Goal: Task Accomplishment & Management: Use online tool/utility

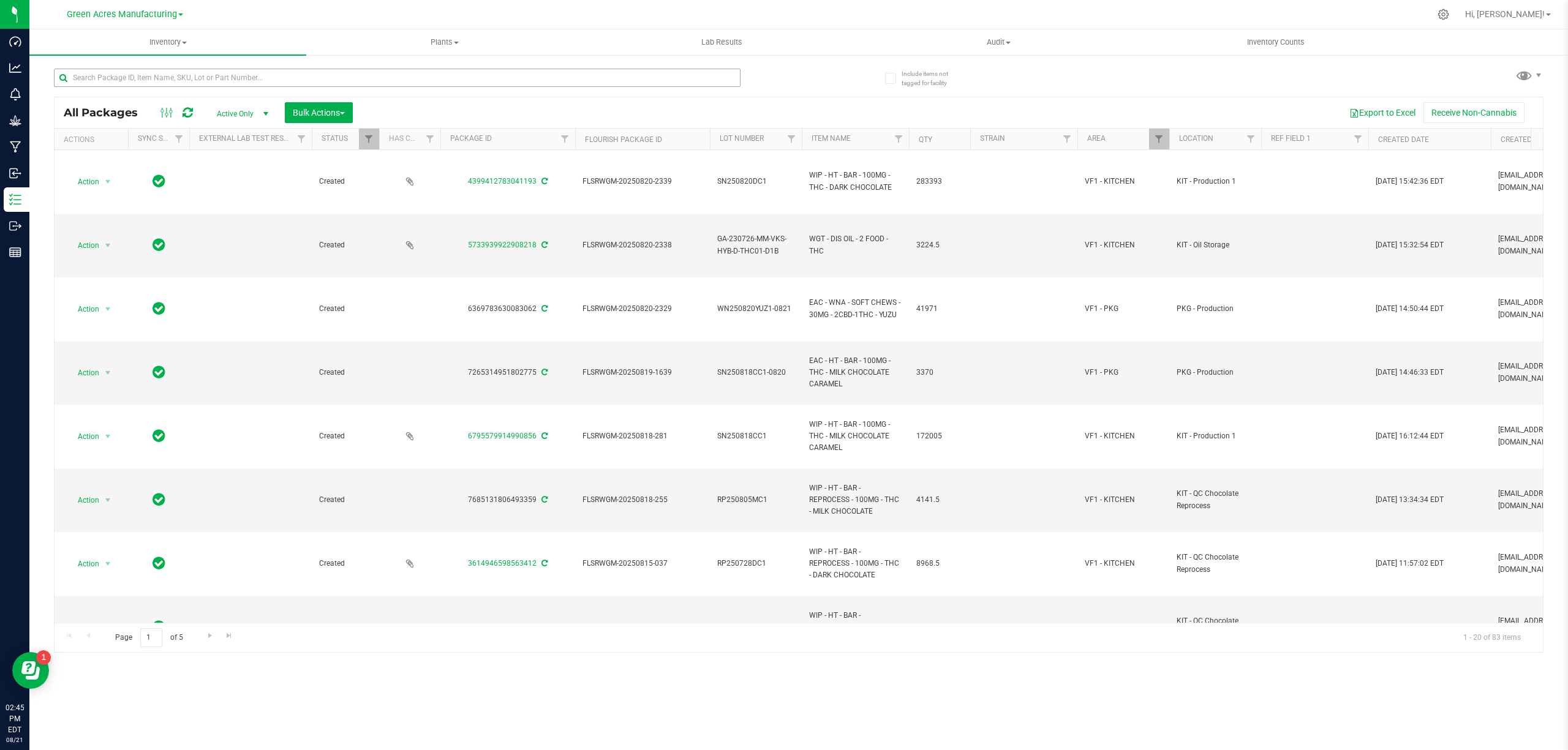
click at [418, 81] on input "text" at bounding box center [398, 77] width 687 height 18
drag, startPoint x: 326, startPoint y: 78, endPoint x: 333, endPoint y: 84, distance: 9.2
click at [333, 84] on input "text" at bounding box center [398, 77] width 687 height 18
type input "63115"
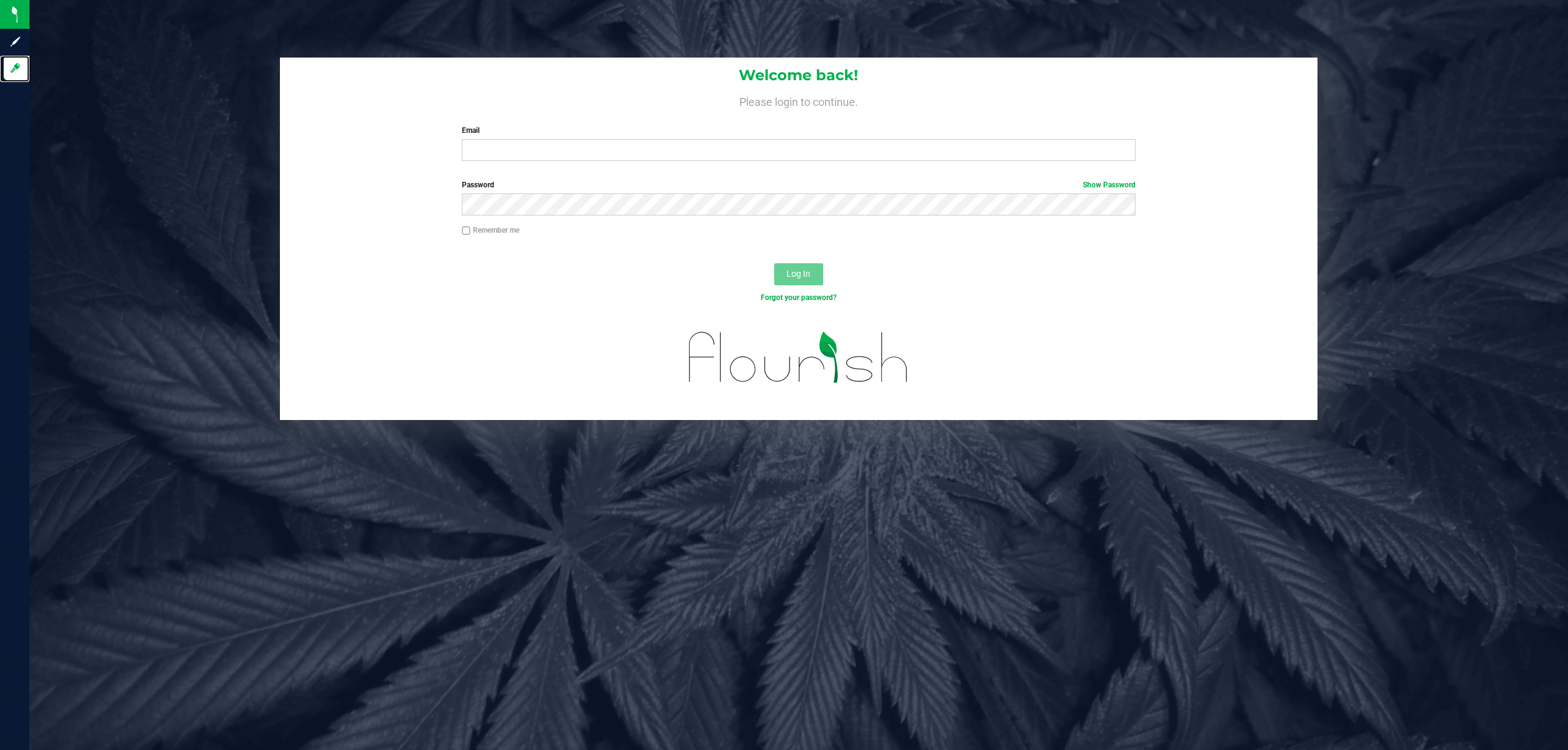
drag, startPoint x: 39, startPoint y: 67, endPoint x: 199, endPoint y: 149, distance: 179.8
click at [0, 0] on span "Log in" at bounding box center [0, 0] width 0 height 0
click at [548, 151] on input "Email" at bounding box center [798, 150] width 674 height 22
type input "[EMAIL_ADDRESS][DOMAIN_NAME]"
click at [774, 263] on button "Log In" at bounding box center [798, 274] width 49 height 22
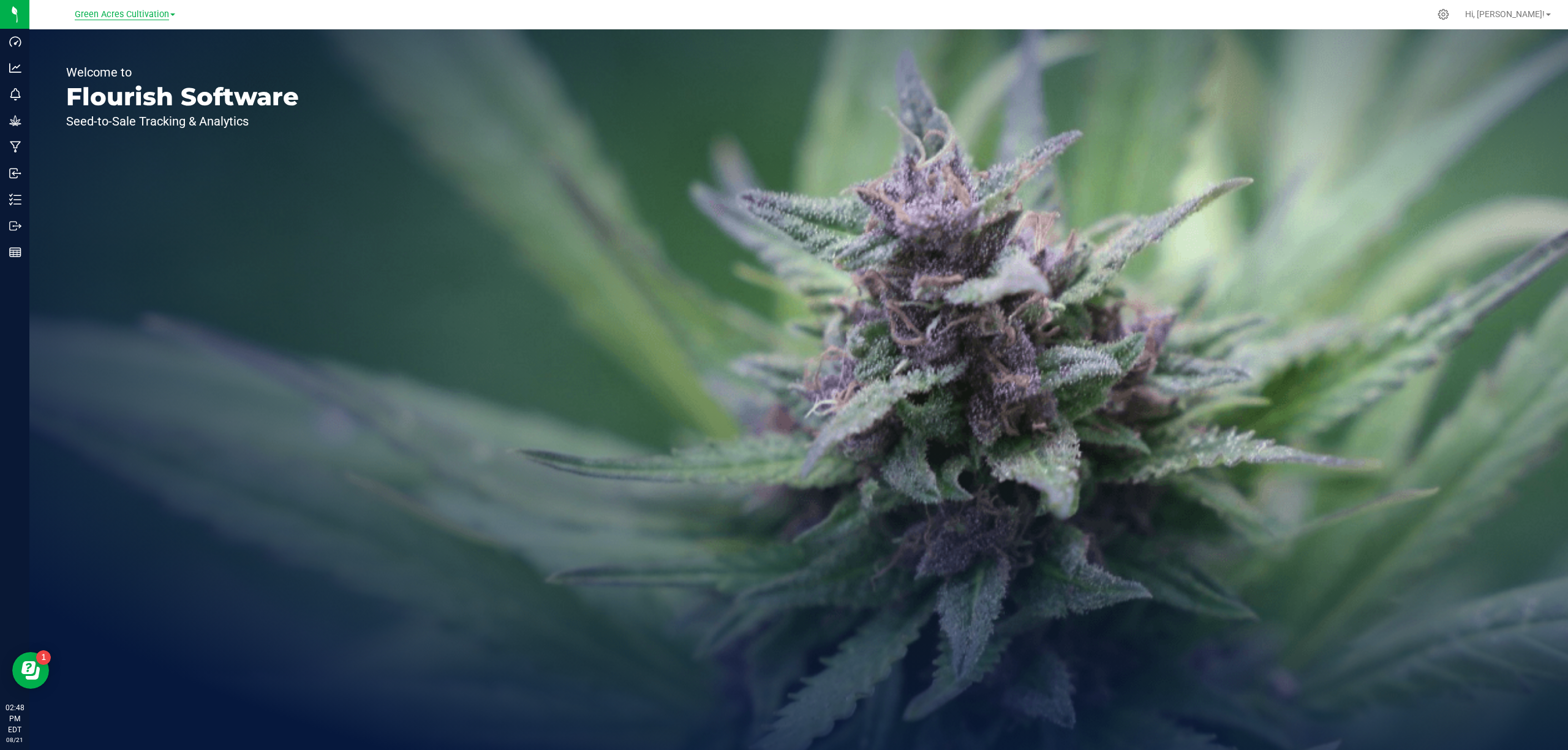
click at [148, 12] on span "Green Acres Cultivation" at bounding box center [122, 15] width 94 height 11
click at [147, 55] on link "Green Acres Manufacturing" at bounding box center [125, 59] width 179 height 17
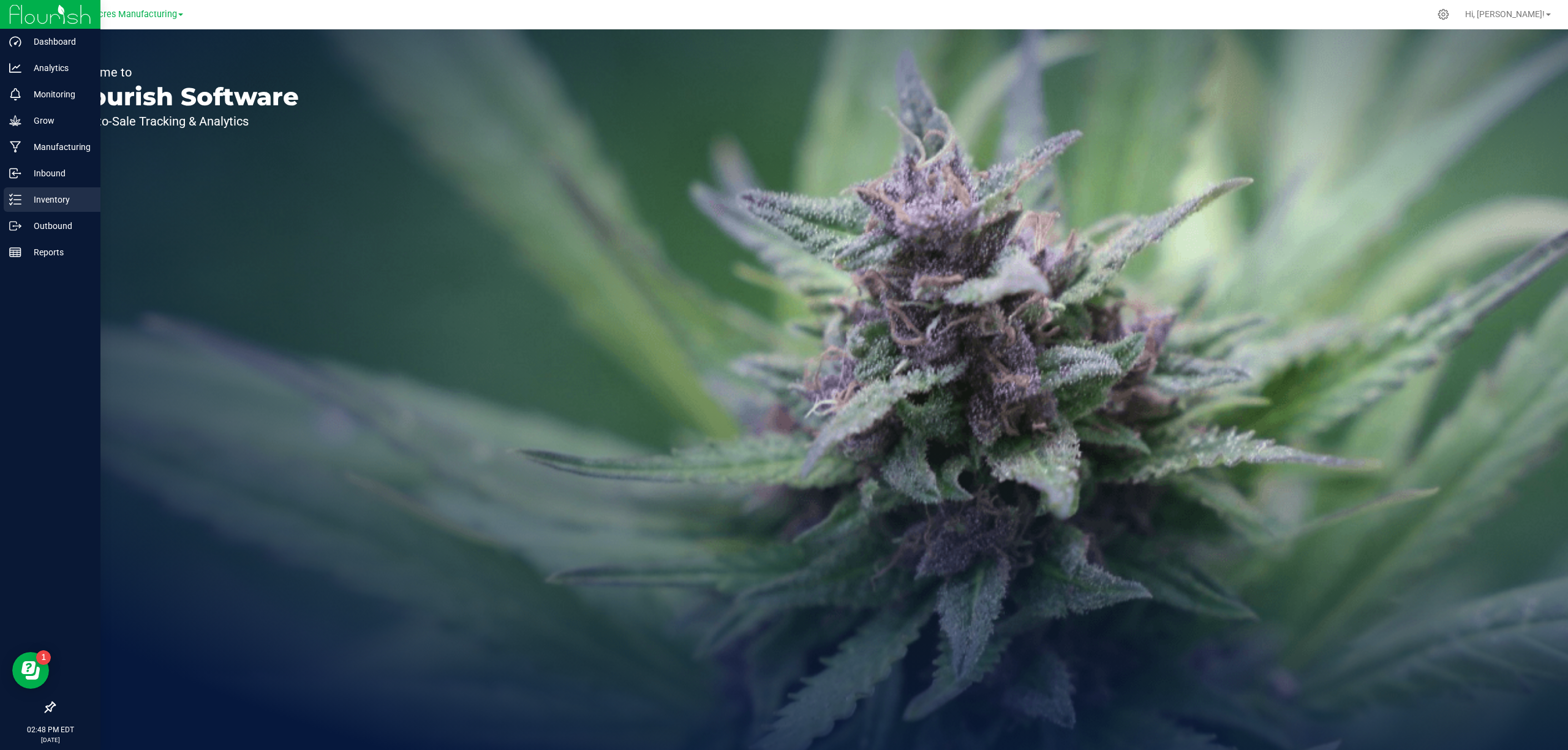
click at [57, 202] on p "Inventory" at bounding box center [58, 199] width 73 height 14
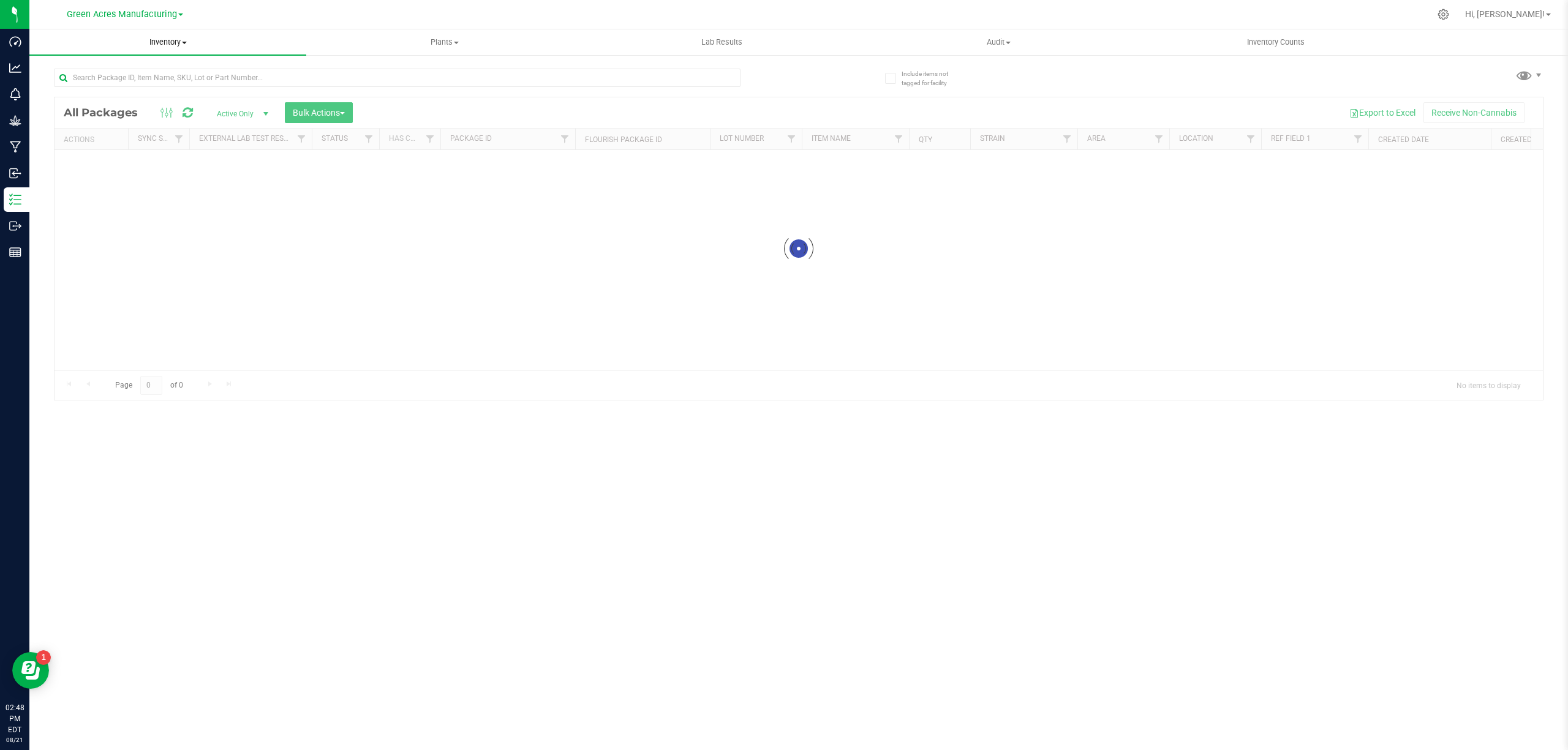
click at [175, 41] on span "Inventory" at bounding box center [168, 42] width 277 height 11
click at [116, 146] on span "From bill of materials" at bounding box center [85, 147] width 111 height 10
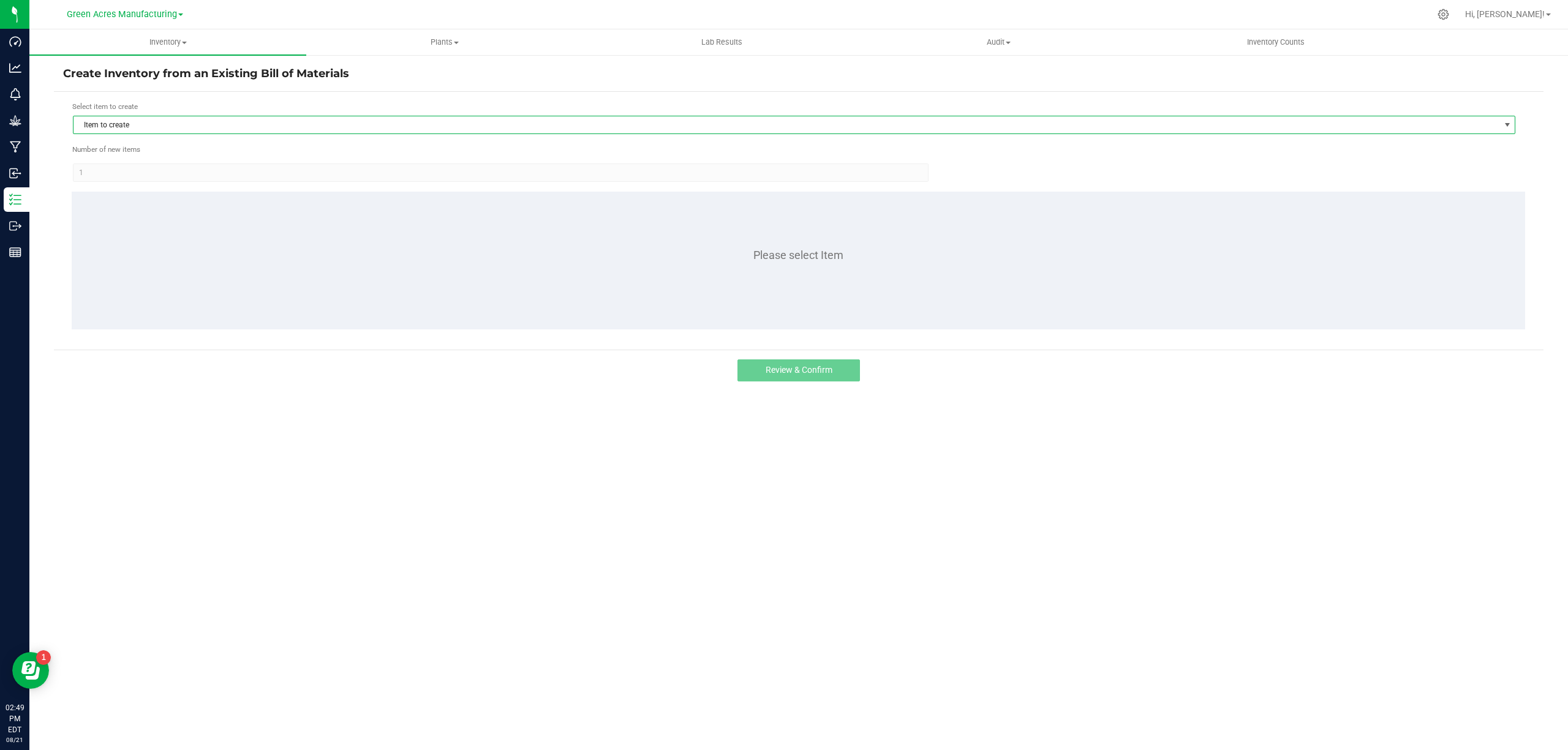
click at [186, 128] on span "Item to create" at bounding box center [786, 124] width 1426 height 17
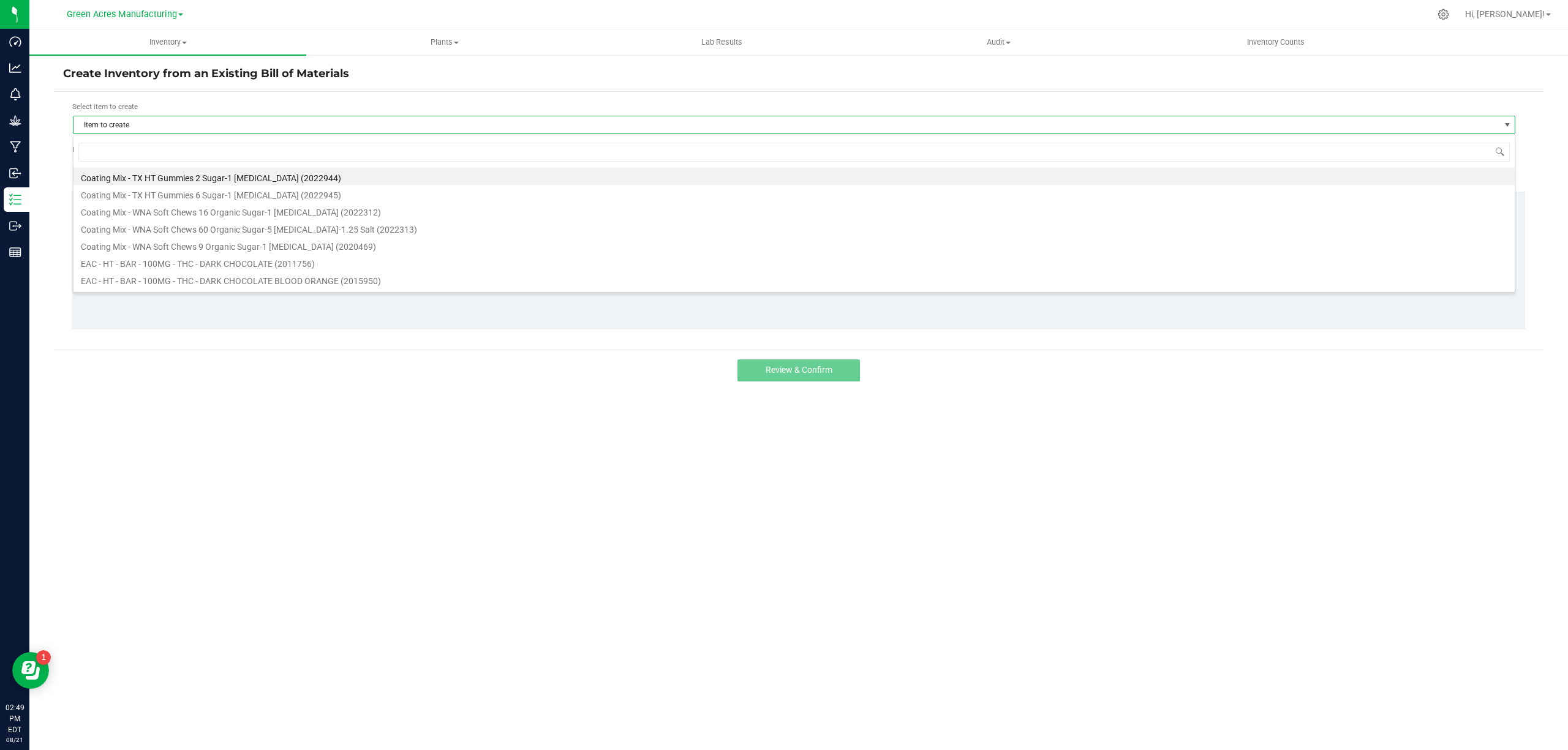
scroll to position [18, 1443]
click at [148, 150] on input at bounding box center [794, 152] width 1431 height 19
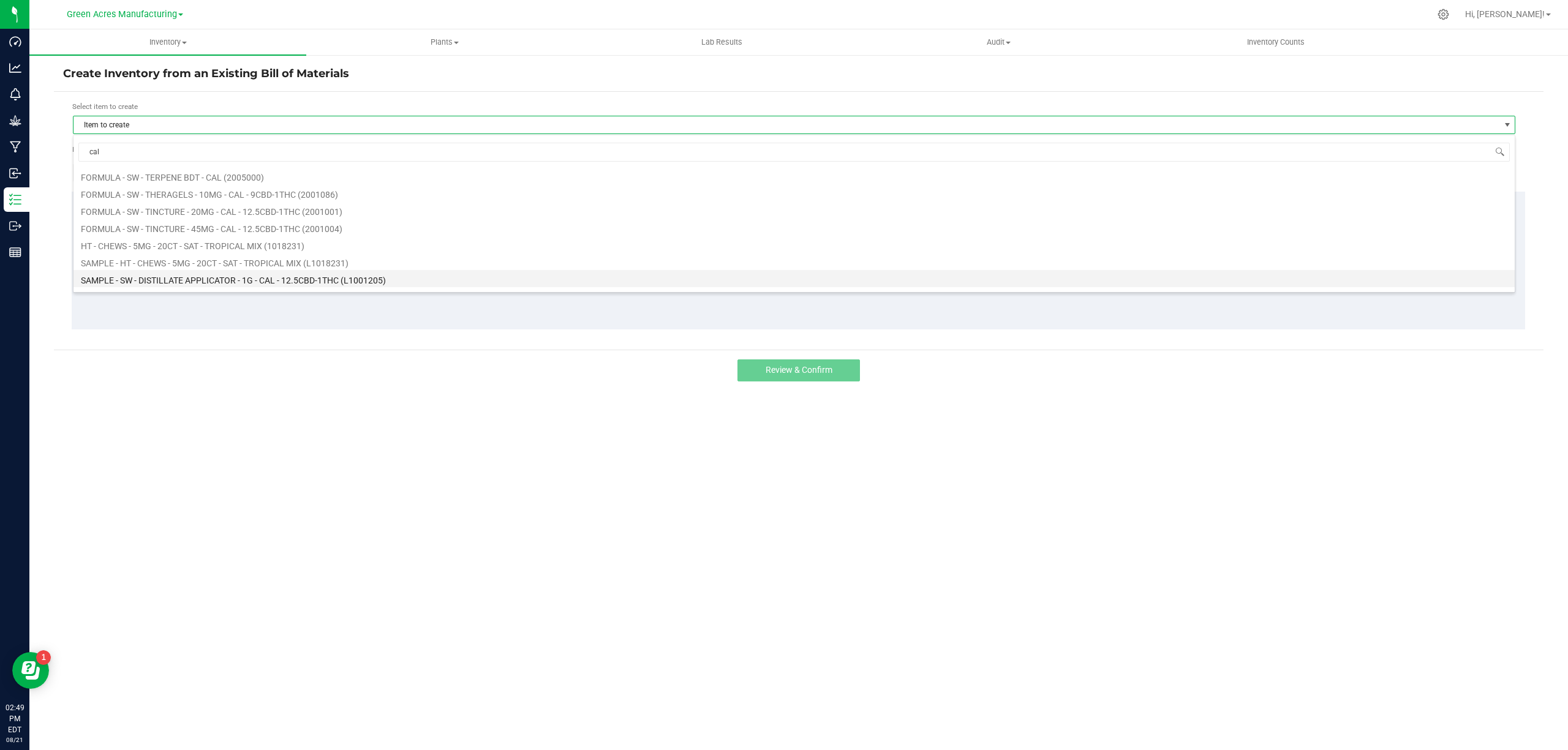
scroll to position [163, 0]
click at [121, 143] on input "cal" at bounding box center [794, 152] width 1431 height 19
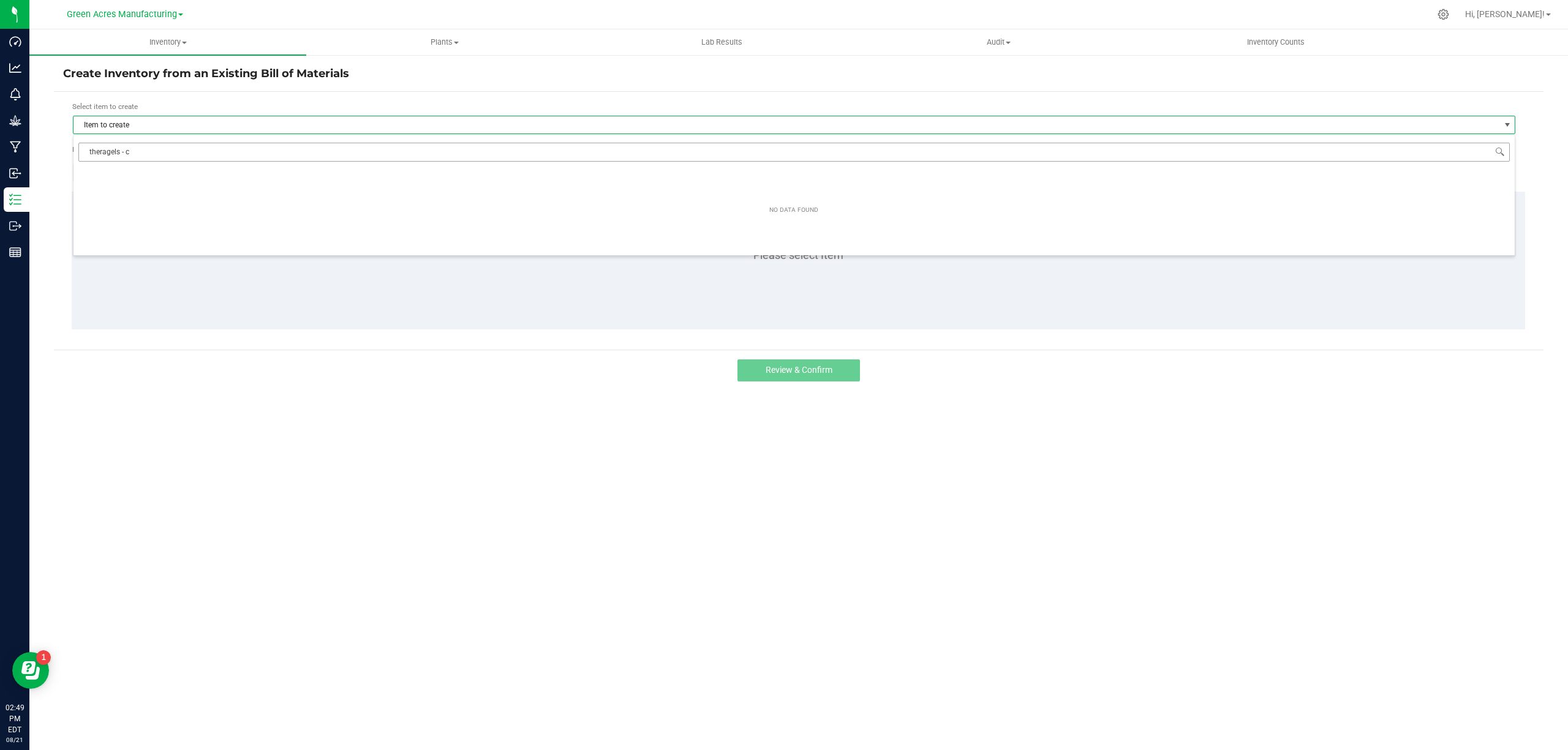
type input "theragels -"
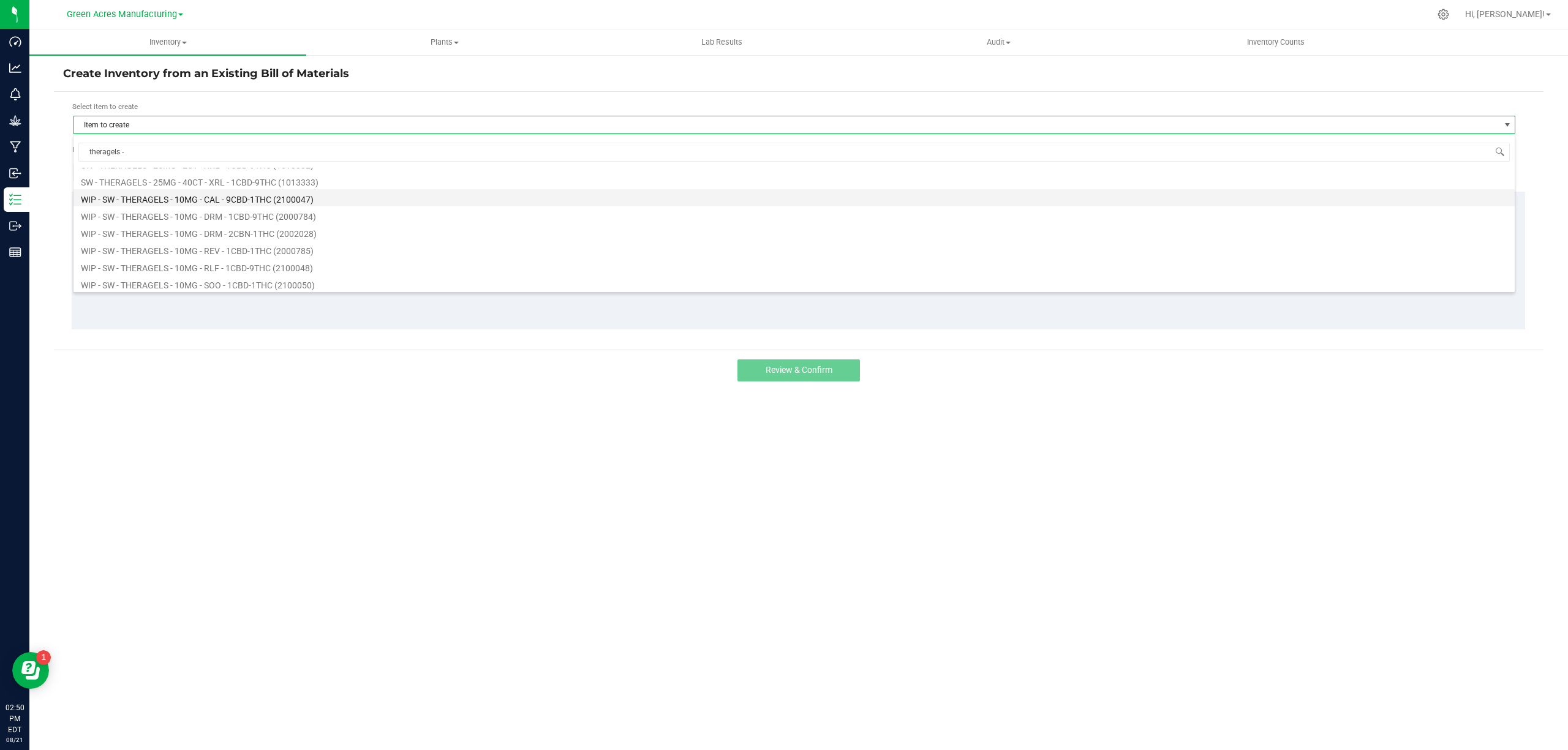
scroll to position [926, 0]
click at [221, 225] on li "WIP - SW - THERAGELS - 10MG - CAL - 9CBD-1THC (2100047)" at bounding box center [794, 226] width 1441 height 17
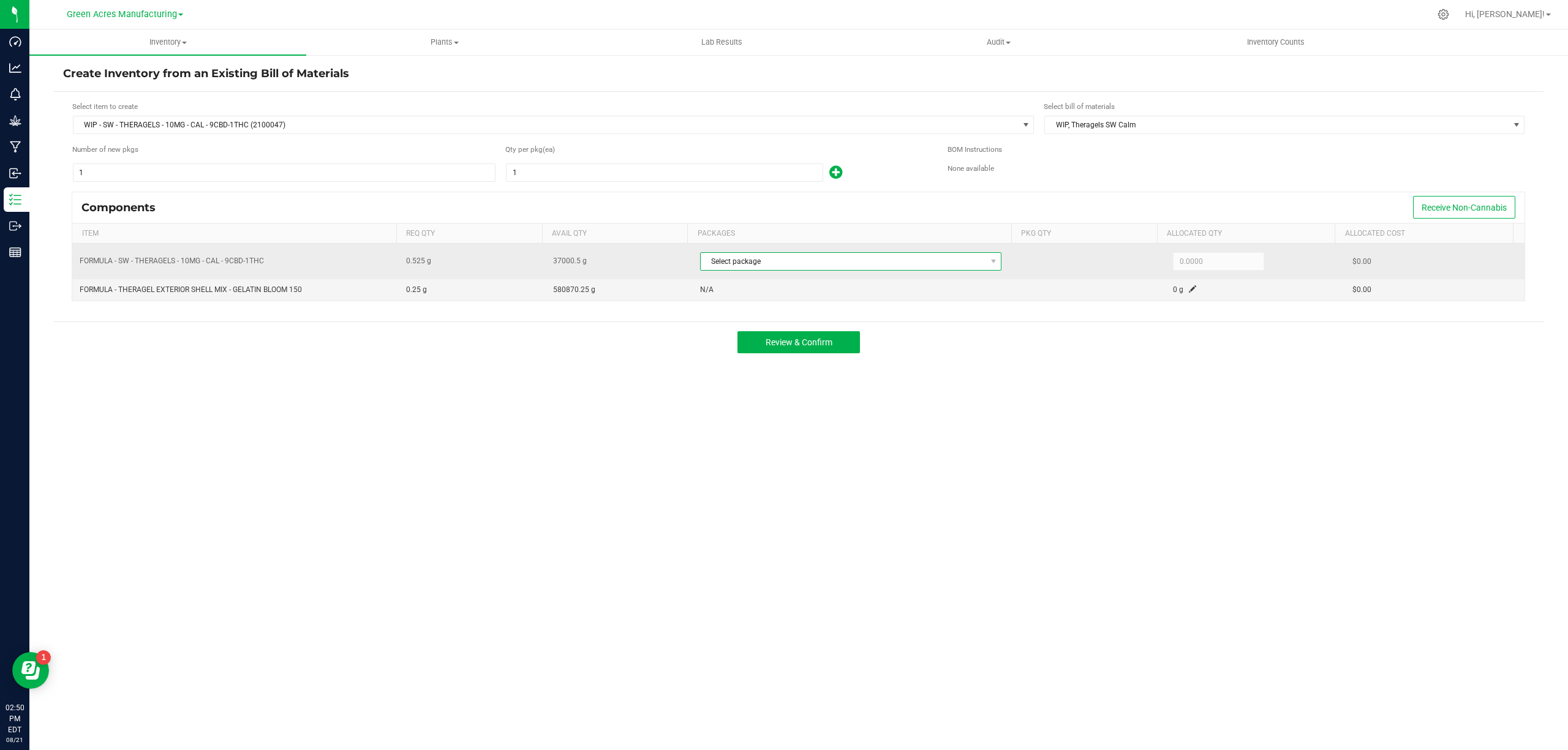
click at [786, 265] on span "Select package" at bounding box center [843, 261] width 285 height 17
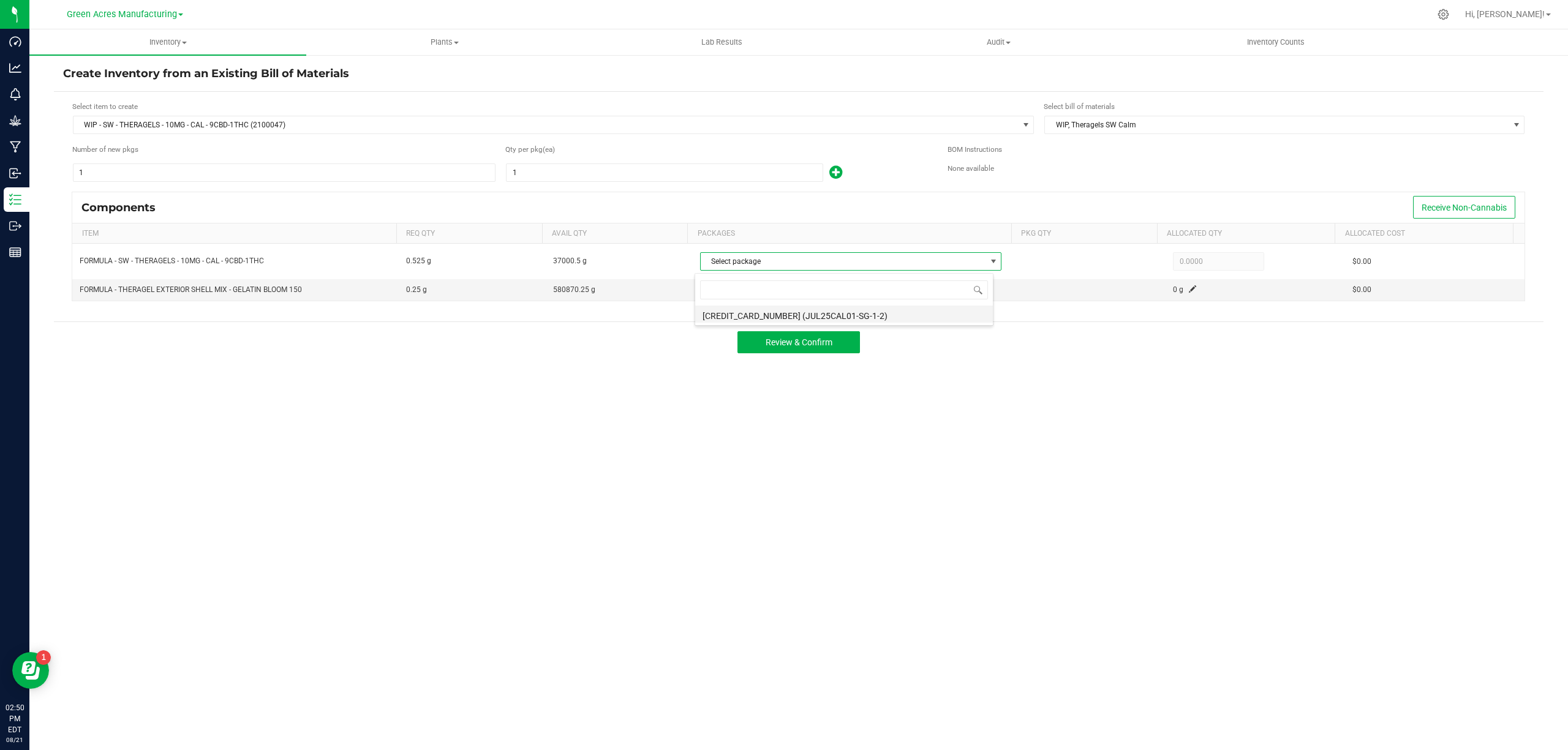
click at [740, 314] on li "[CREDIT_CARD_NUMBER] (JUL25CAL01-SG-1-2)" at bounding box center [844, 314] width 298 height 17
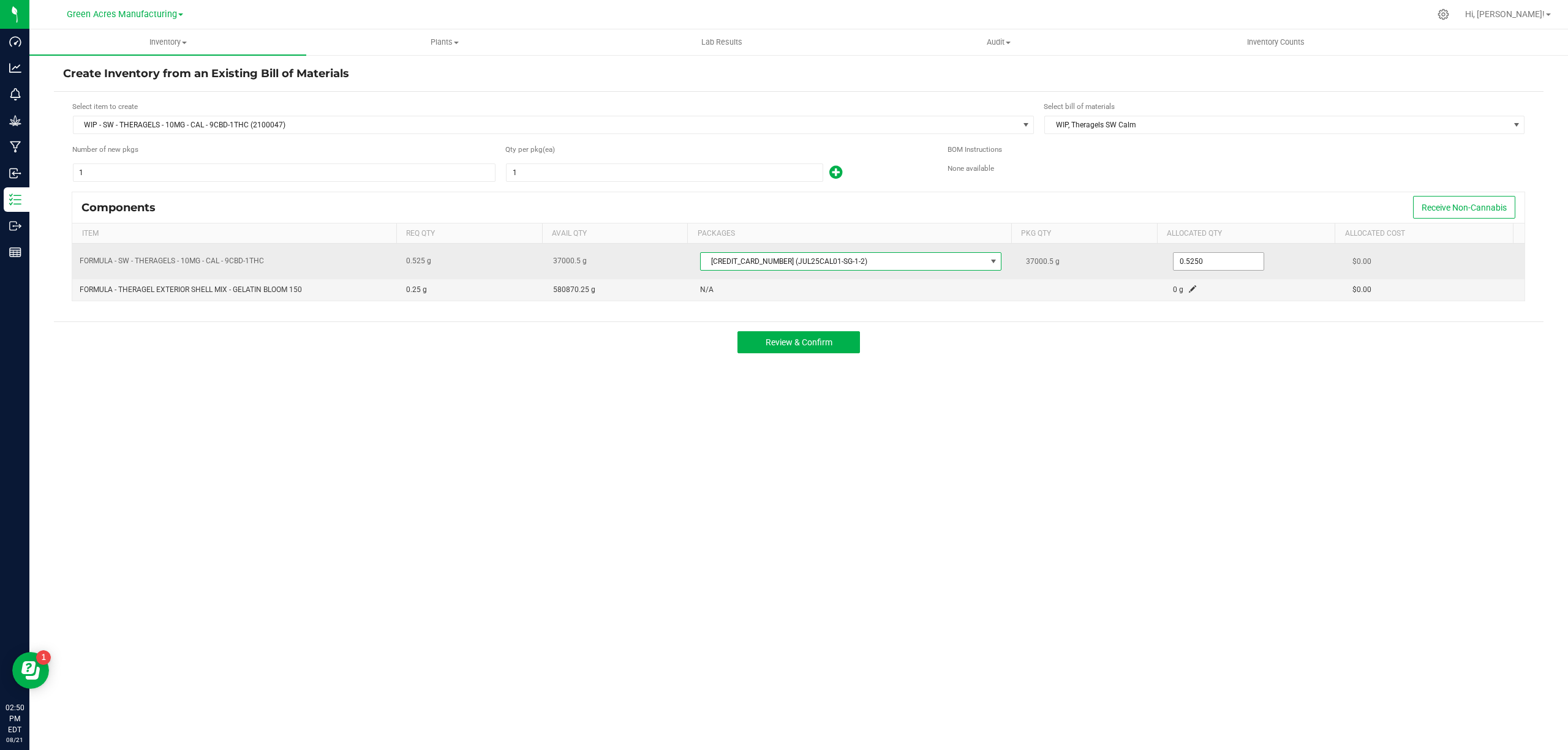
type input "0.525"
click at [1197, 263] on input "0.525" at bounding box center [1218, 261] width 90 height 17
type input "37,000.5000"
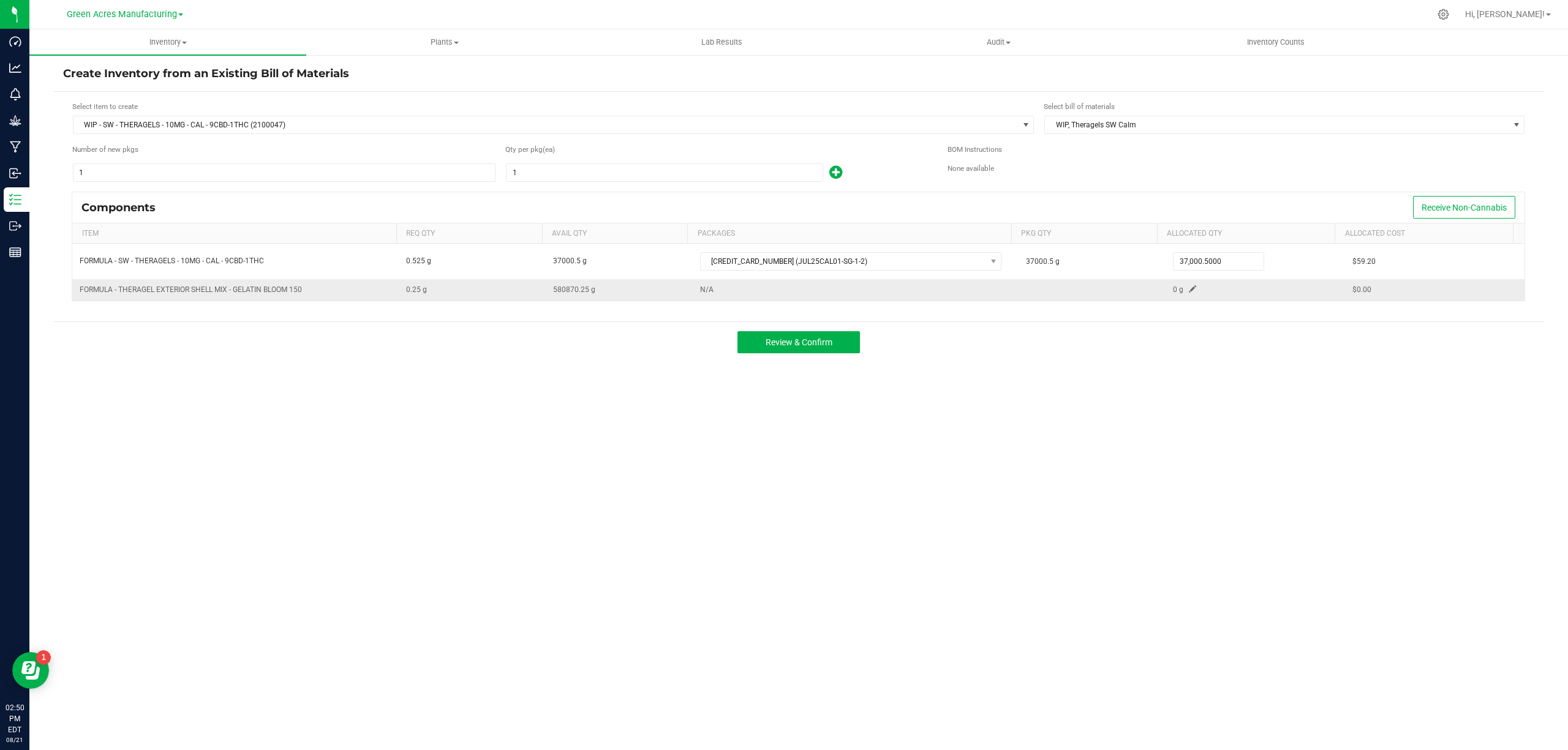
drag, startPoint x: 315, startPoint y: 263, endPoint x: 359, endPoint y: 290, distance: 51.6
click at [316, 263] on td "FORMULA - SW - THERAGELS - 10MG - CAL - 9CBD-1THC" at bounding box center [236, 261] width 327 height 35
click at [1189, 293] on span at bounding box center [1192, 288] width 7 height 7
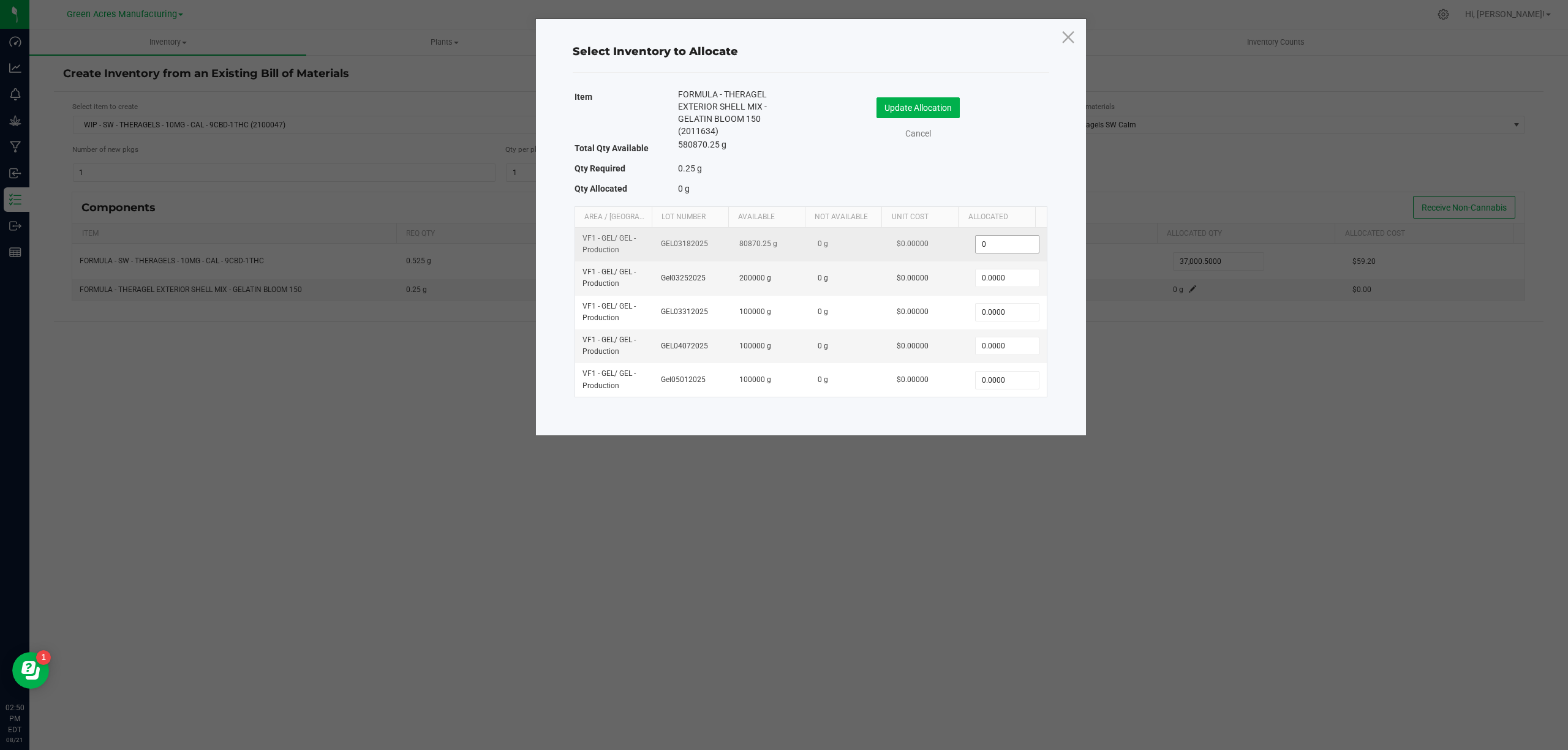
click at [983, 241] on input "0" at bounding box center [1007, 243] width 62 height 17
type input "58,000.0000"
click at [932, 104] on button "Update Allocation" at bounding box center [918, 108] width 83 height 21
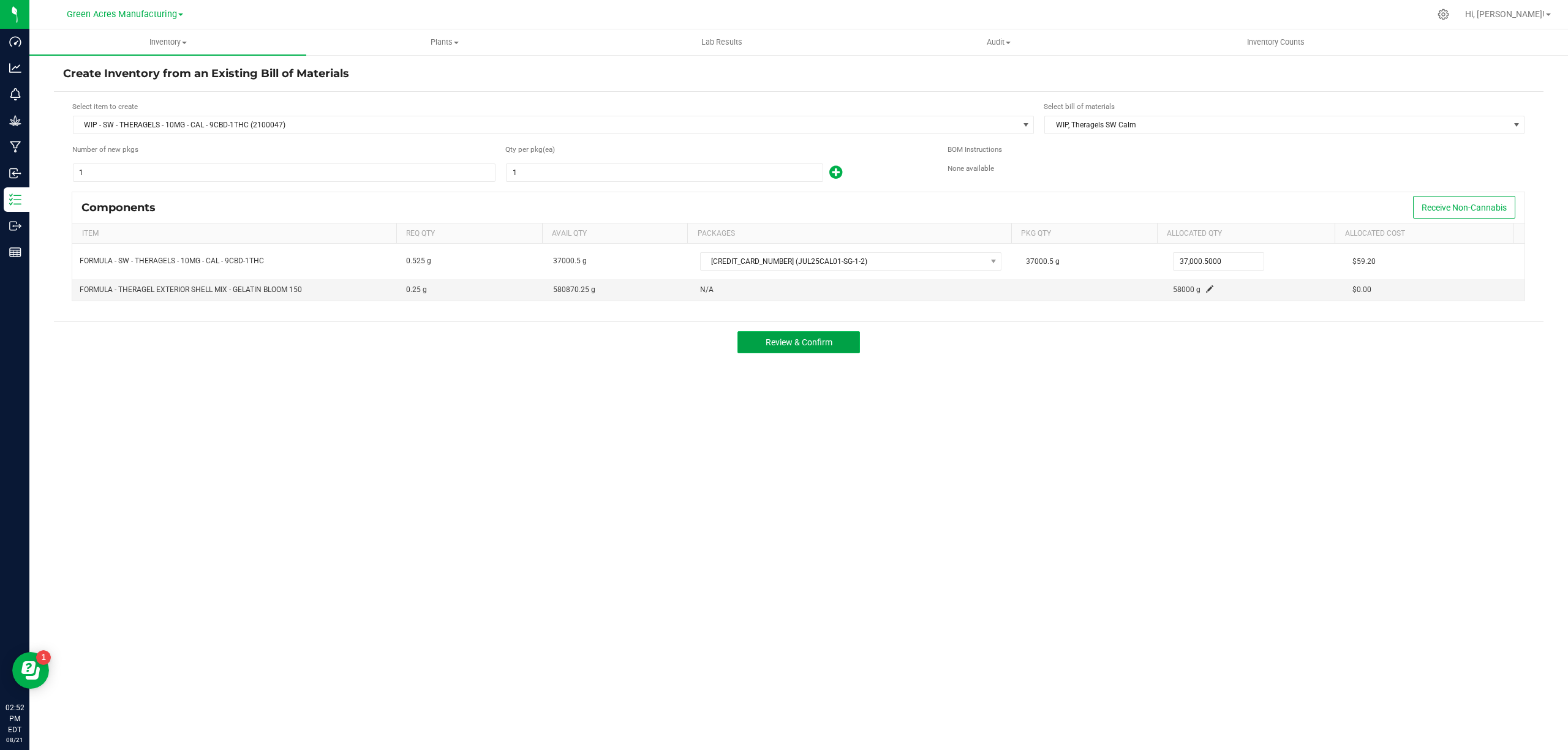
click at [806, 345] on span "Review & Confirm" at bounding box center [799, 342] width 67 height 10
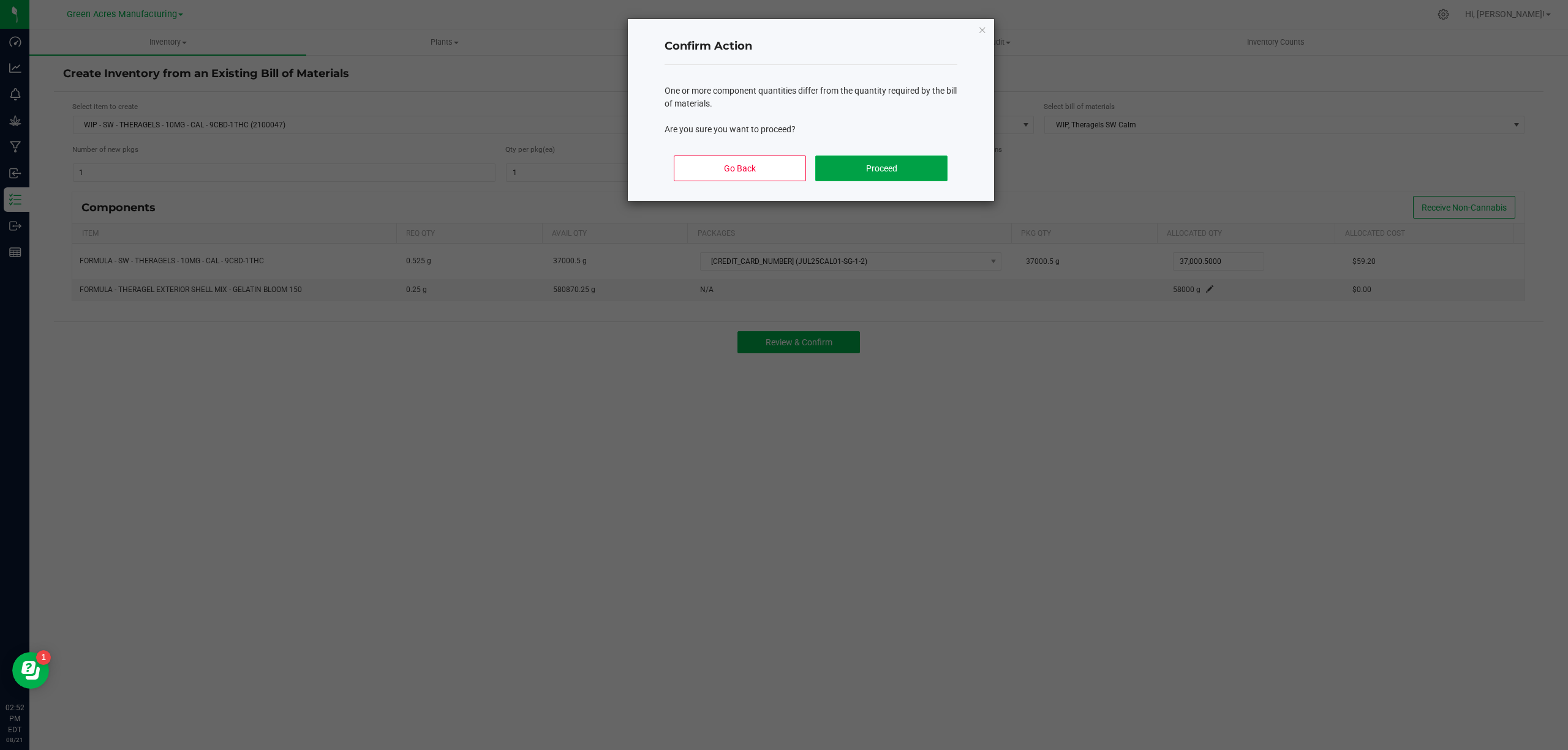
click at [850, 167] on button "Proceed" at bounding box center [881, 168] width 132 height 26
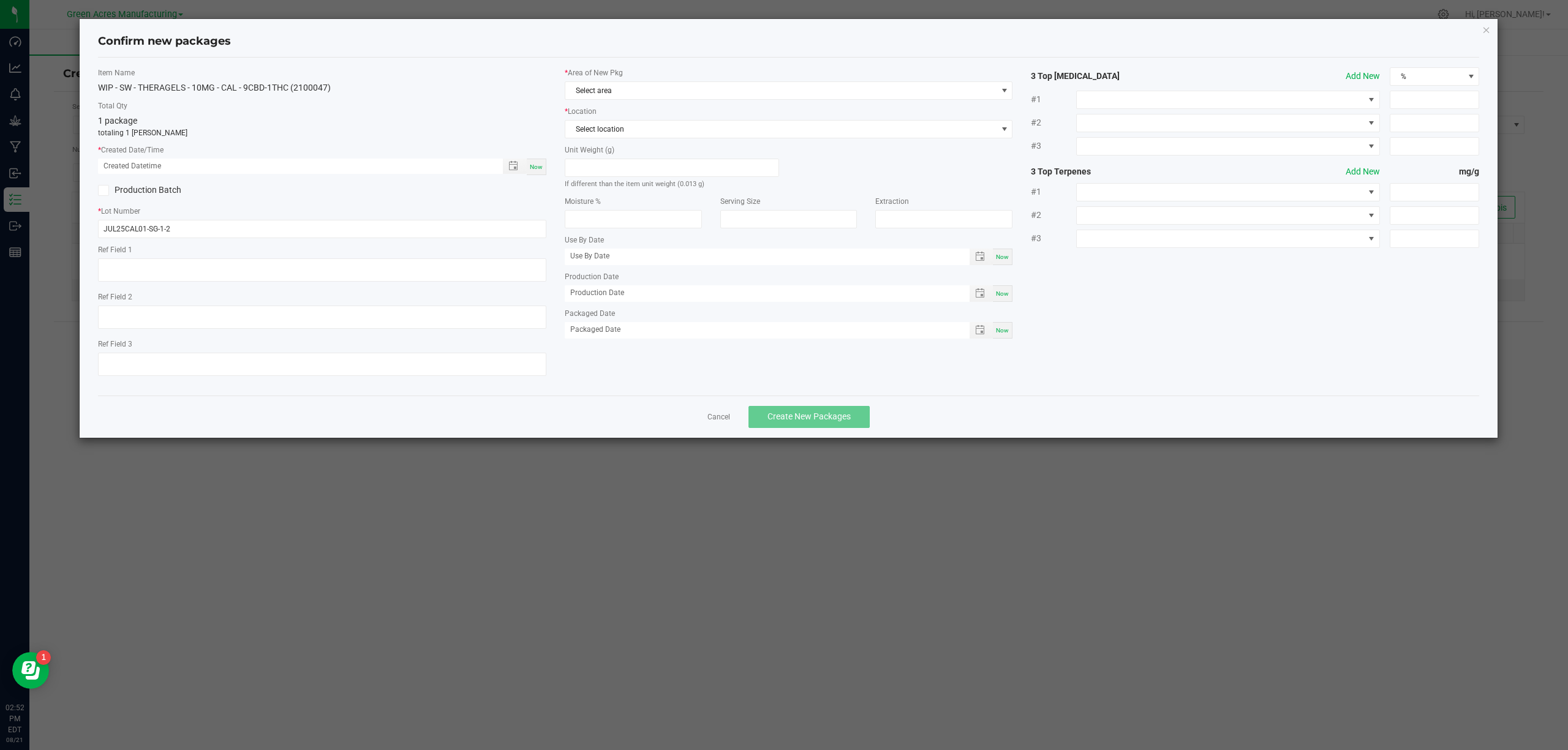
click at [535, 164] on span "Now" at bounding box center [537, 167] width 13 height 6
type input "[DATE] 02:52 PM"
click at [236, 231] on input "JUL25CAL01-SG-1-2" at bounding box center [323, 228] width 449 height 18
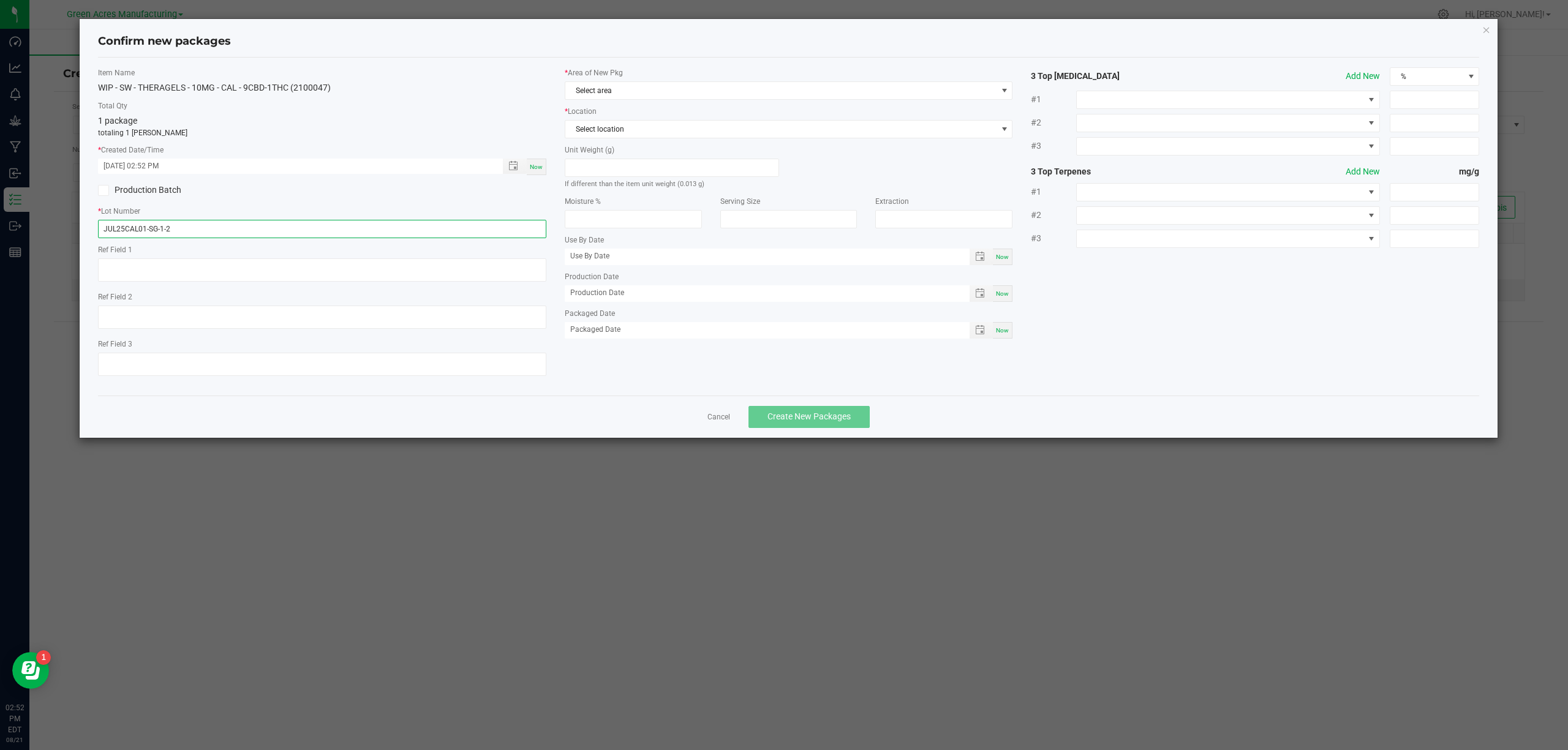
paste input "TG250819CAL1"
type input "TG250819CAL1"
click at [623, 85] on span "Select area" at bounding box center [781, 90] width 432 height 17
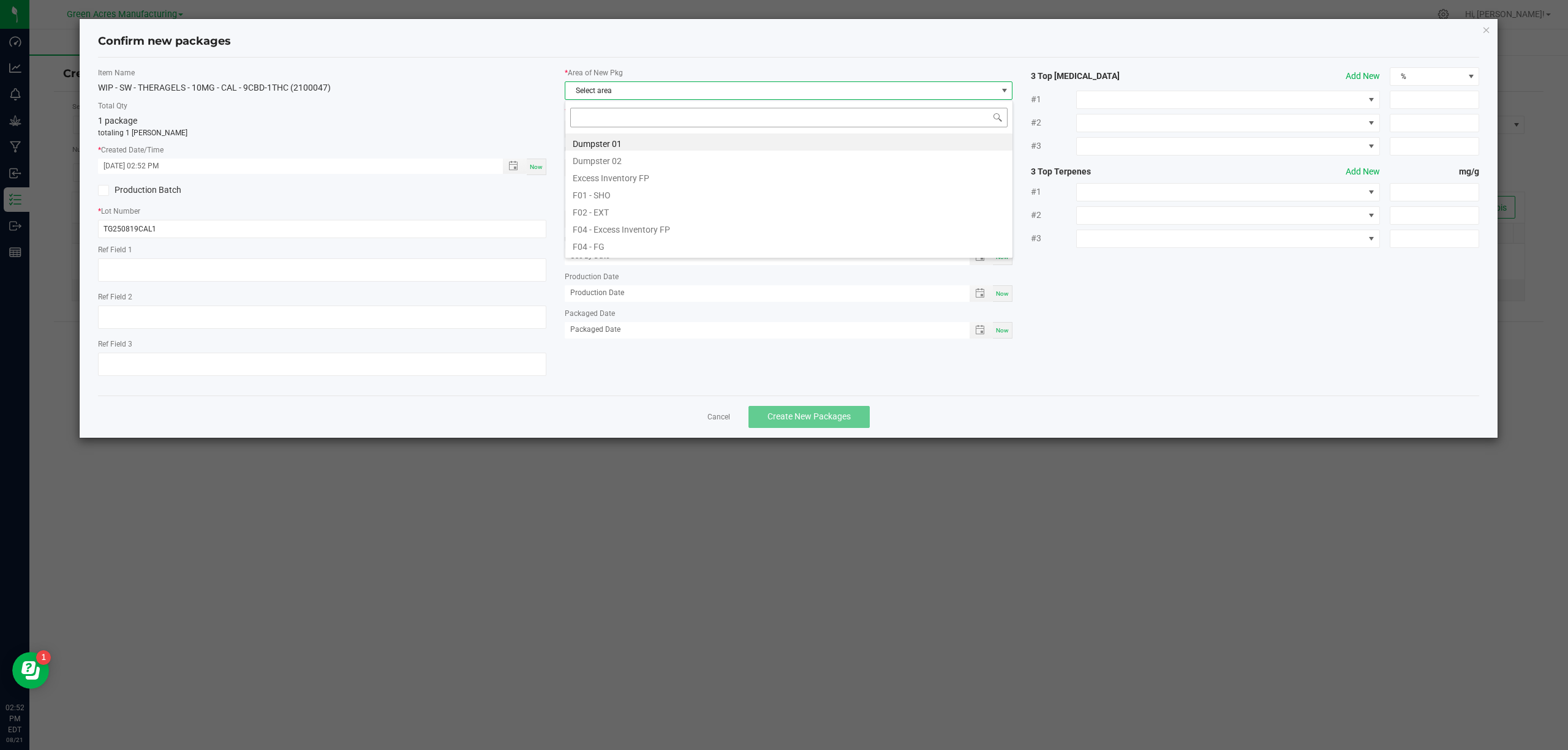
scroll to position [18, 447]
click at [630, 119] on input at bounding box center [789, 117] width 438 height 19
type input "vf1"
click at [611, 207] on li "VF1 - PKG" at bounding box center [789, 210] width 447 height 17
click at [623, 128] on span "Select location" at bounding box center [781, 128] width 432 height 17
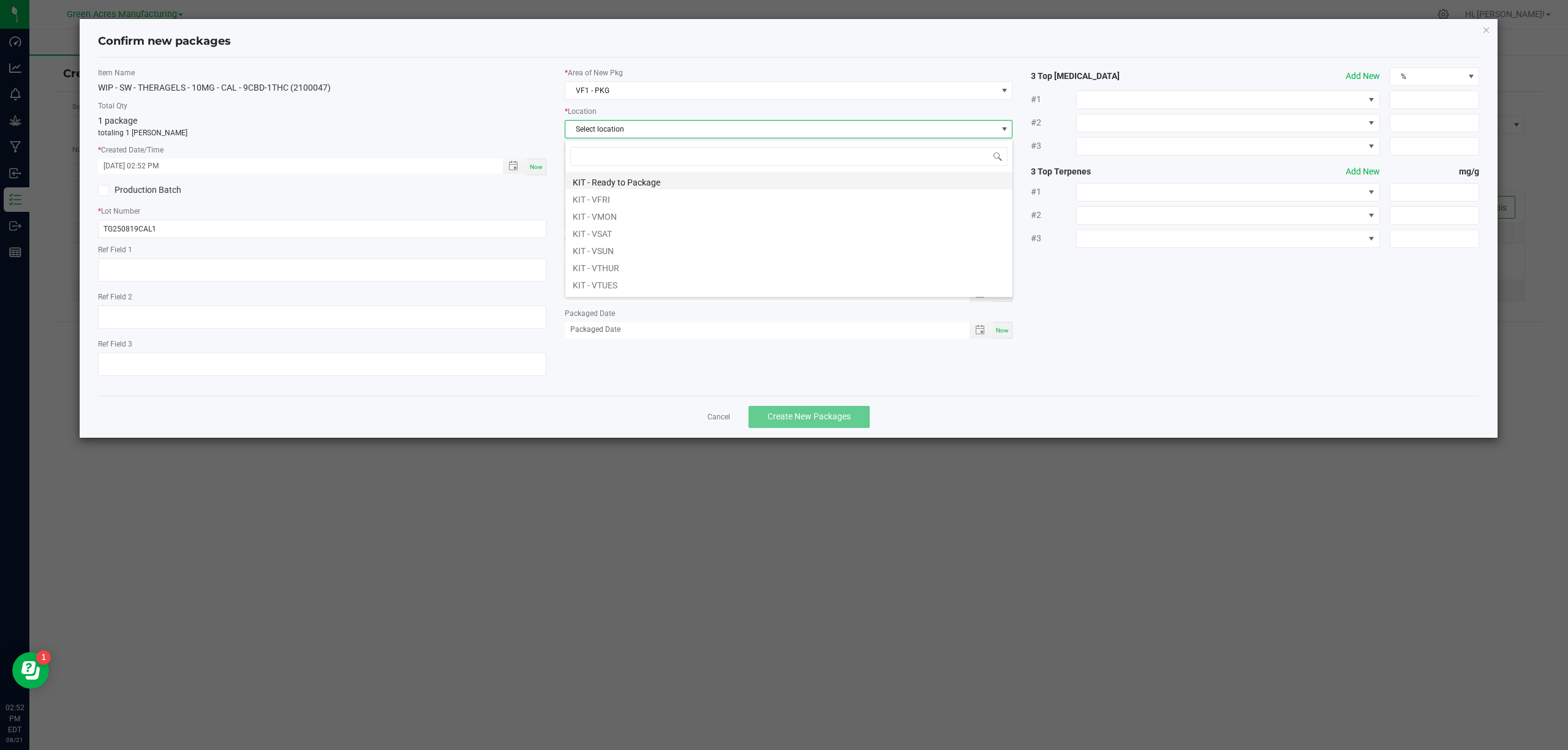
click at [616, 181] on li "KIT - Ready to Package" at bounding box center [789, 180] width 447 height 17
click at [539, 167] on span "Now" at bounding box center [537, 167] width 13 height 6
click at [836, 421] on span "Create New Packages" at bounding box center [809, 416] width 83 height 10
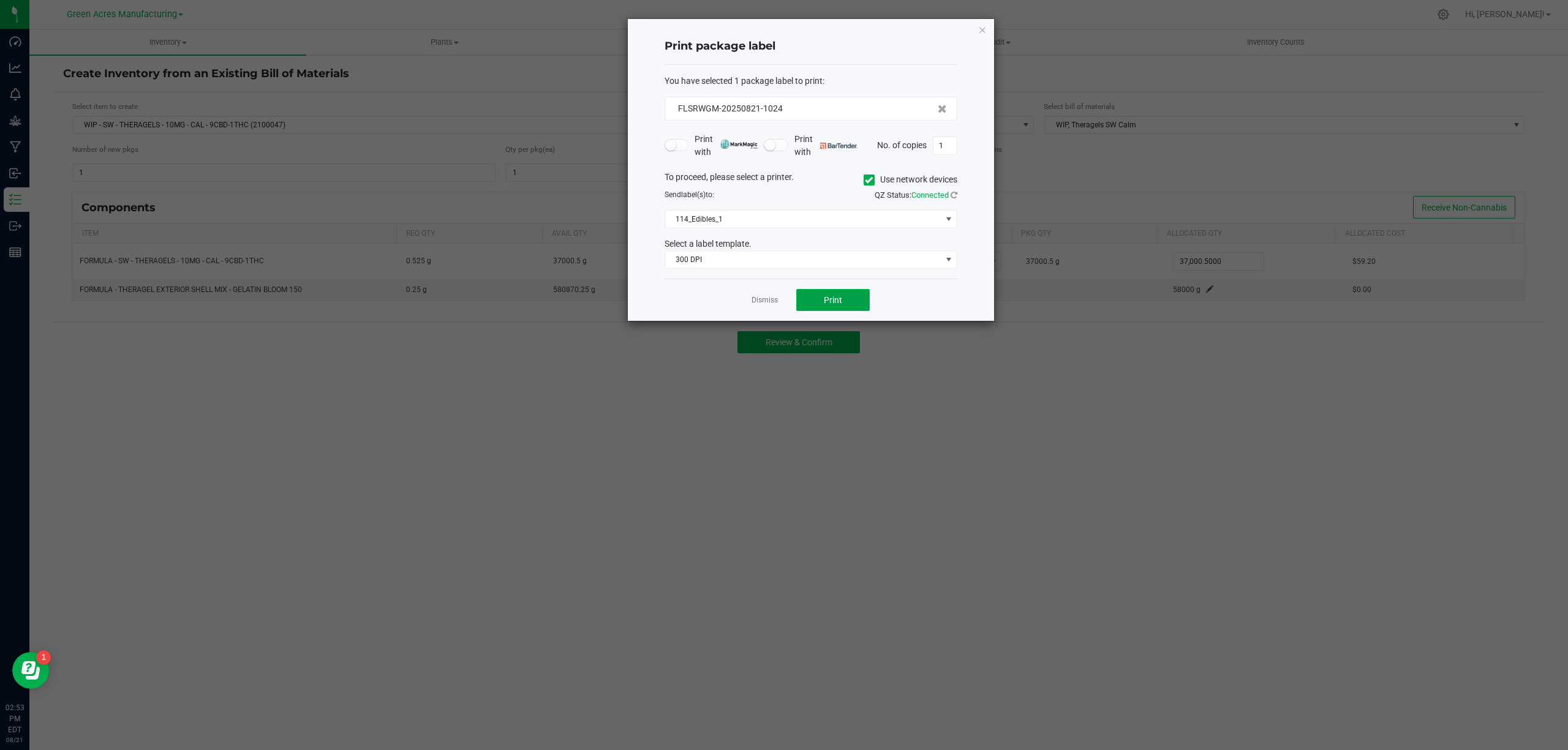
click at [831, 300] on span "Print" at bounding box center [833, 300] width 18 height 10
click at [796, 224] on span "114_Edibles_1" at bounding box center [803, 222] width 276 height 17
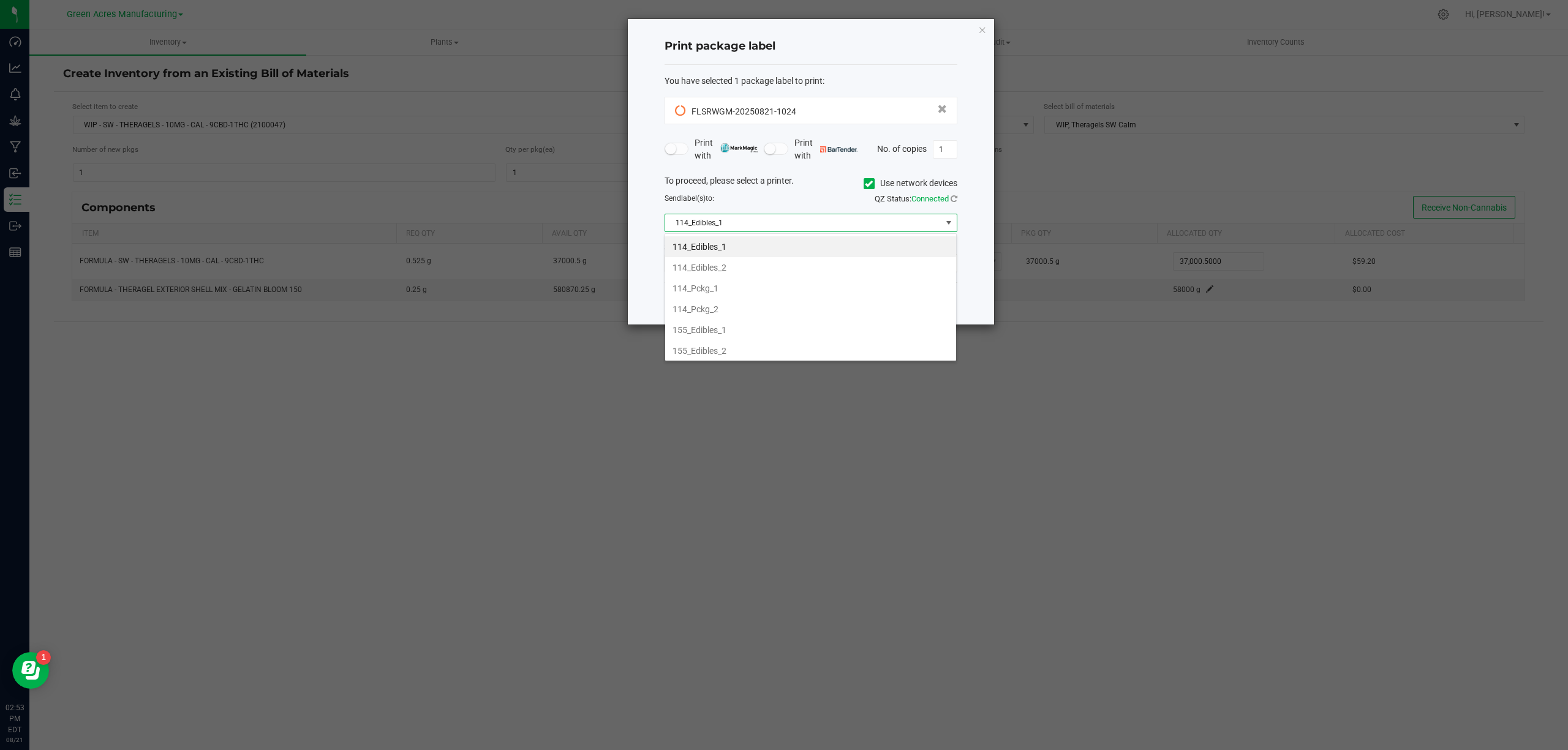
scroll to position [18, 292]
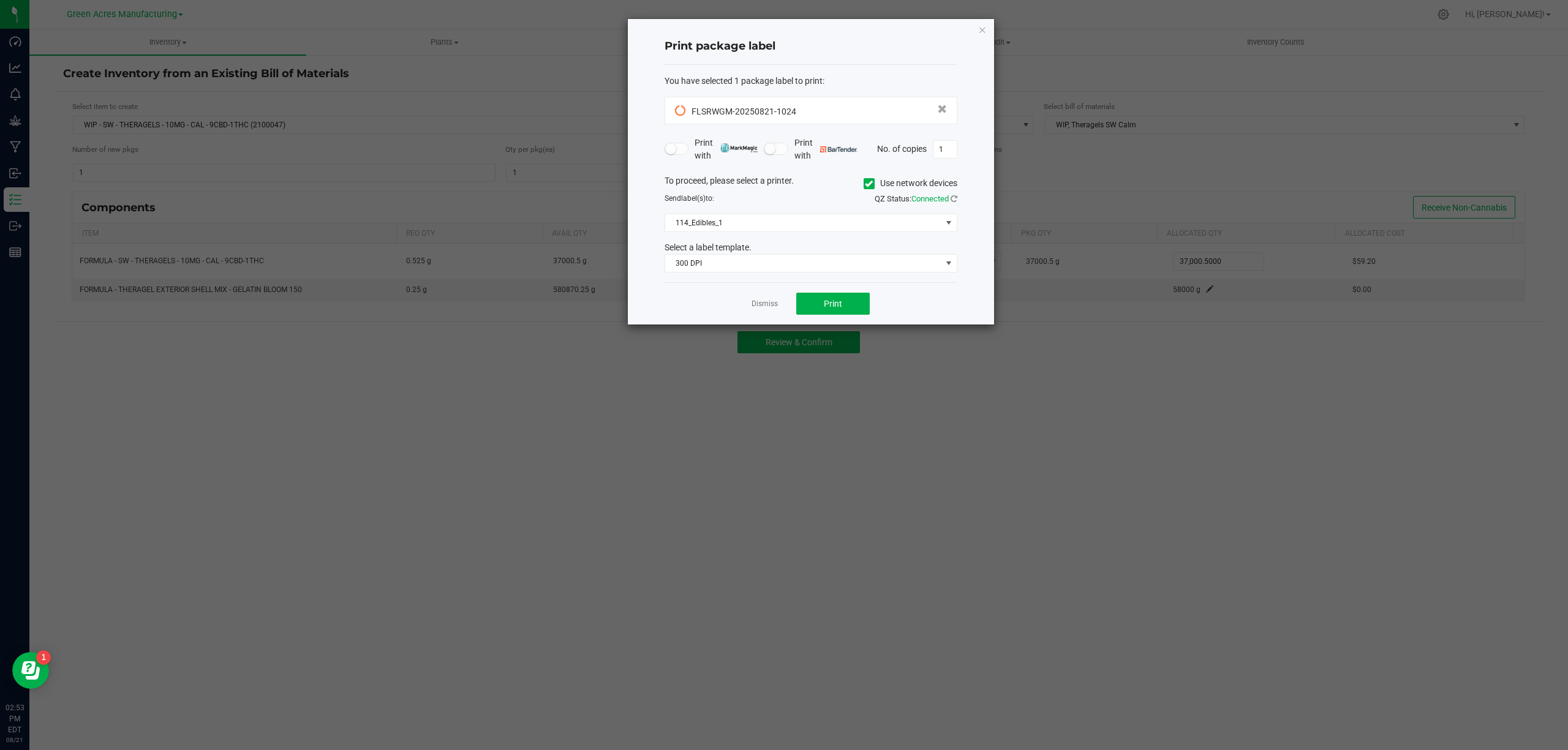
click at [669, 30] on div "Print package label" at bounding box center [810, 46] width 293 height 36
click at [845, 310] on button "Print" at bounding box center [833, 304] width 73 height 22
click at [844, 305] on button "Print" at bounding box center [833, 304] width 73 height 22
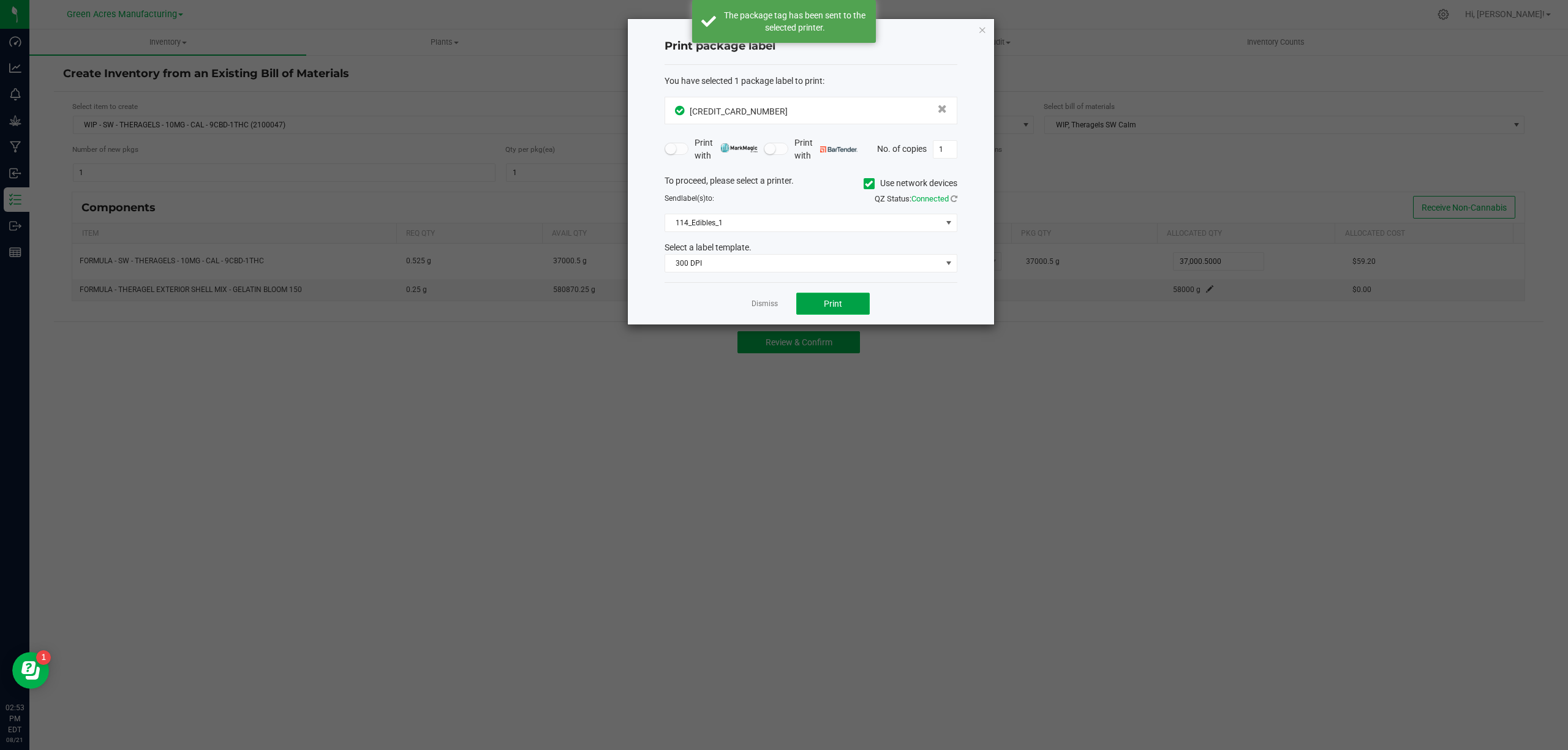
click at [844, 305] on button "Print" at bounding box center [833, 304] width 73 height 22
click at [850, 285] on div "Dismiss Print" at bounding box center [810, 303] width 293 height 42
click at [853, 298] on button "Print" at bounding box center [833, 304] width 73 height 22
click at [889, 38] on h4 "Print package label" at bounding box center [810, 46] width 293 height 16
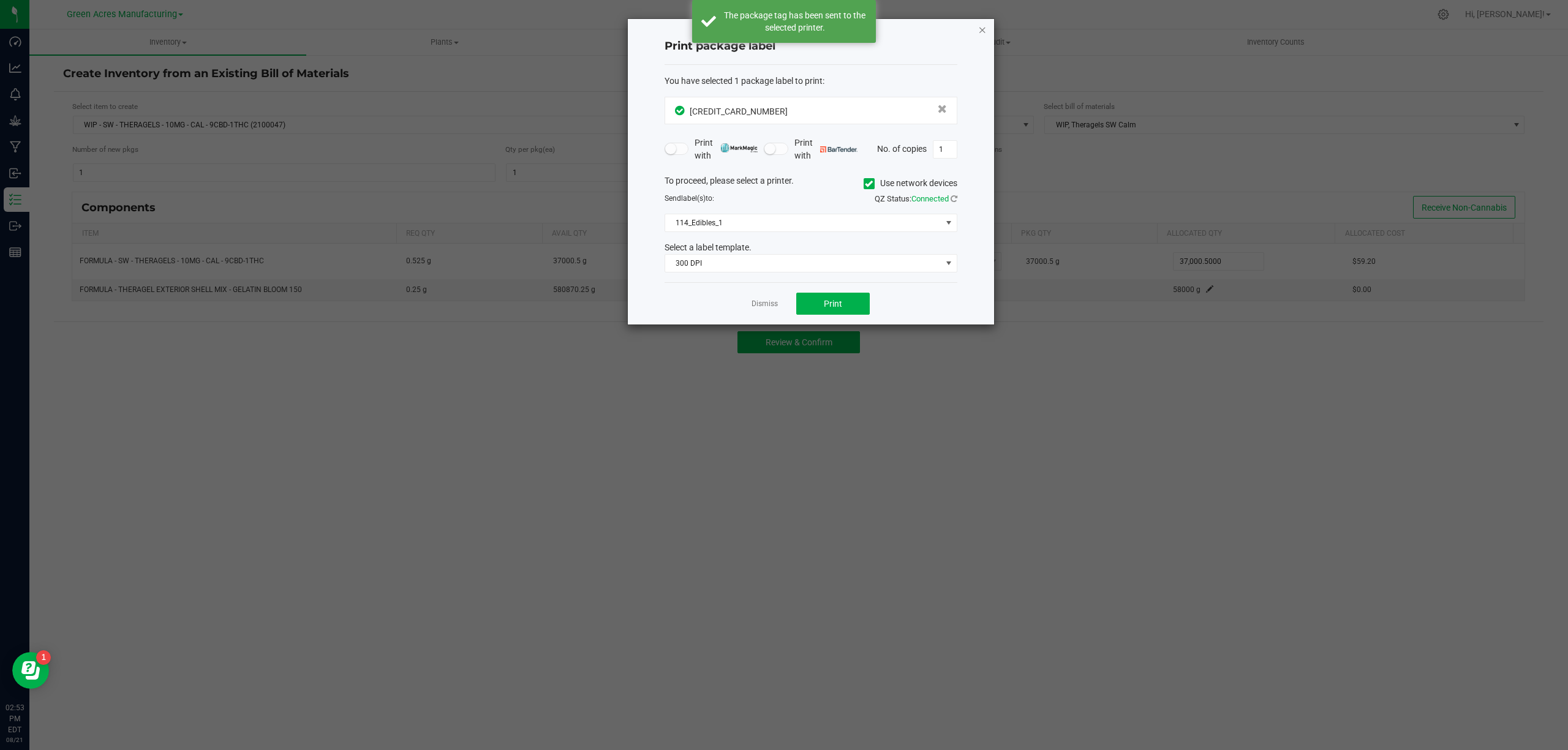
click at [984, 30] on icon "button" at bounding box center [982, 30] width 9 height 14
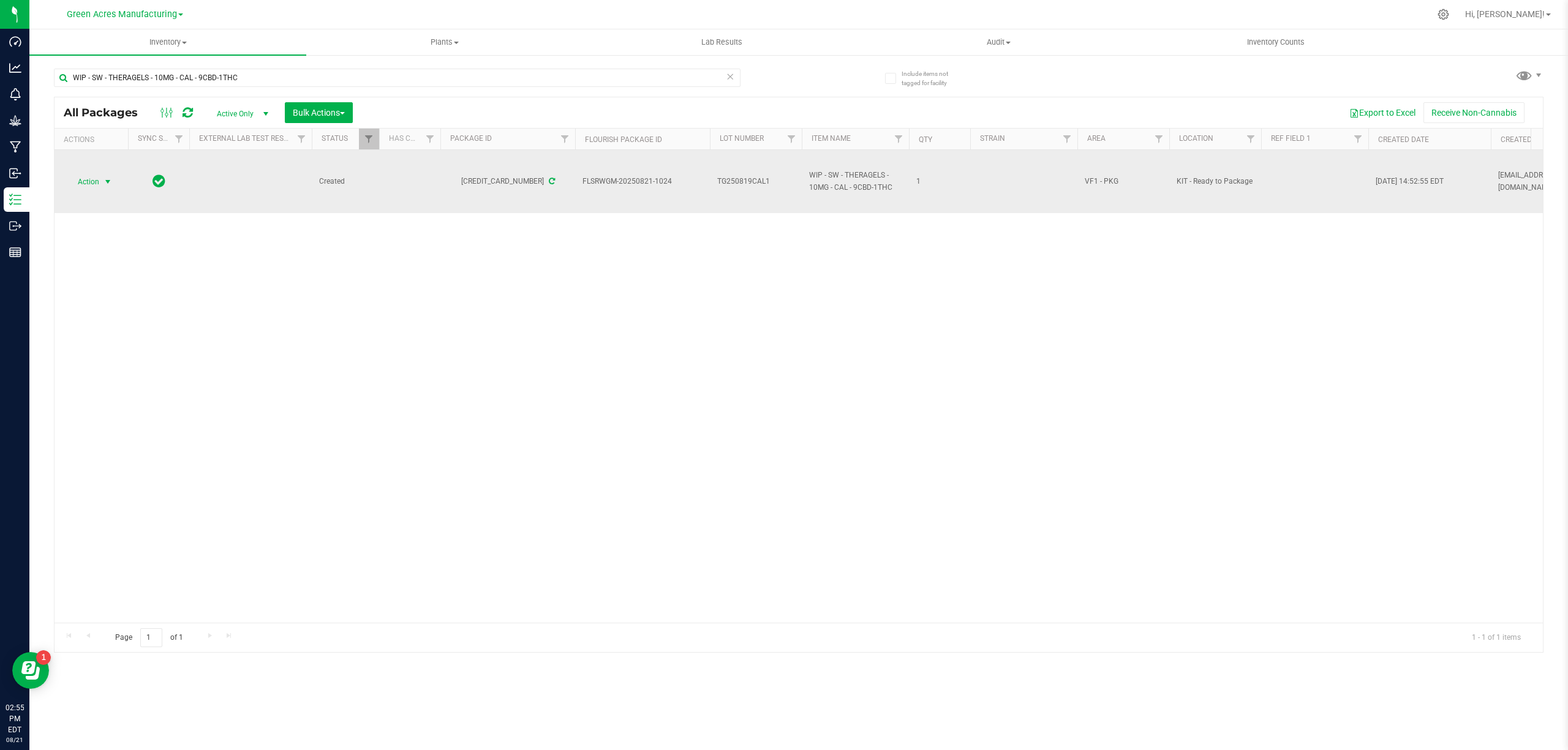
click at [104, 186] on span "select" at bounding box center [108, 182] width 10 height 10
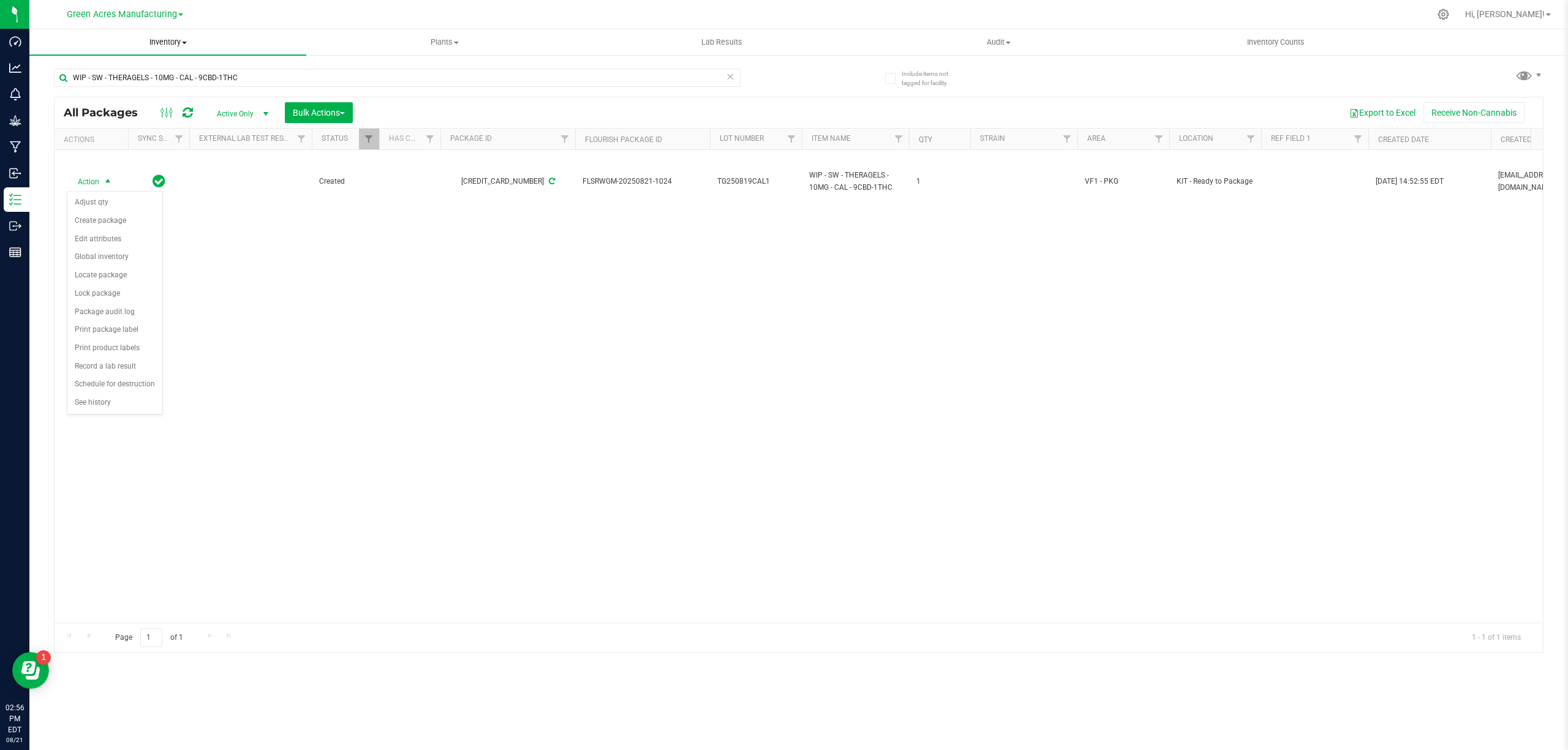
click at [181, 38] on span "Inventory" at bounding box center [168, 42] width 277 height 11
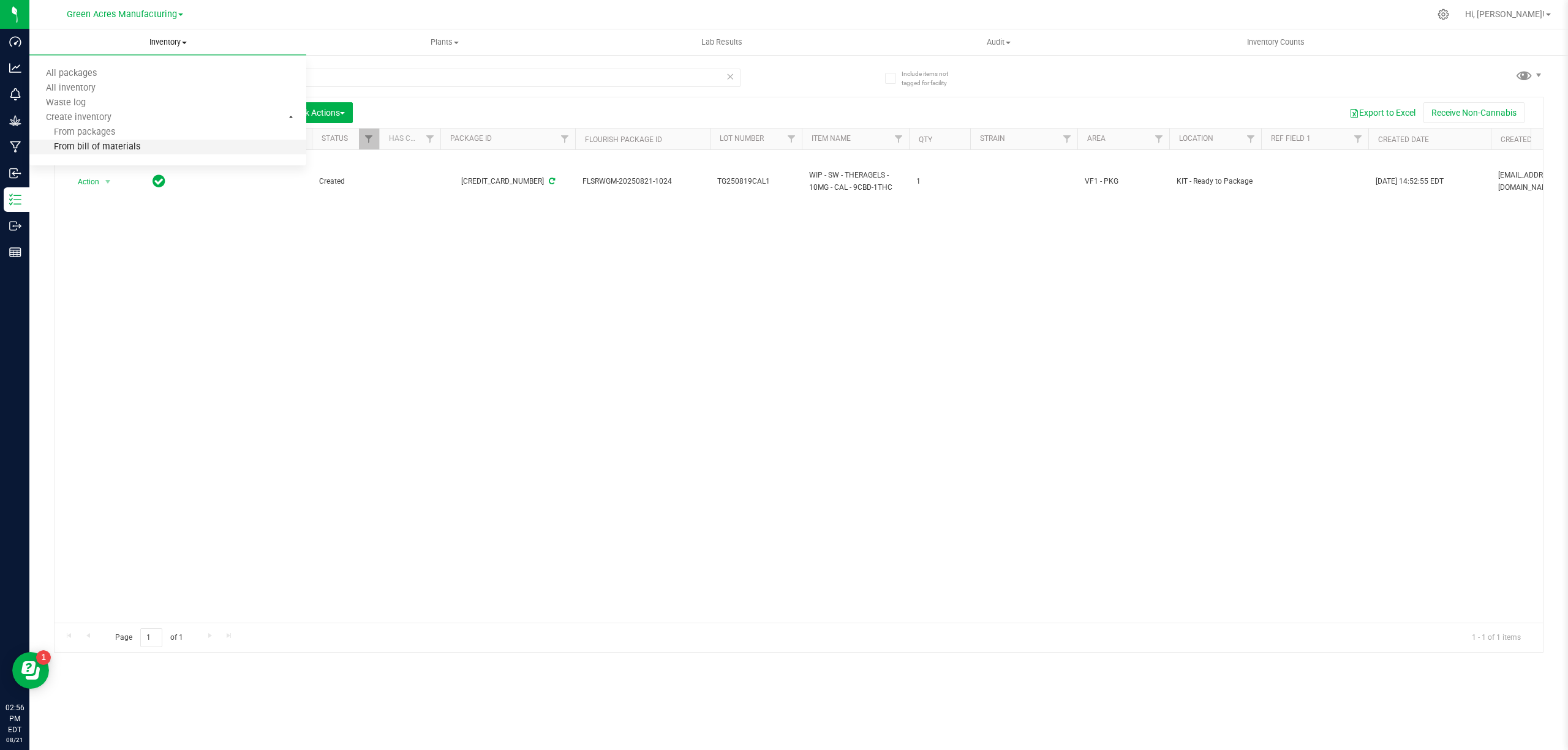
click at [124, 146] on span "From bill of materials" at bounding box center [85, 147] width 111 height 10
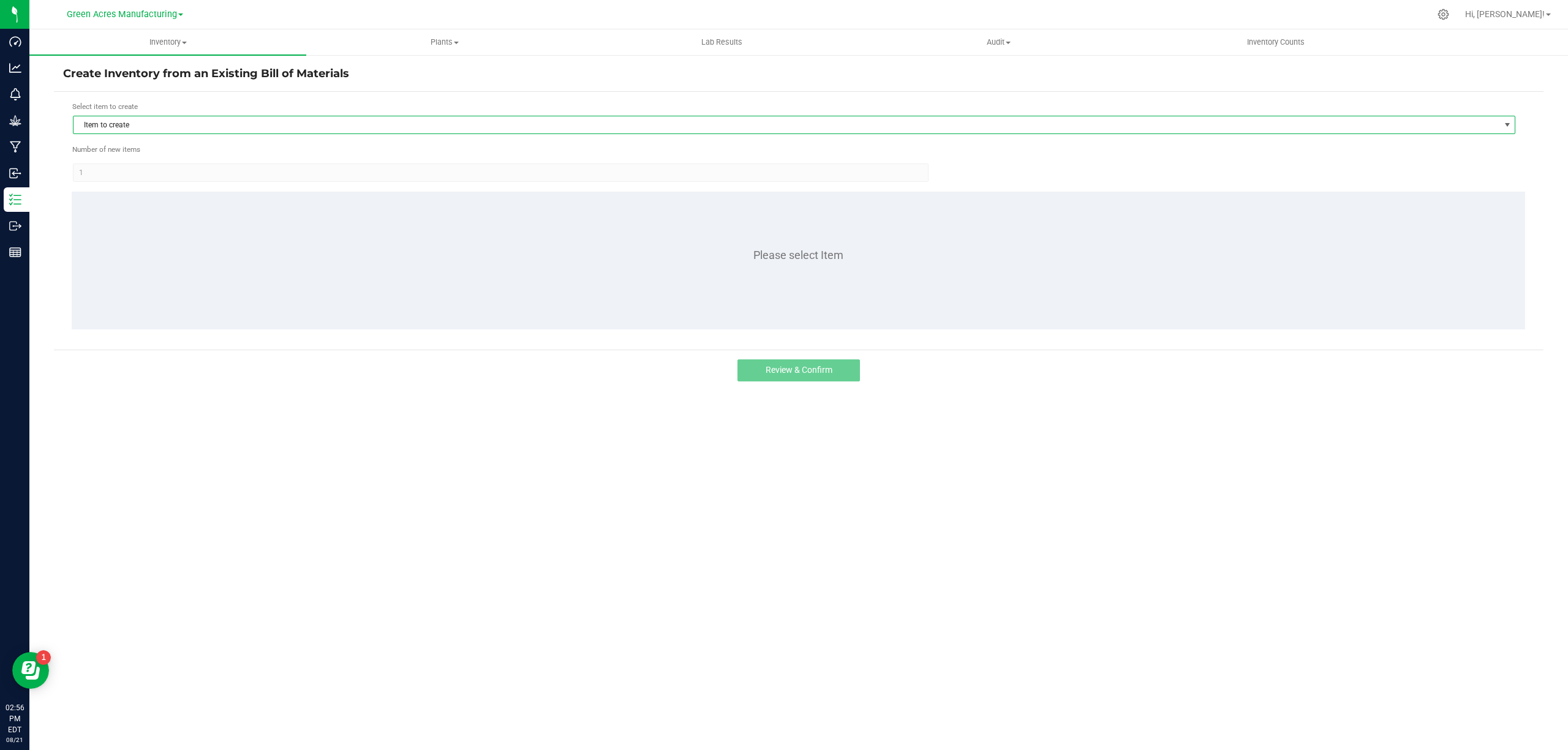
click at [138, 130] on span "Item to create" at bounding box center [786, 124] width 1426 height 17
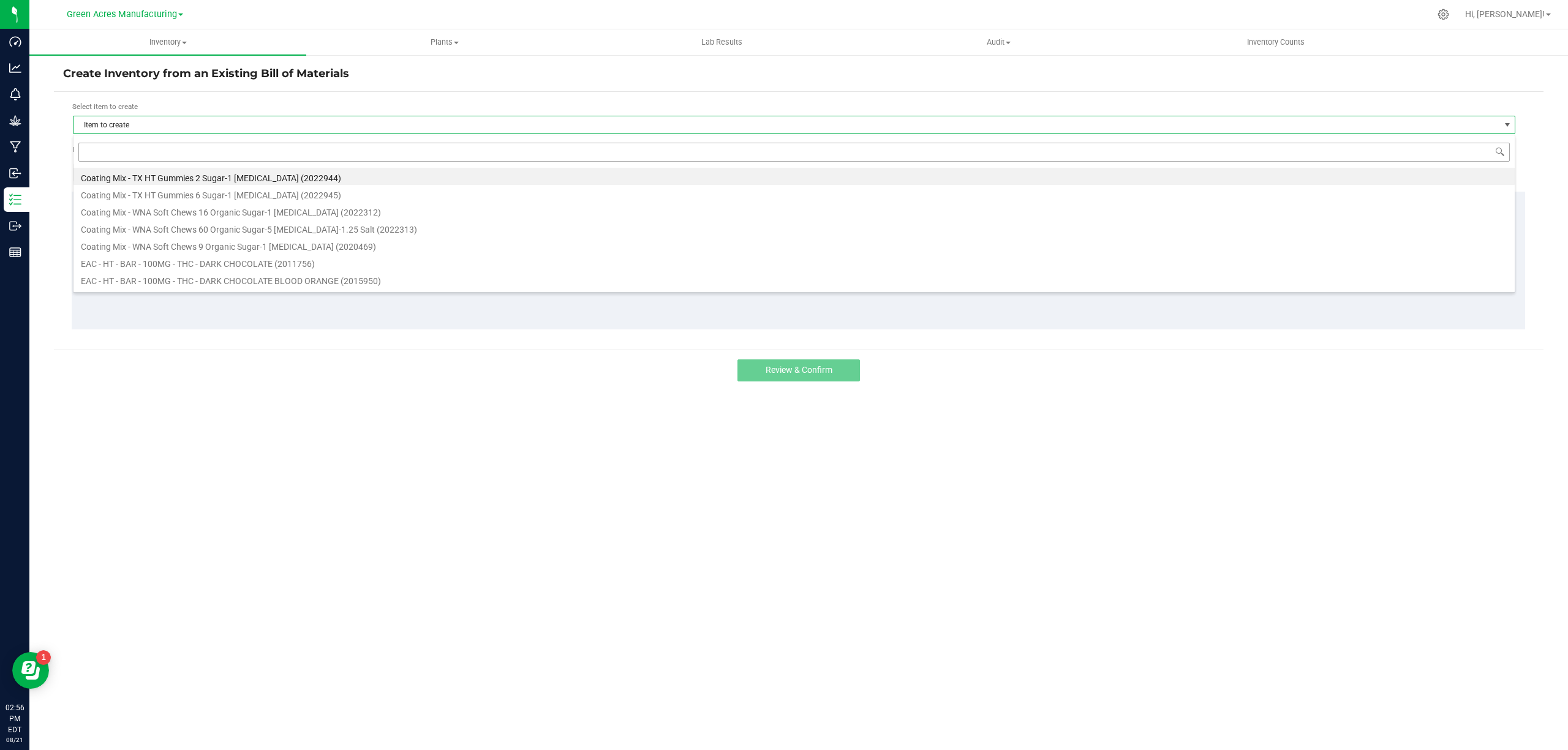
scroll to position [18, 1443]
click at [141, 149] on input at bounding box center [794, 152] width 1431 height 19
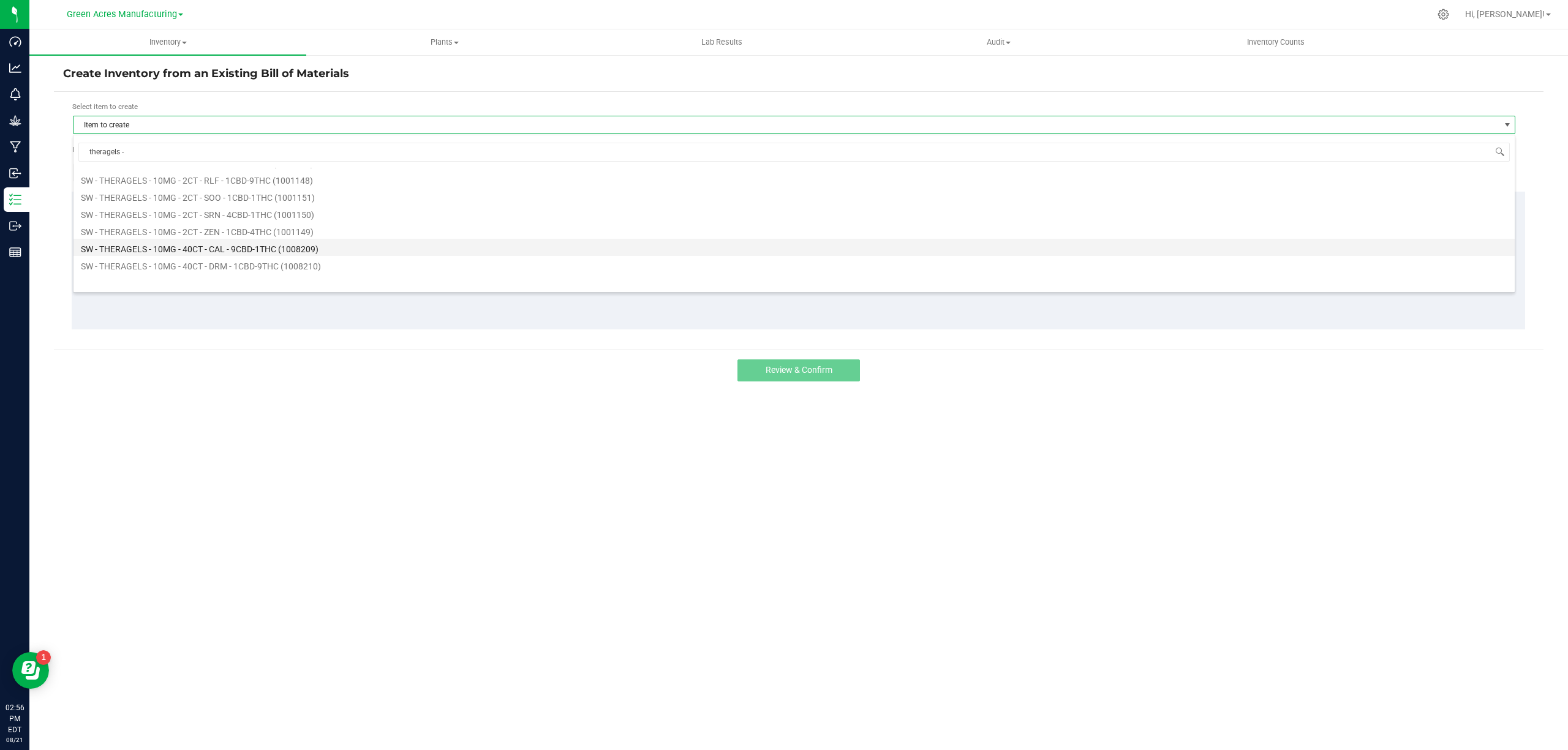
scroll to position [1009, 0]
click at [85, 153] on input "theragels -" at bounding box center [794, 152] width 1431 height 19
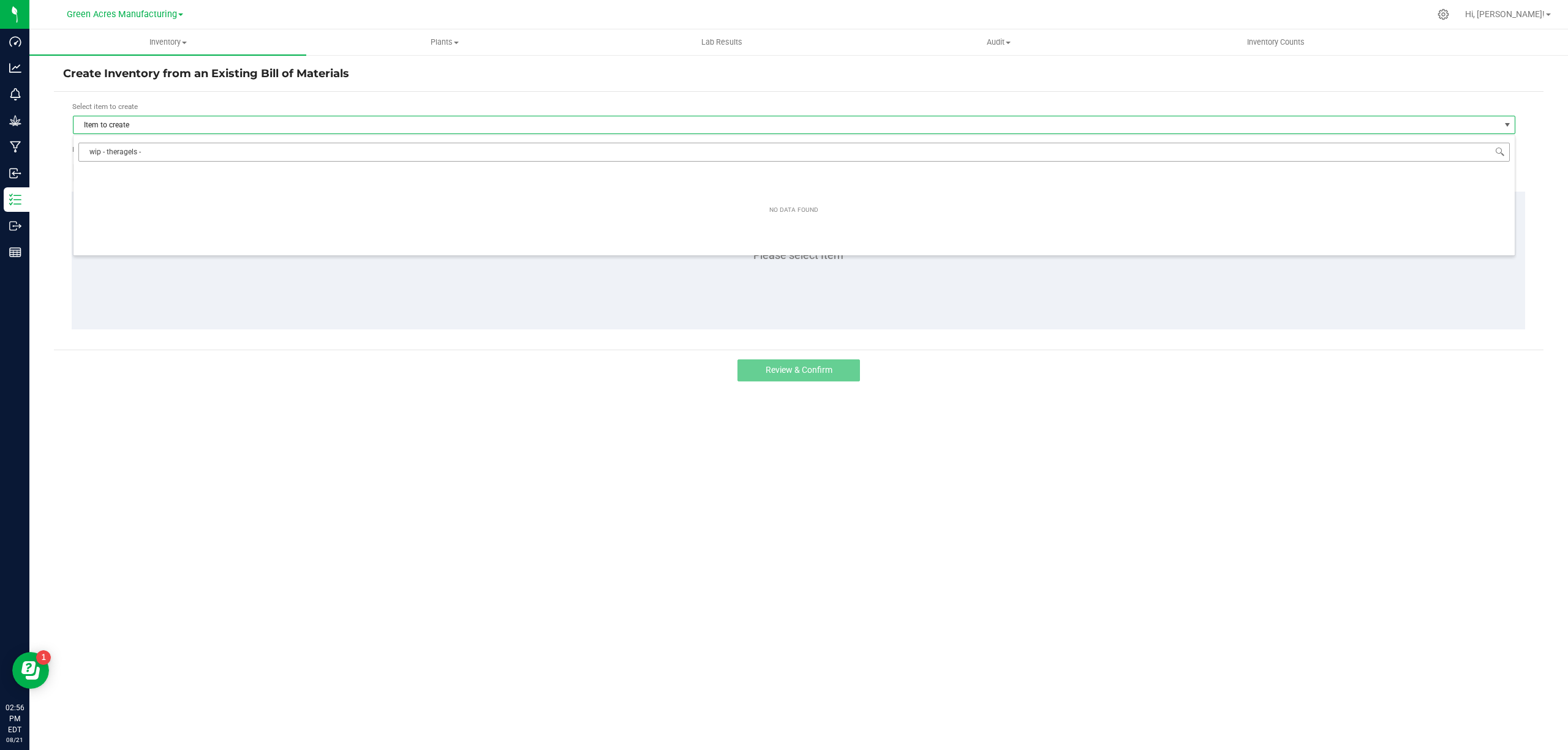
click at [143, 155] on input "wip - theragels -" at bounding box center [794, 152] width 1431 height 19
click at [105, 148] on input "wip - theragels -" at bounding box center [794, 152] width 1431 height 19
type input "wip - sw - theragels -"
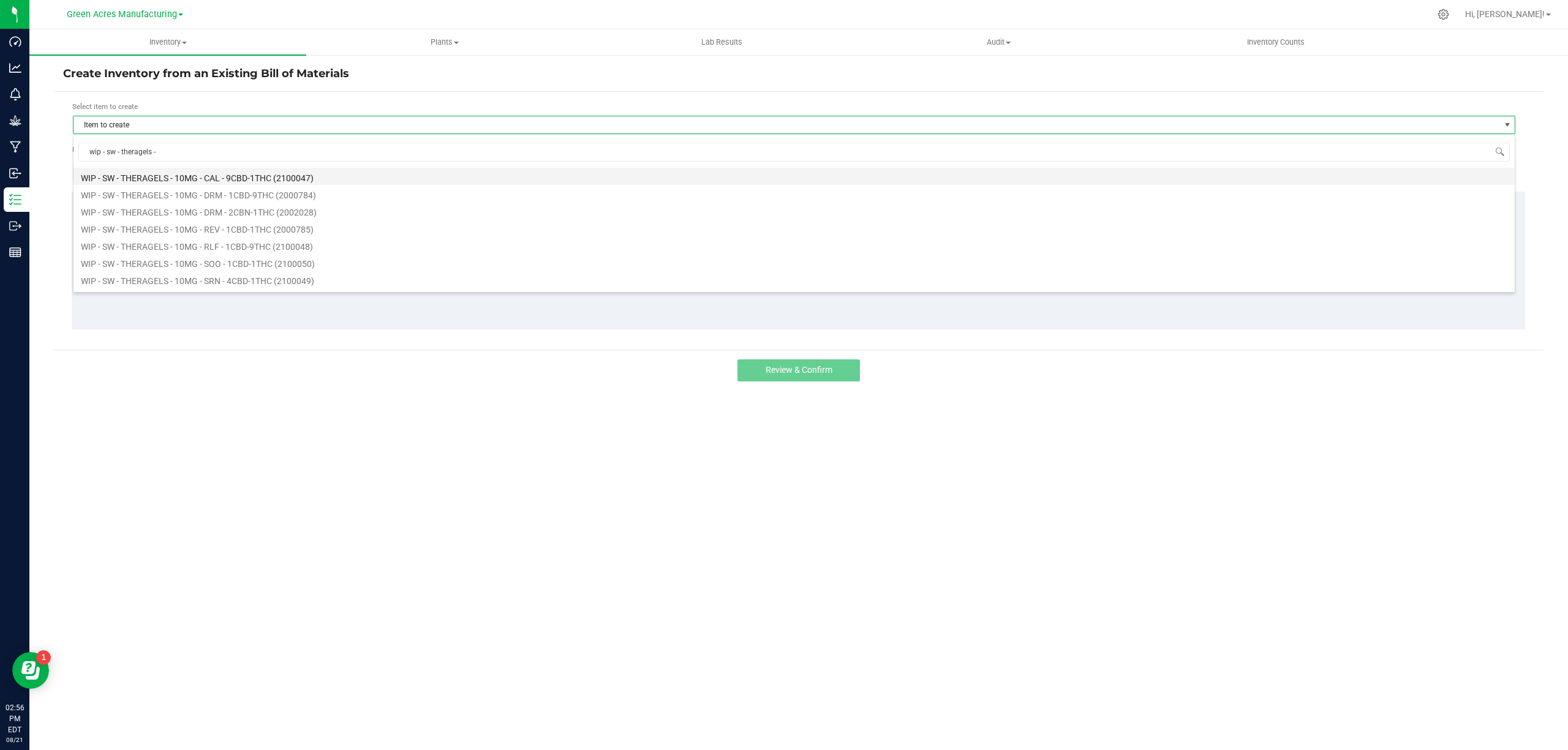
click at [176, 175] on li "WIP - SW - THERAGELS - 10MG - CAL - 9CBD-1THC (2100047)" at bounding box center [794, 176] width 1441 height 17
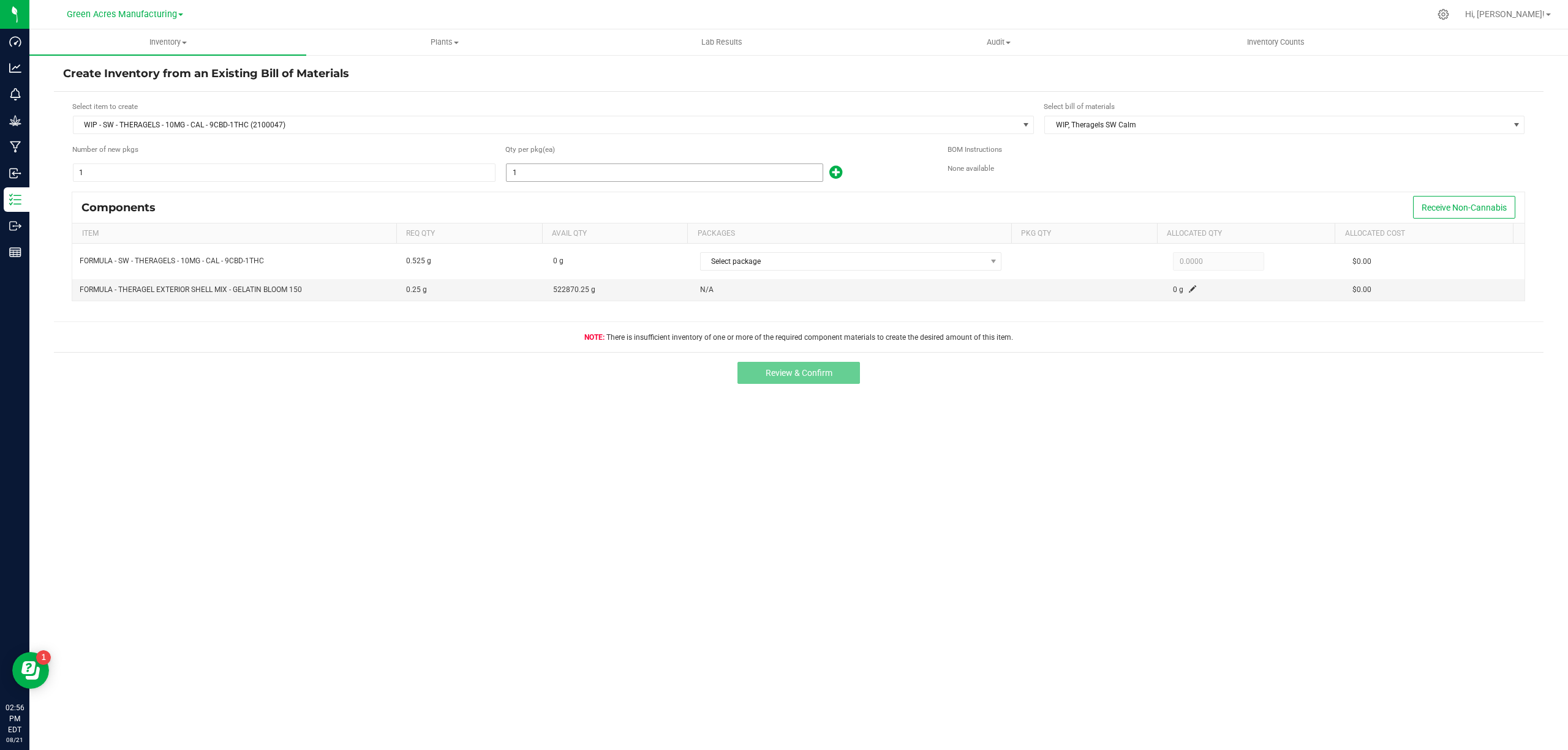
click at [532, 169] on input "1" at bounding box center [664, 172] width 316 height 17
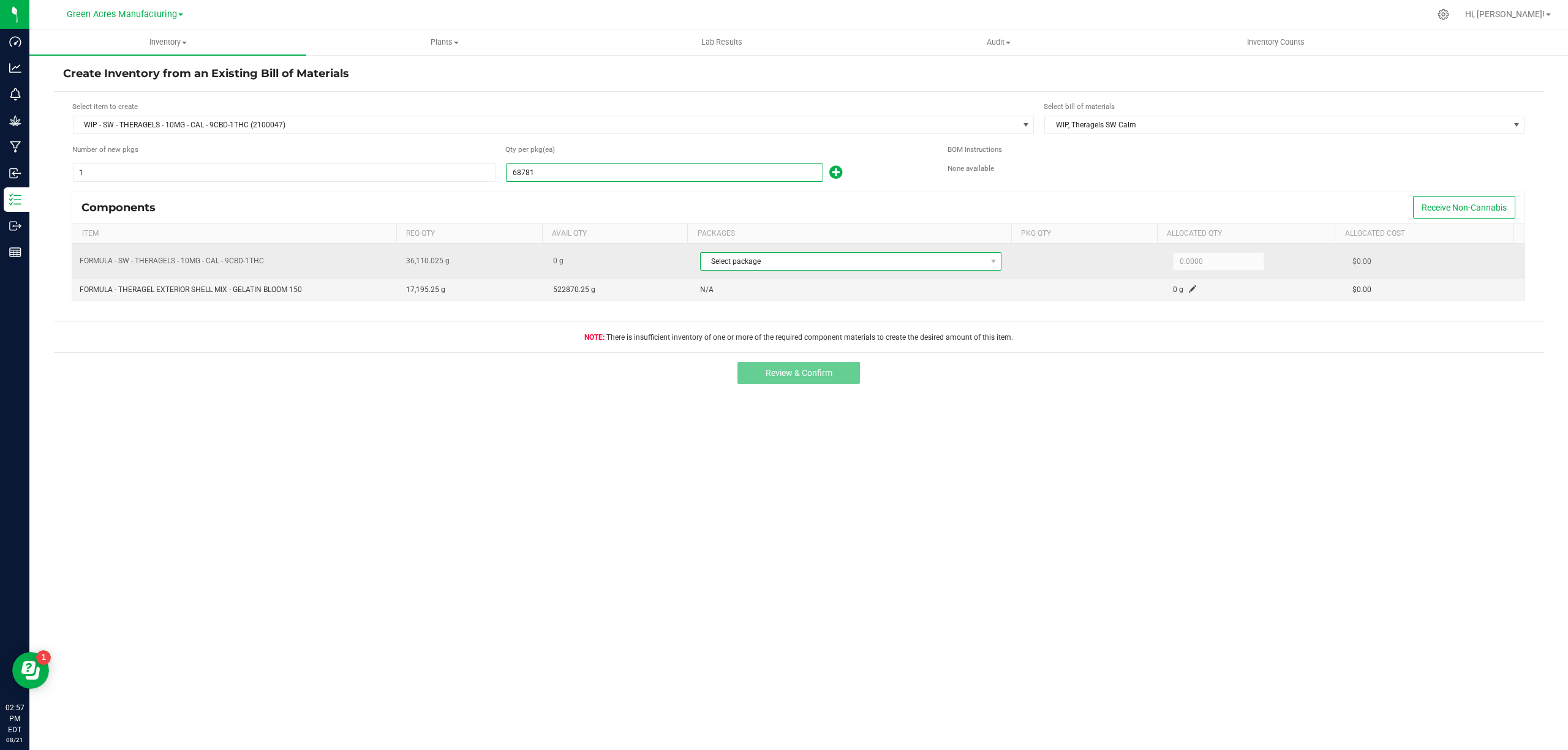
type input "68,781"
click at [909, 263] on span "Select package" at bounding box center [843, 261] width 285 height 17
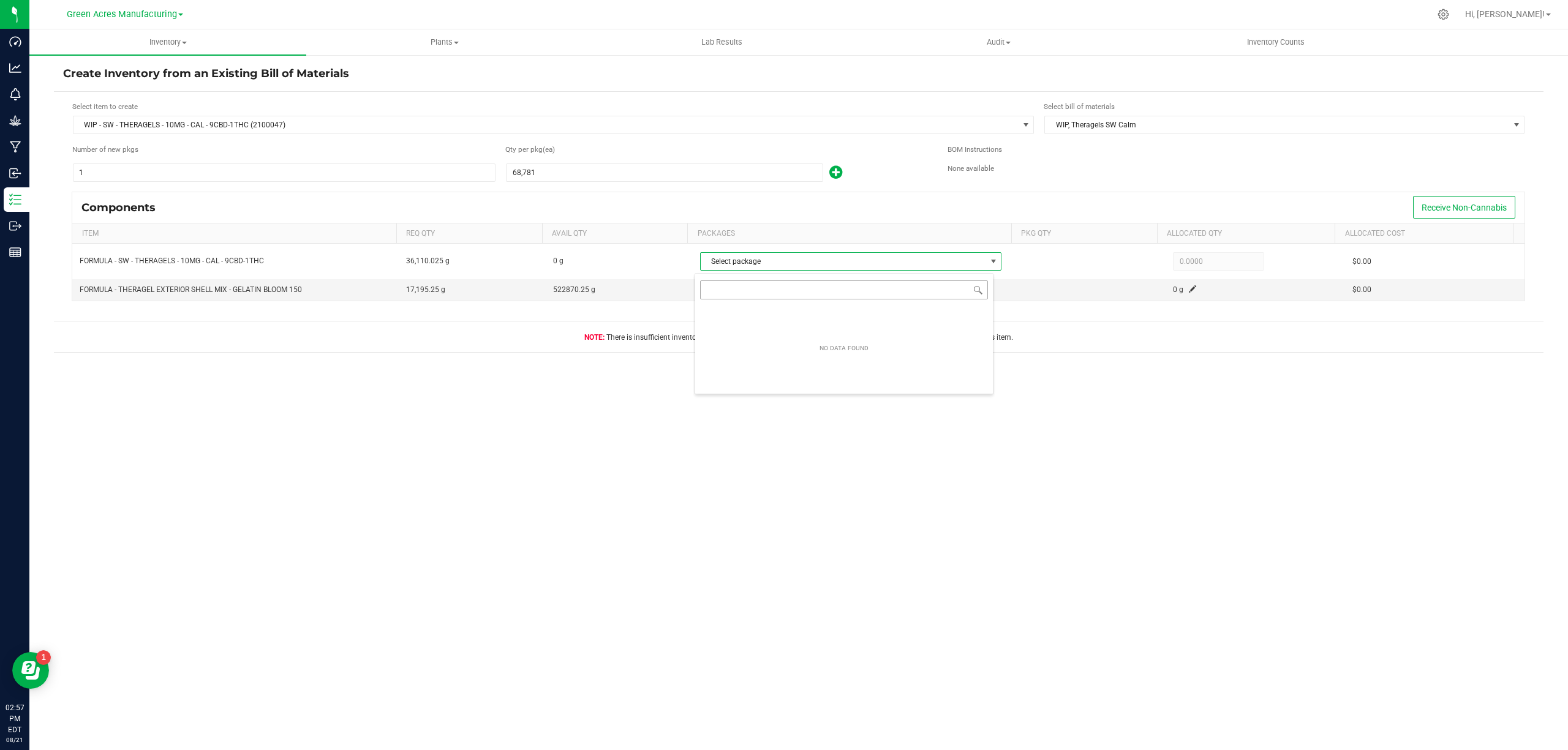
scroll to position [18, 299]
click at [819, 290] on input "NO DATA FOUND" at bounding box center [844, 290] width 288 height 19
type input "3132"
click at [679, 514] on div "Inventory All packages All inventory Waste log Create inventory Plants All plan…" at bounding box center [798, 389] width 1538 height 720
drag, startPoint x: 163, startPoint y: 428, endPoint x: 167, endPoint y: 414, distance: 14.6
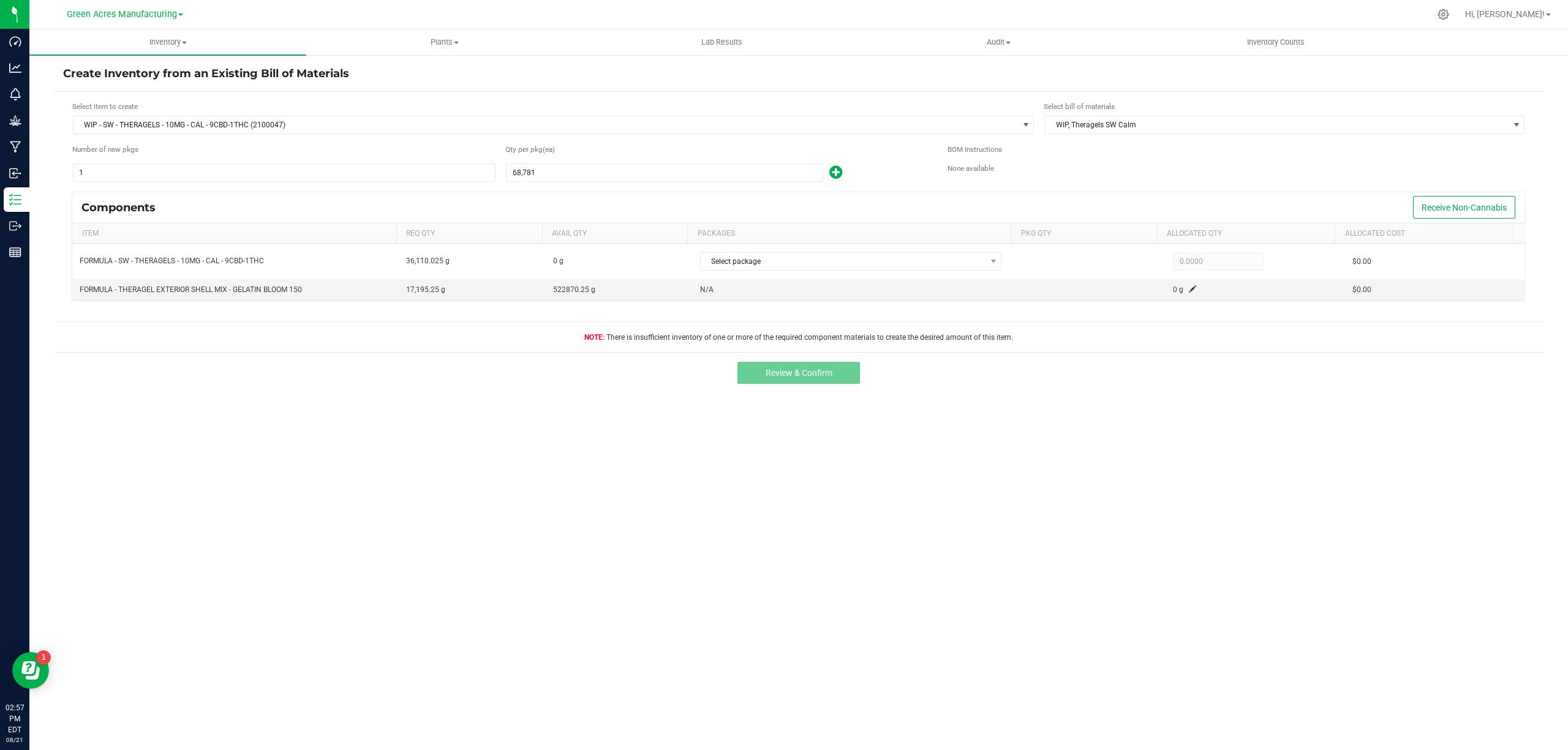
click at [164, 429] on div "Create Inventory from an Existing Bill of Materials Select item to create WIP -…" at bounding box center [798, 245] width 1538 height 382
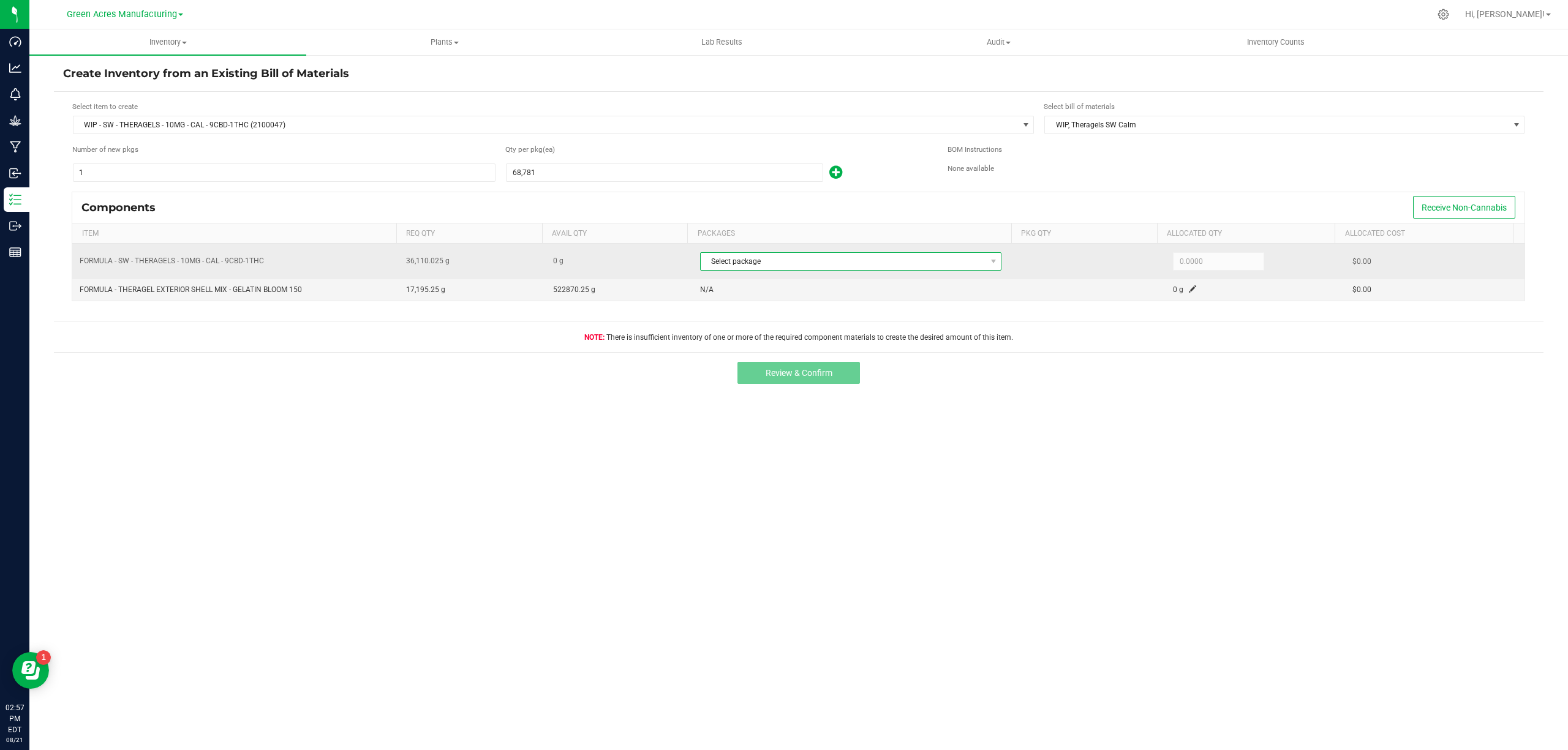
click at [715, 262] on span "Select package" at bounding box center [843, 261] width 285 height 17
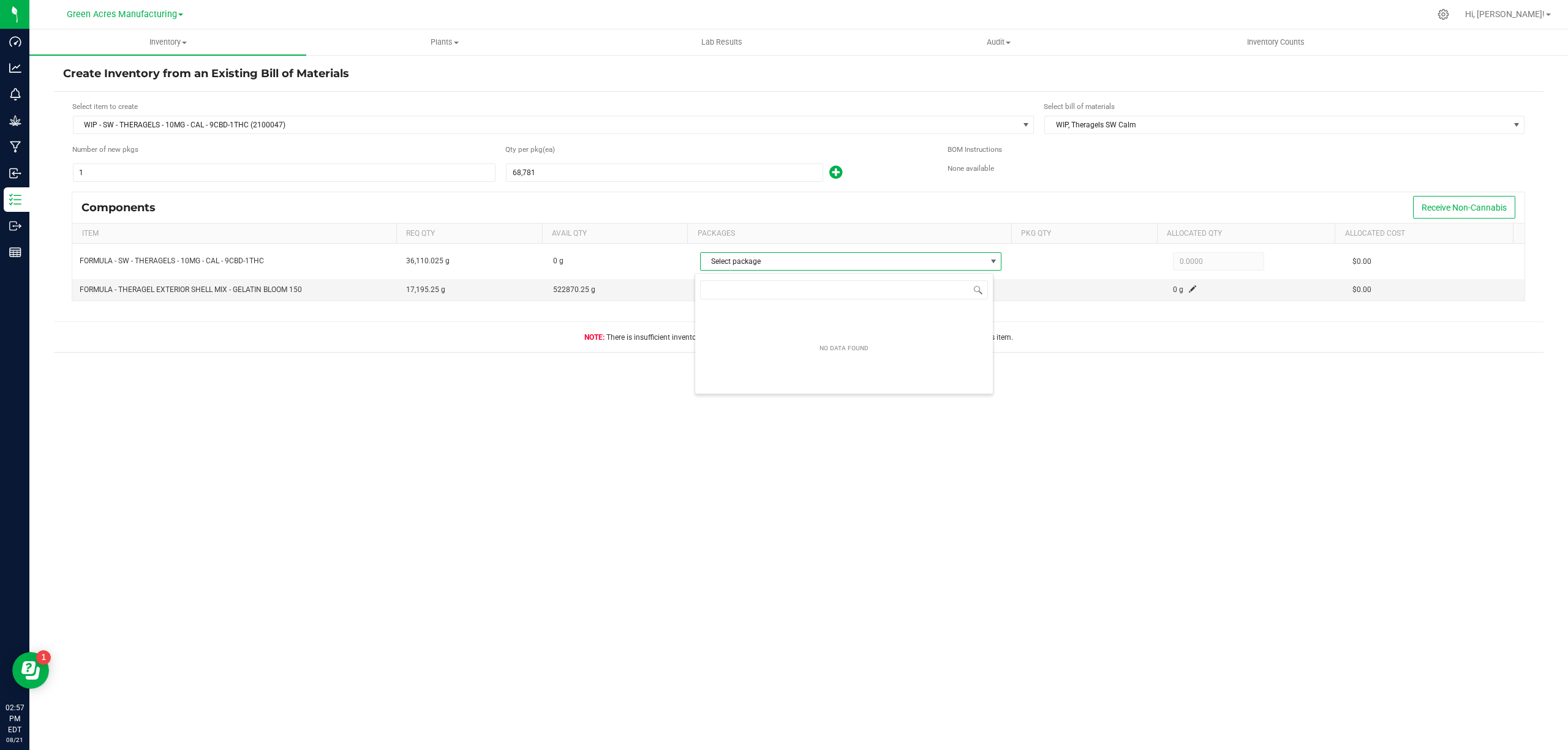
click at [556, 493] on div "Inventory All packages All inventory Waste log Create inventory Plants All plan…" at bounding box center [798, 389] width 1538 height 720
click at [481, 419] on div "Create Inventory from an Existing Bill of Materials Select item to create WIP -…" at bounding box center [799, 245] width 1490 height 358
click at [160, 42] on span "Inventory" at bounding box center [168, 42] width 277 height 11
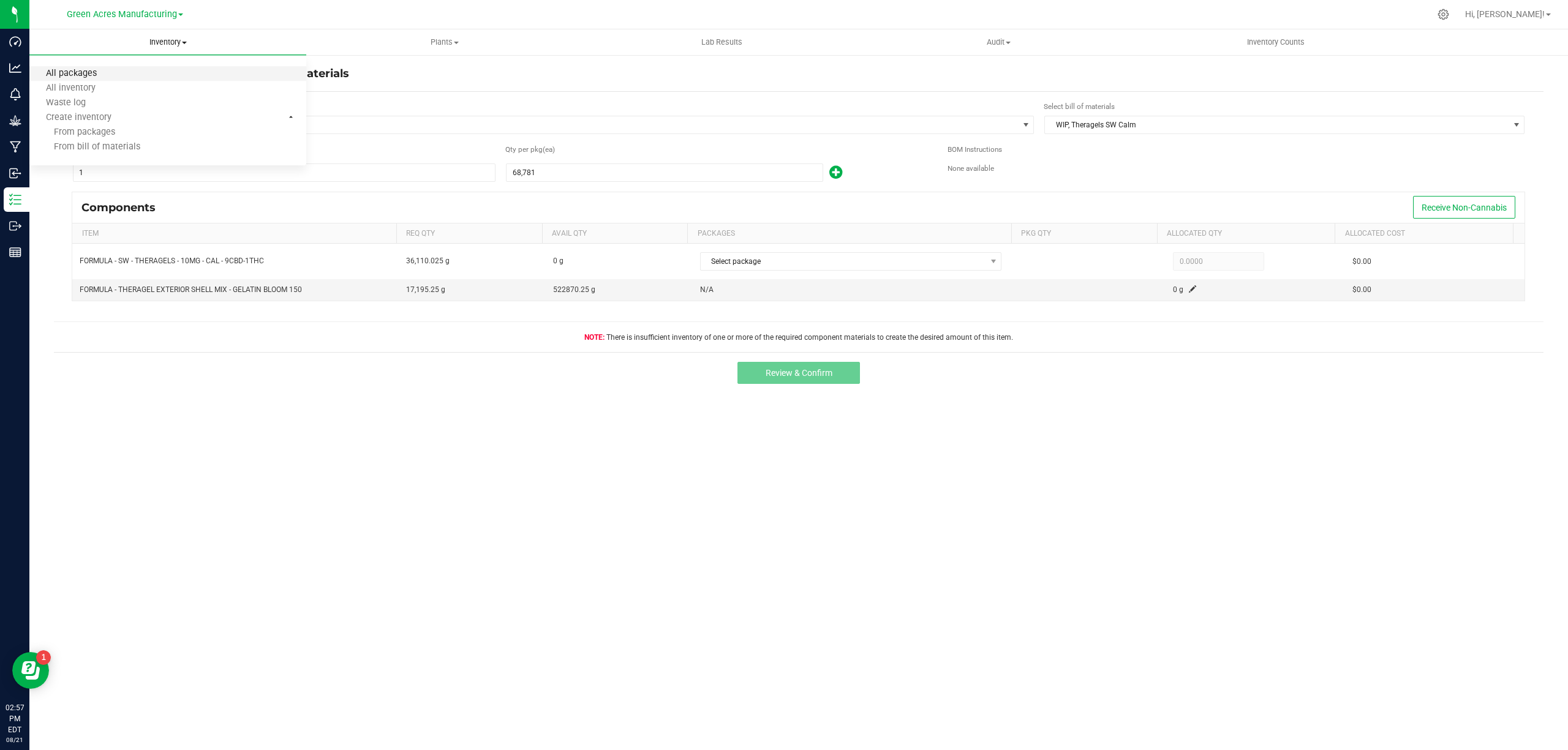
click at [83, 77] on span "All packages" at bounding box center [71, 73] width 84 height 10
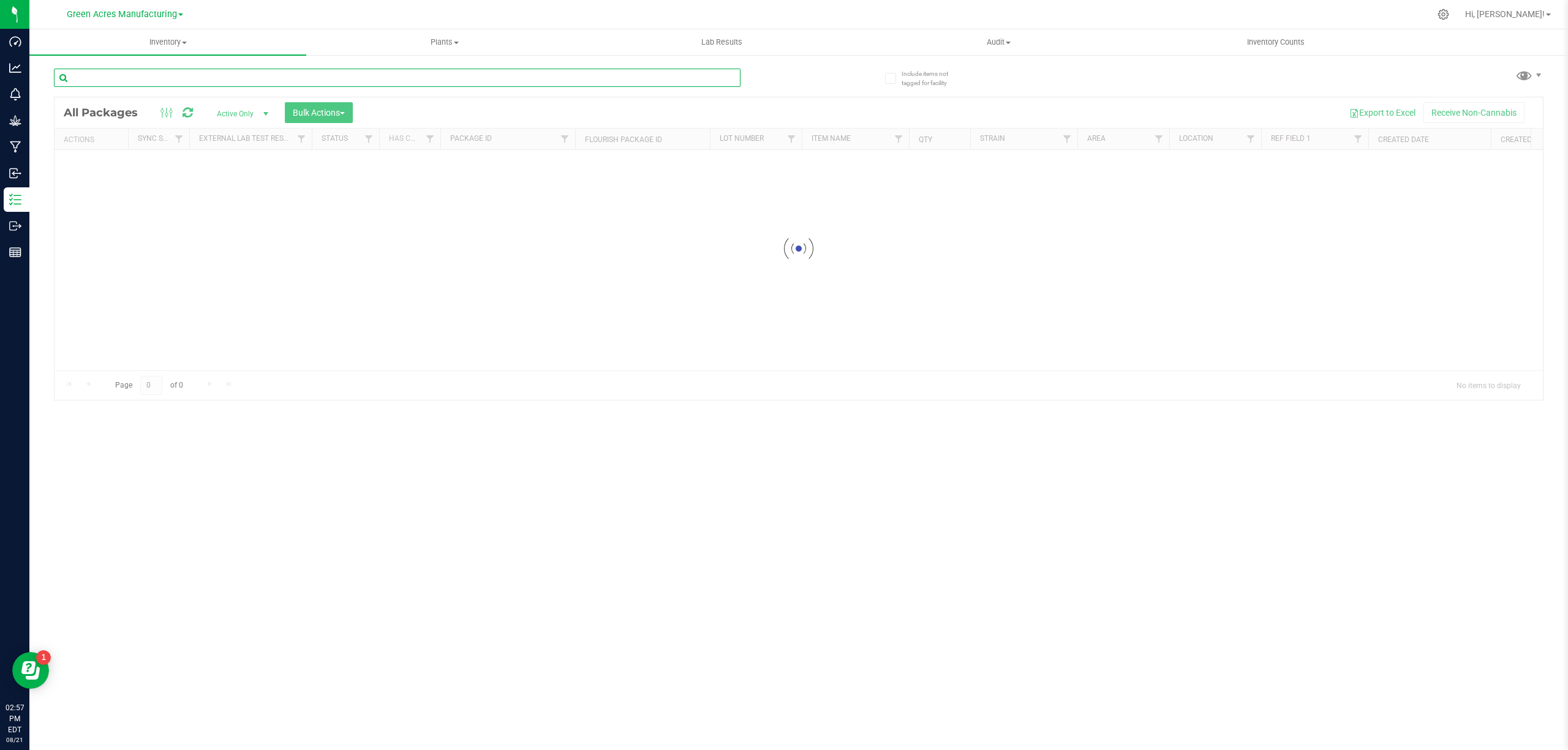
click at [182, 79] on input "text" at bounding box center [398, 77] width 687 height 18
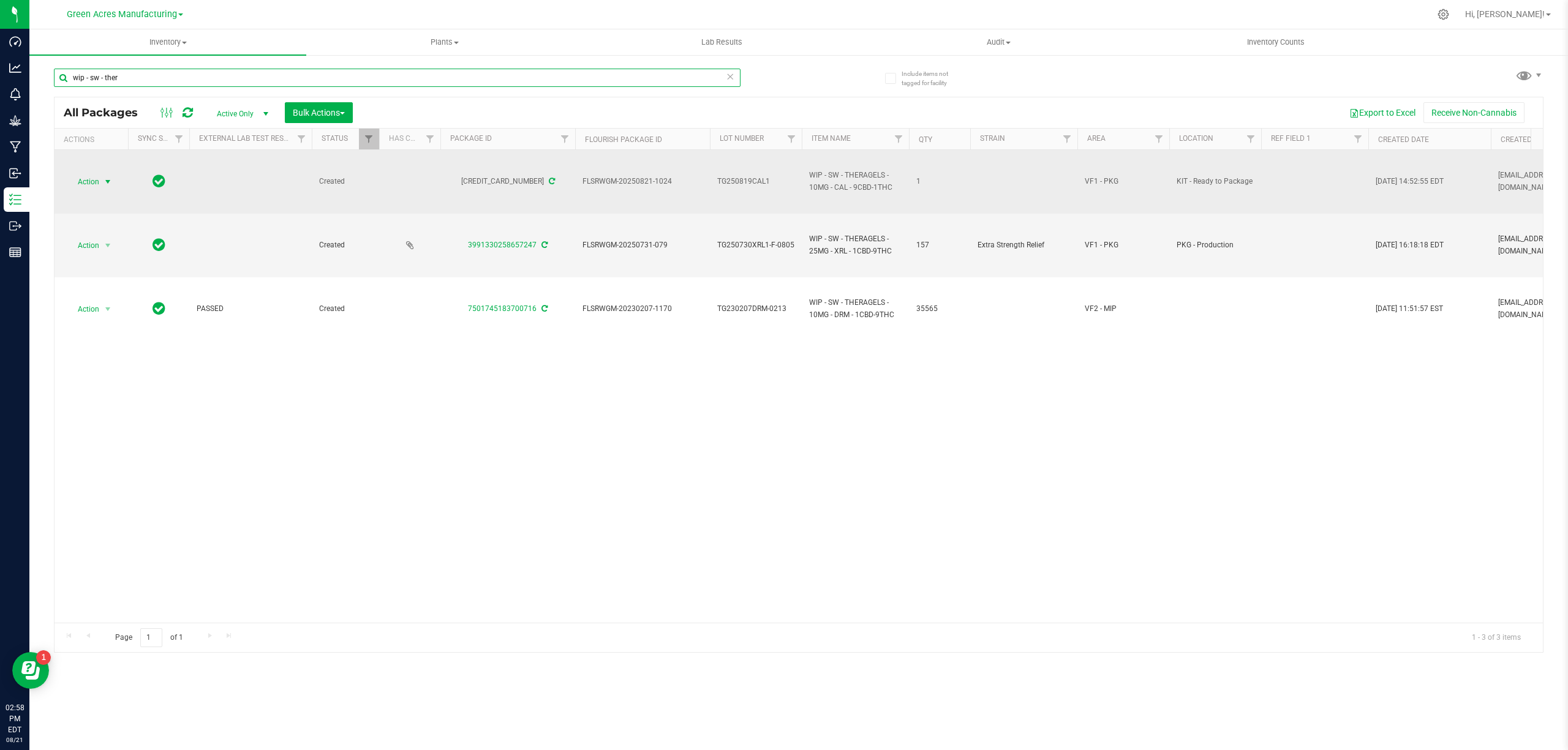
type input "wip - sw - ther"
click at [101, 177] on span "select" at bounding box center [108, 181] width 15 height 17
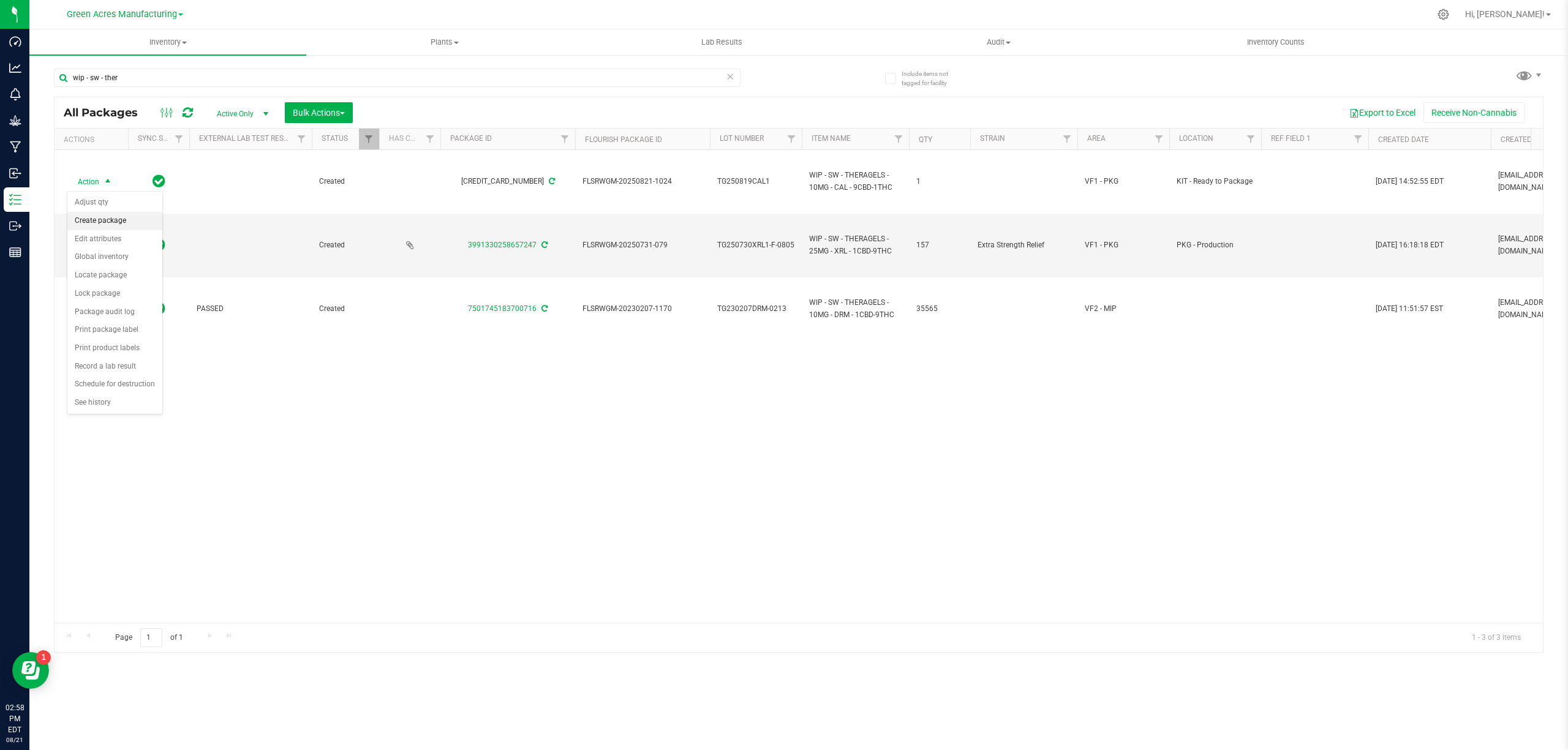
click at [108, 219] on li "Create package" at bounding box center [114, 220] width 95 height 18
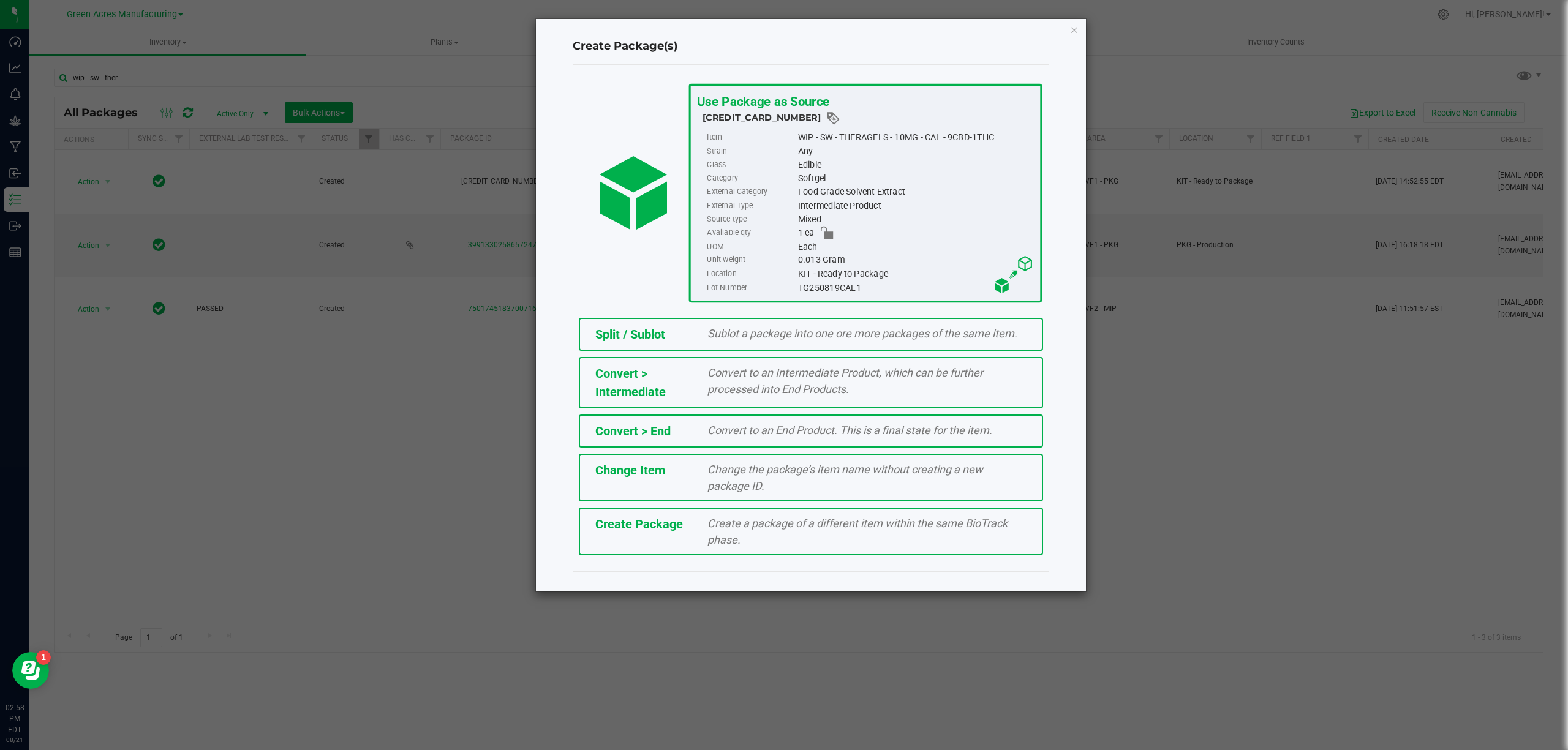
click at [687, 524] on div "Create Package" at bounding box center [642, 523] width 113 height 18
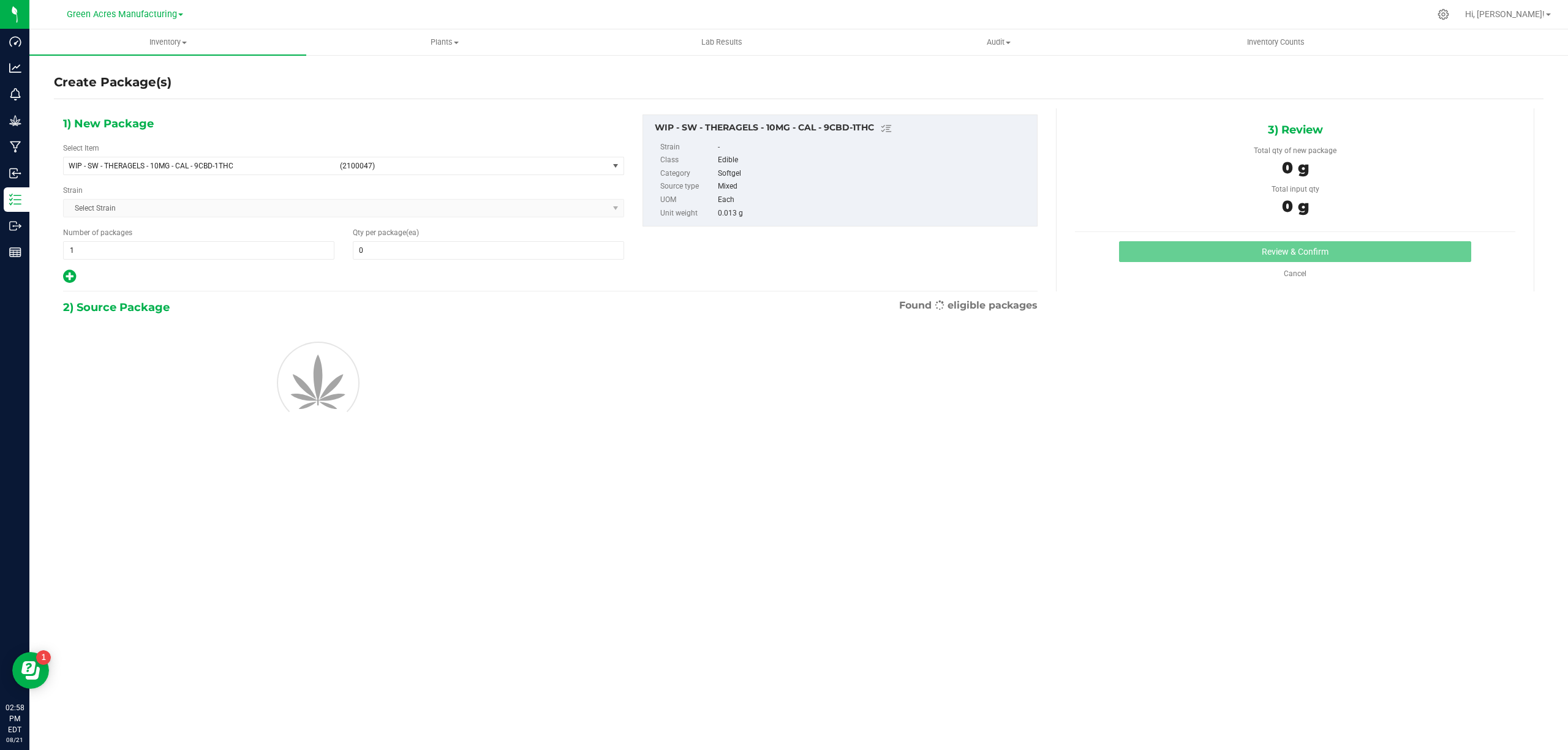
type input "0"
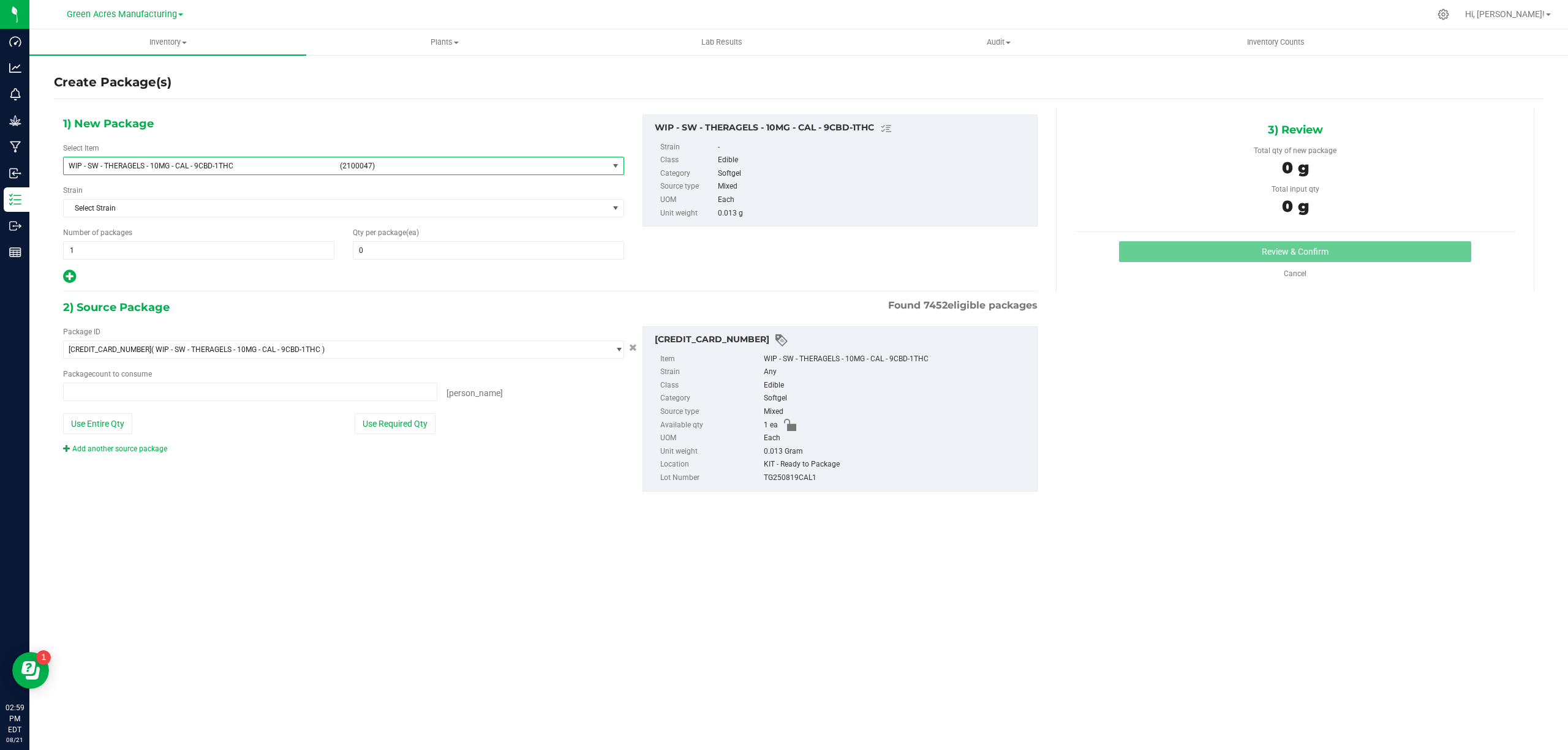
type input "0 ea"
click at [190, 167] on span "WIP - SW - THERAGELS - 10MG - CAL - 9CBD-1THC" at bounding box center [200, 166] width 263 height 9
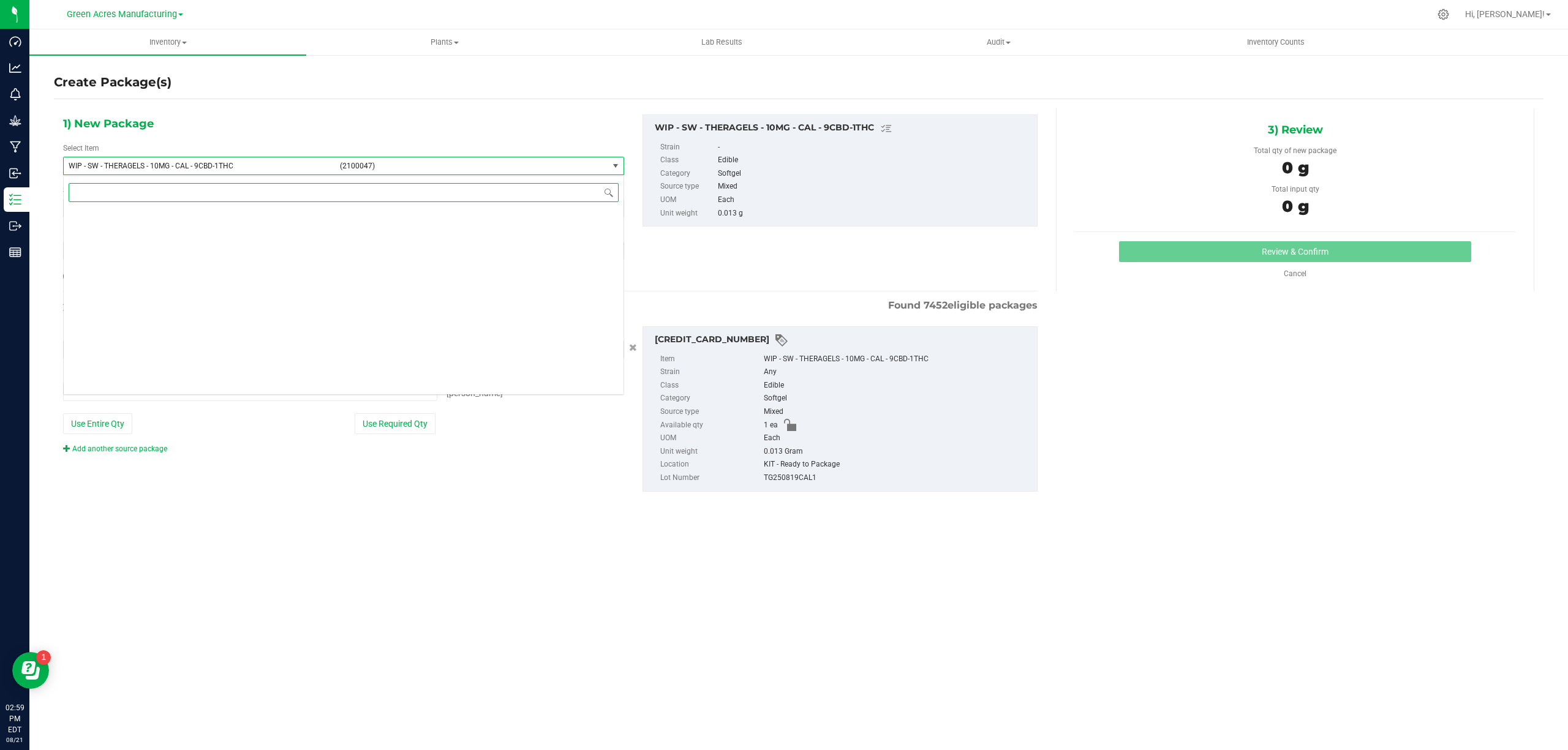
scroll to position [359860, 0]
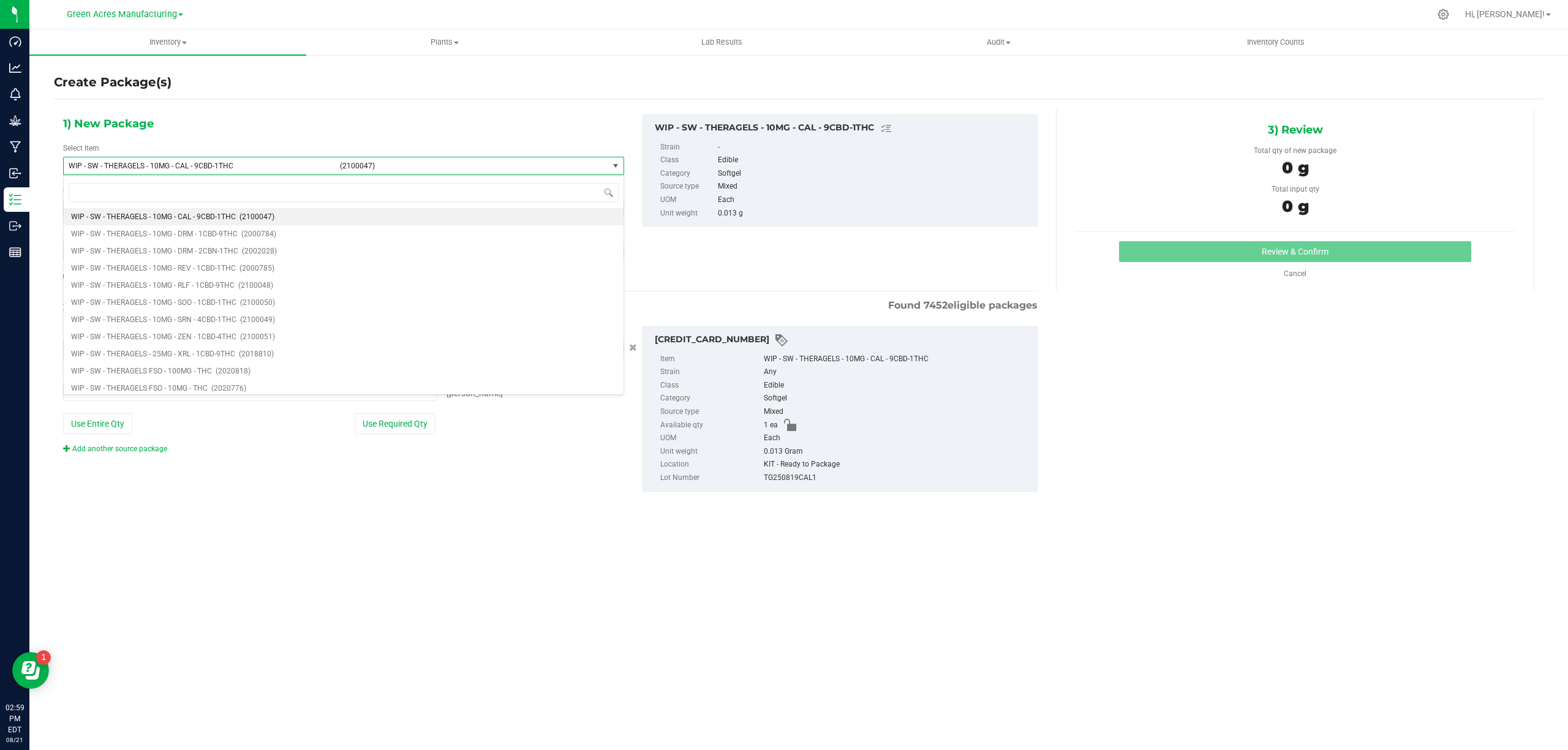
click at [207, 126] on div "1) New Package Select Item WIP - SW - THERAGELS - 10MG - CAL - 9CBD-1THC (21000…" at bounding box center [344, 199] width 580 height 170
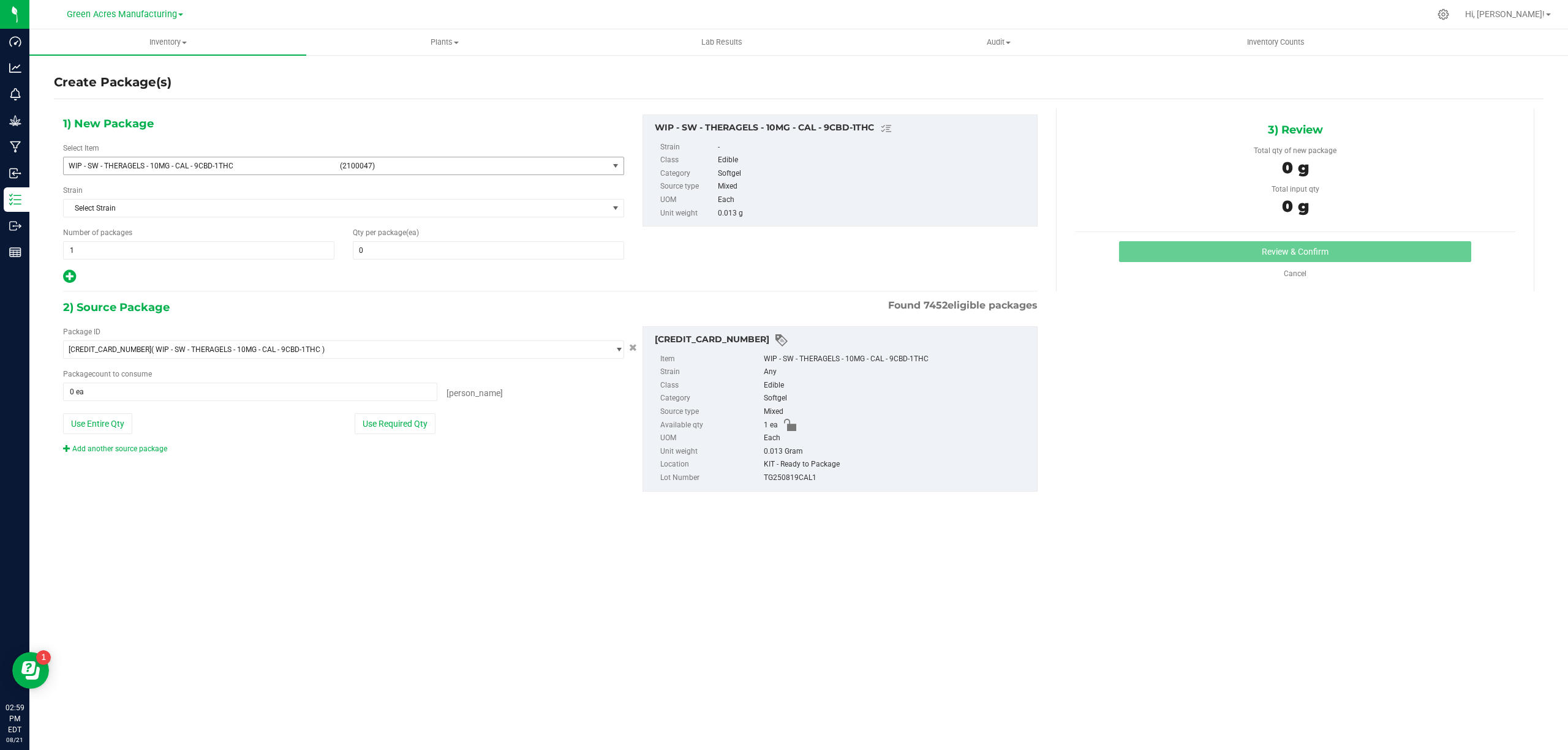
click at [169, 165] on span "WIP - SW - THERAGELS - 10MG - CAL - 9CBD-1THC" at bounding box center [200, 166] width 263 height 9
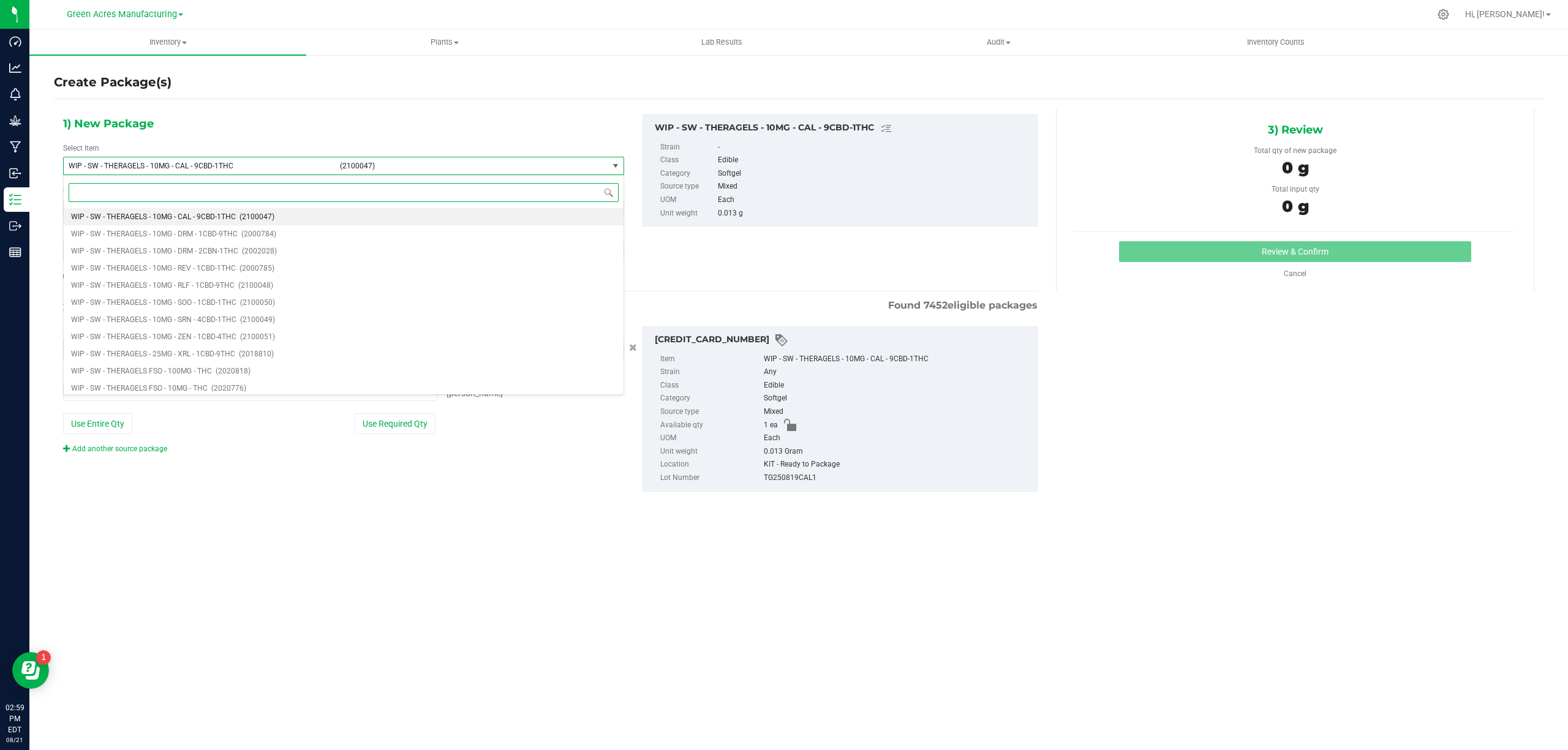
click at [151, 192] on input at bounding box center [343, 192] width 550 height 19
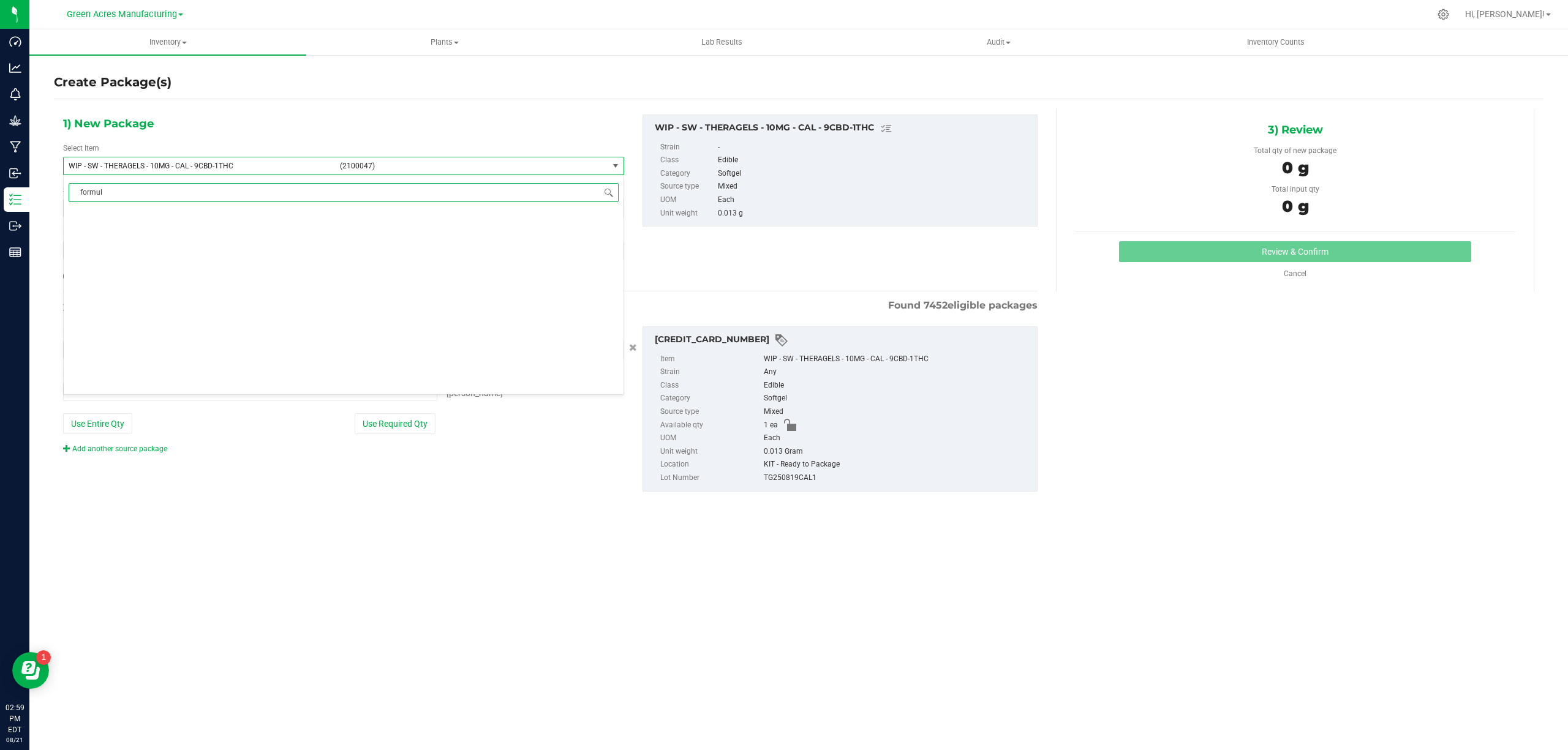
scroll to position [0, 0]
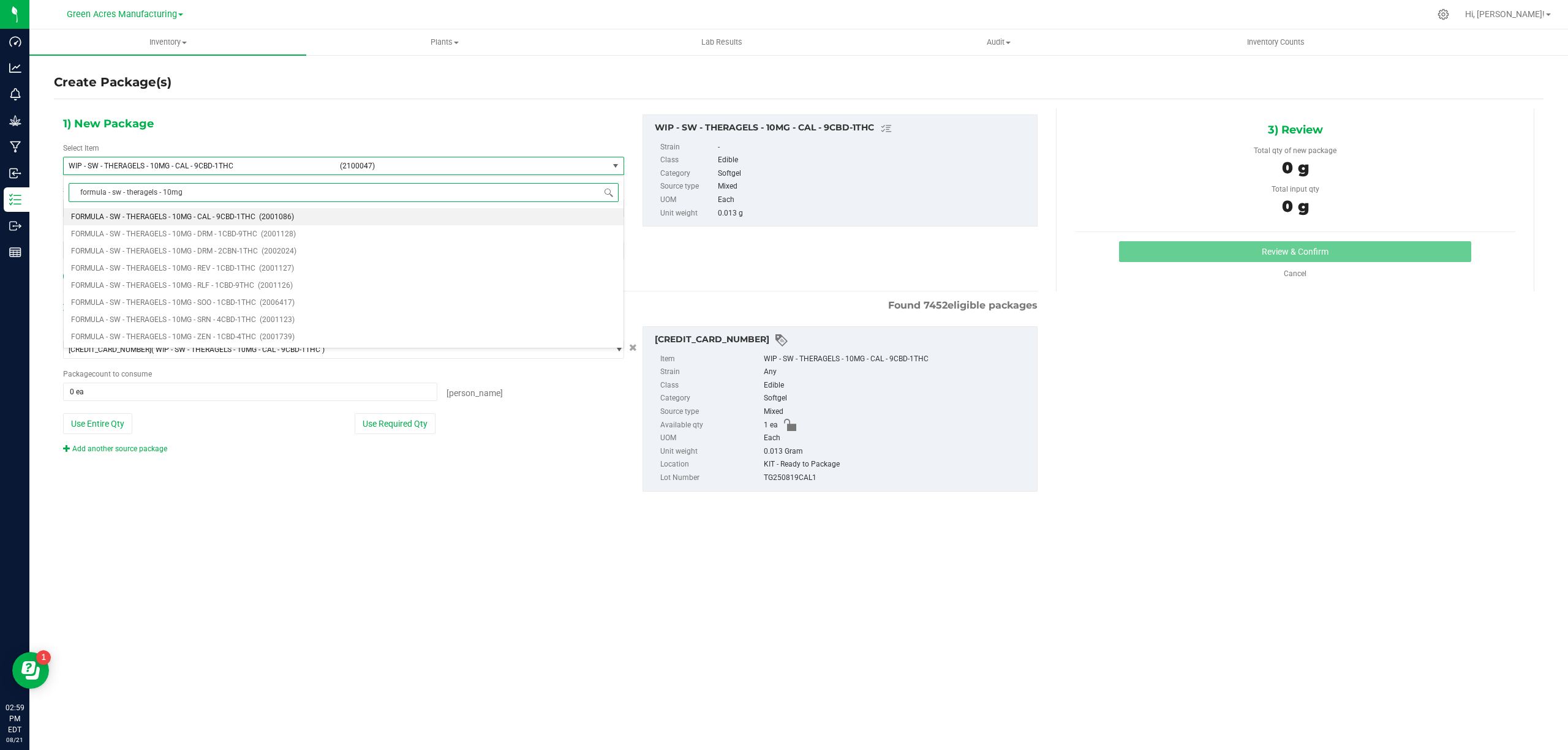
type input "formula - sw - theragels - 10mg"
click at [133, 217] on span "FORMULA - SW - THERAGELS - 10MG - CAL - 9CBD-1THC" at bounding box center [163, 216] width 184 height 9
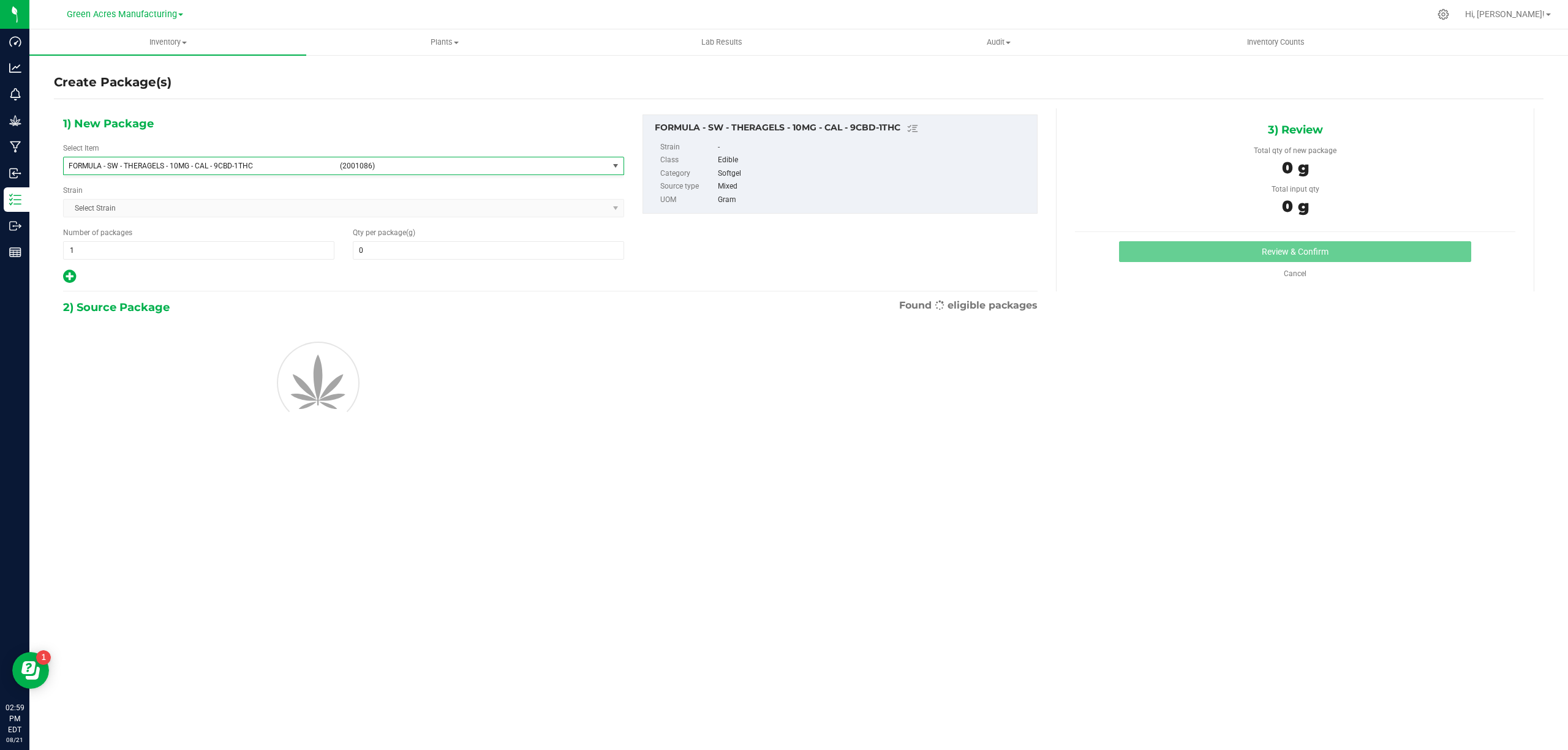
type input "0.0000"
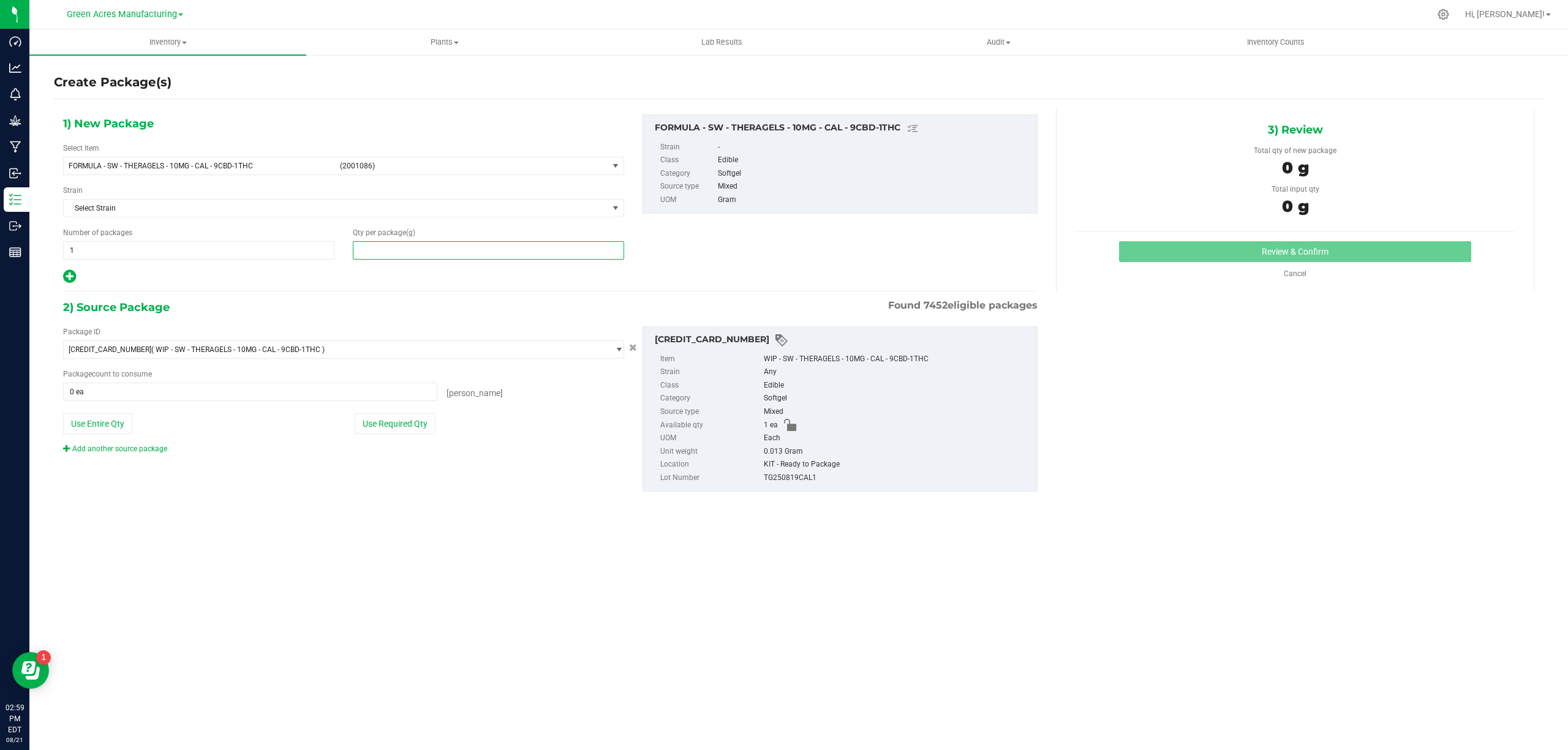
click at [378, 251] on span at bounding box center [489, 250] width 271 height 18
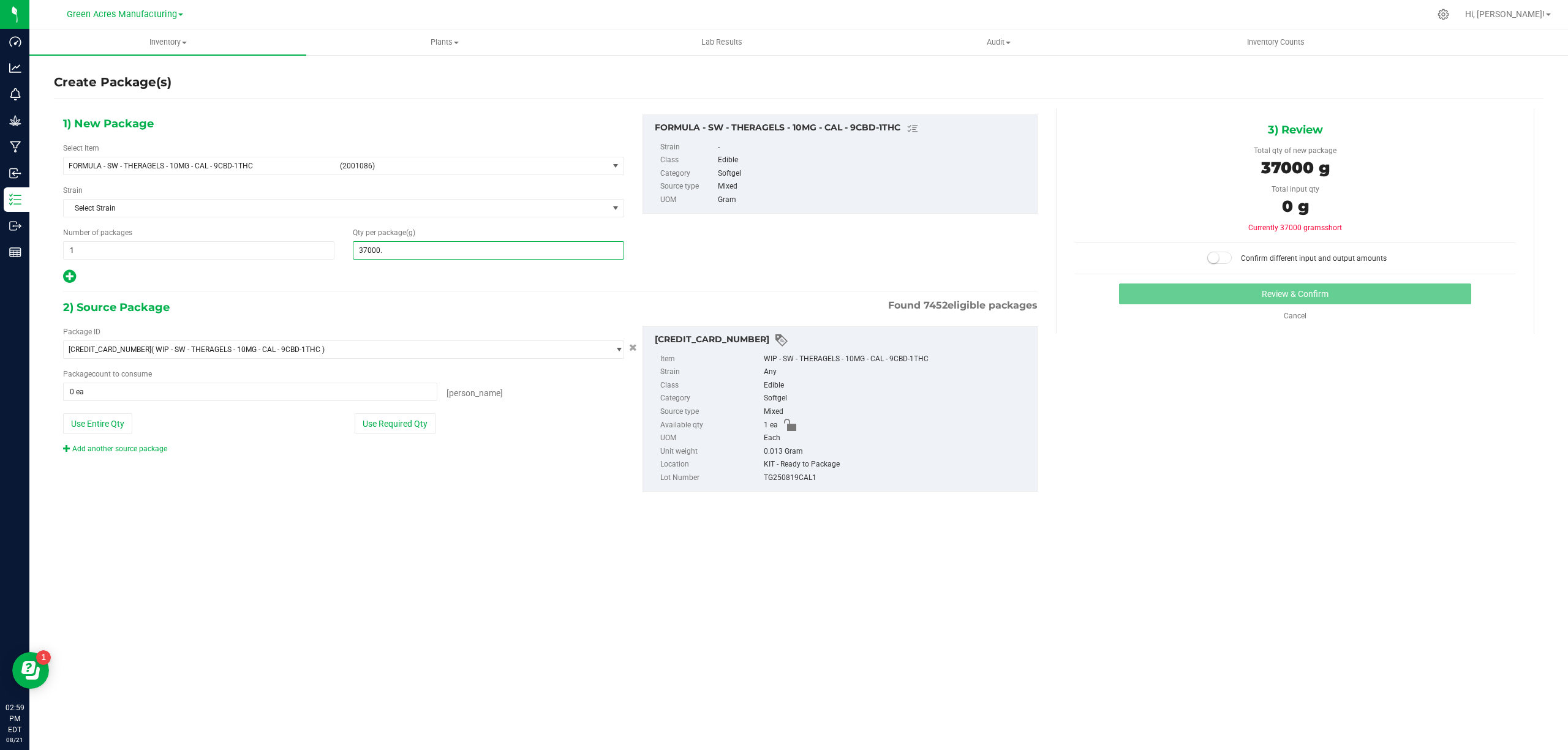
type input "37000.5"
type input "37,000.5000"
click at [113, 427] on button "Use Entire Qty" at bounding box center [97, 424] width 69 height 21
type input "1 ea"
click at [1215, 254] on small at bounding box center [1214, 258] width 11 height 11
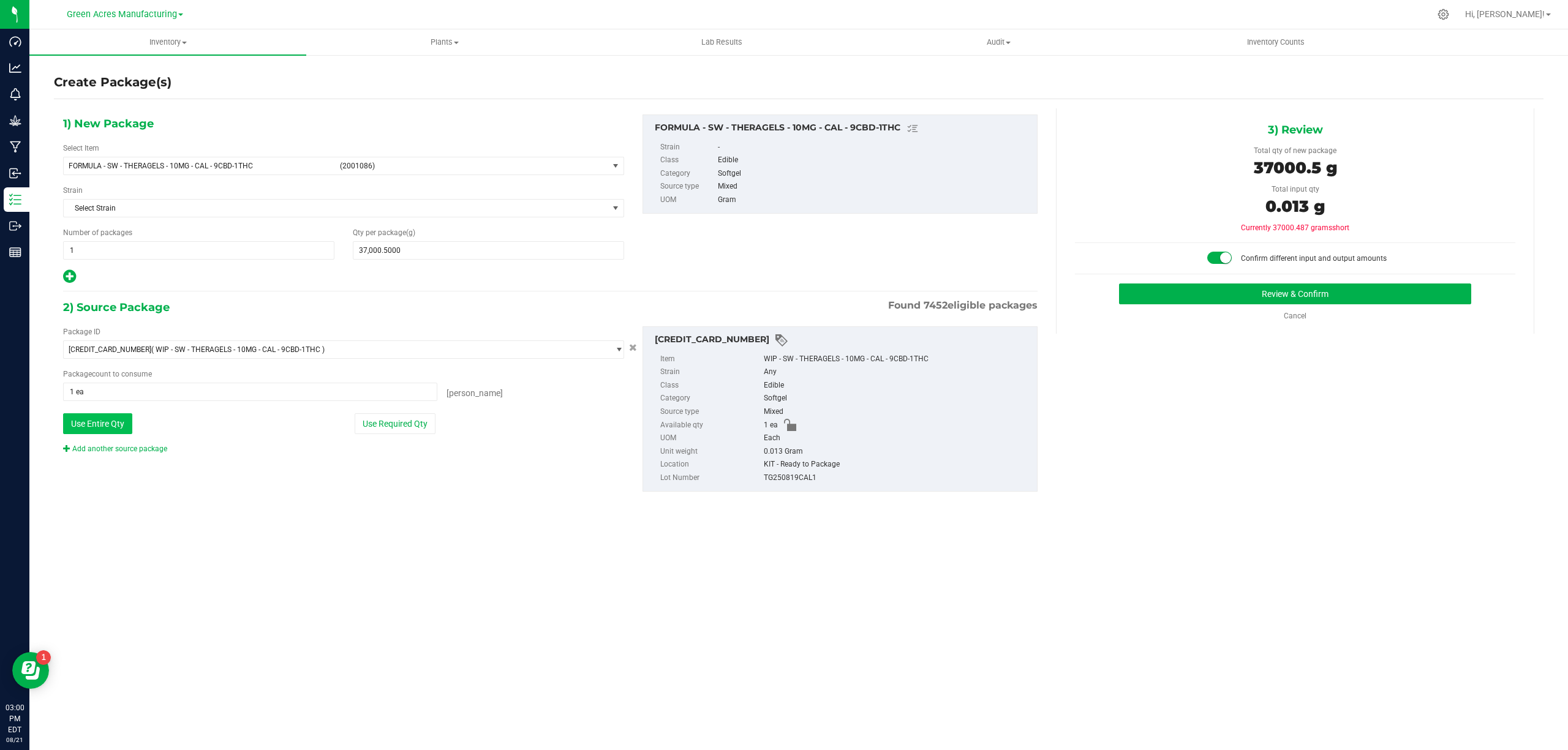
click at [86, 419] on button "Use Entire Qty" at bounding box center [97, 424] width 69 height 21
click at [1209, 294] on button "Review & Confirm" at bounding box center [1294, 294] width 352 height 21
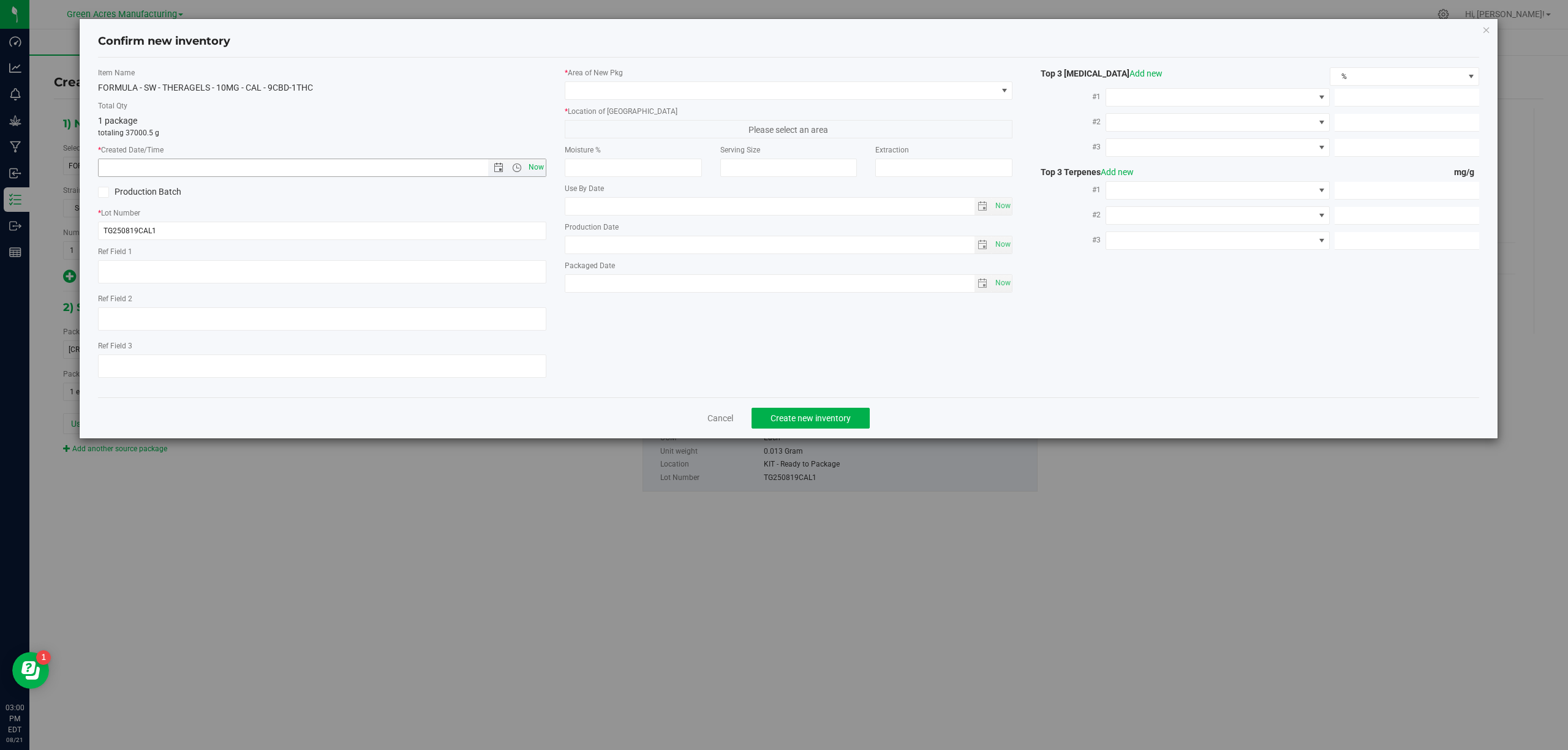
click at [537, 169] on span "Now" at bounding box center [536, 168] width 21 height 18
type input "[DATE] 3:00 PM"
click at [719, 93] on span at bounding box center [781, 90] width 432 height 17
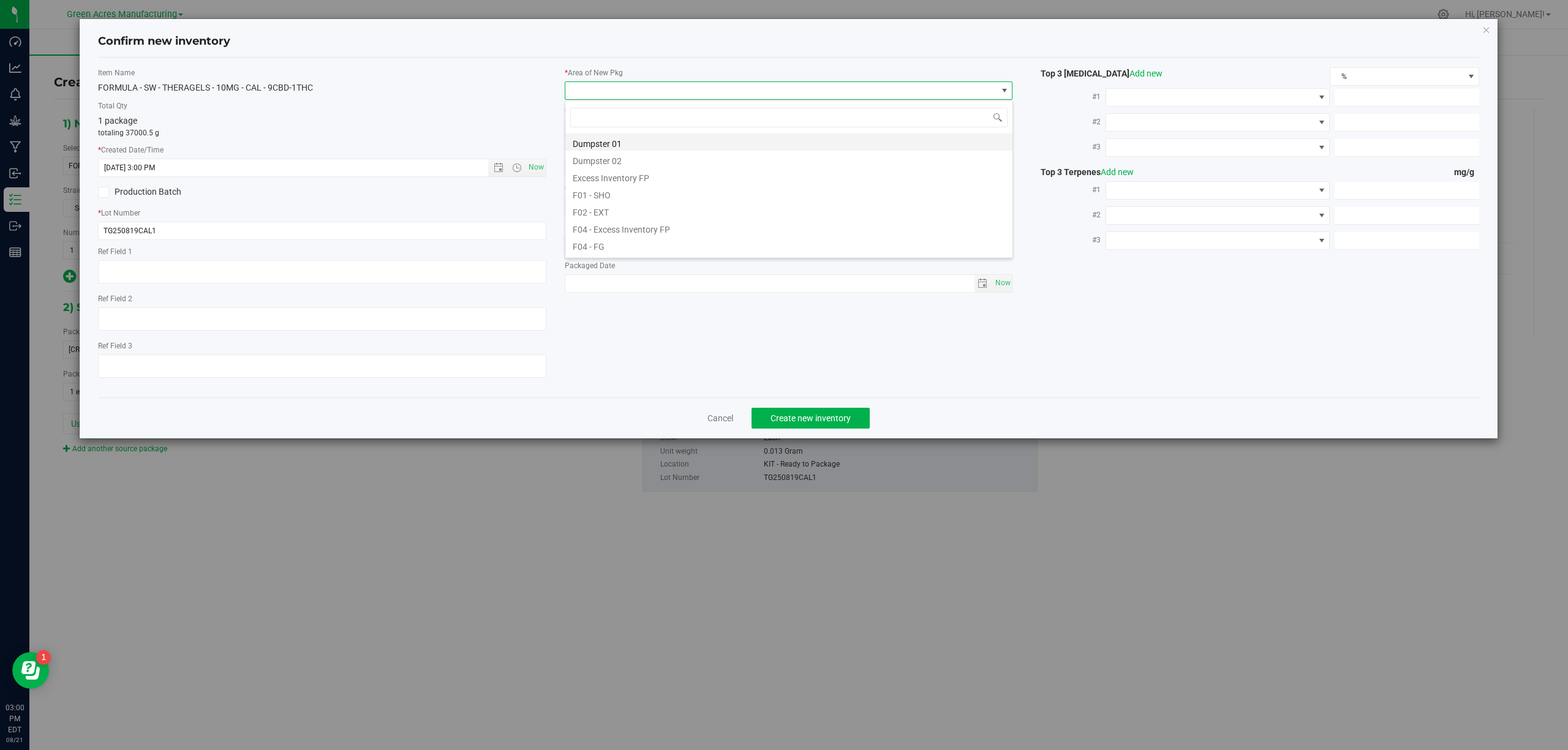
scroll to position [18, 447]
type input "vf1"
click at [615, 209] on li "VF1 - PKG" at bounding box center [789, 210] width 447 height 17
click at [633, 132] on span "KIT - Ready to Package" at bounding box center [781, 128] width 432 height 17
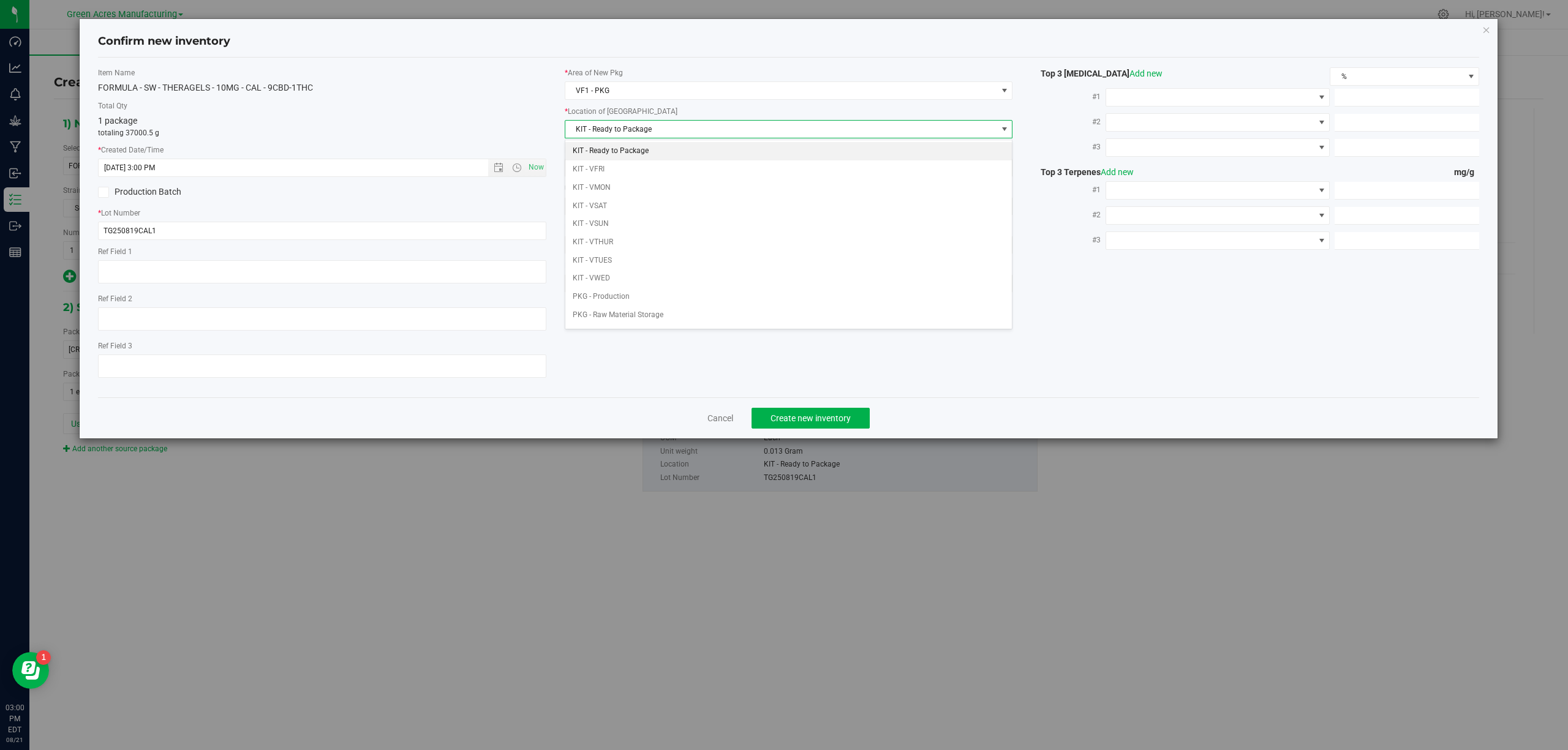
click at [616, 148] on li "KIT - Ready to Package" at bounding box center [789, 151] width 447 height 18
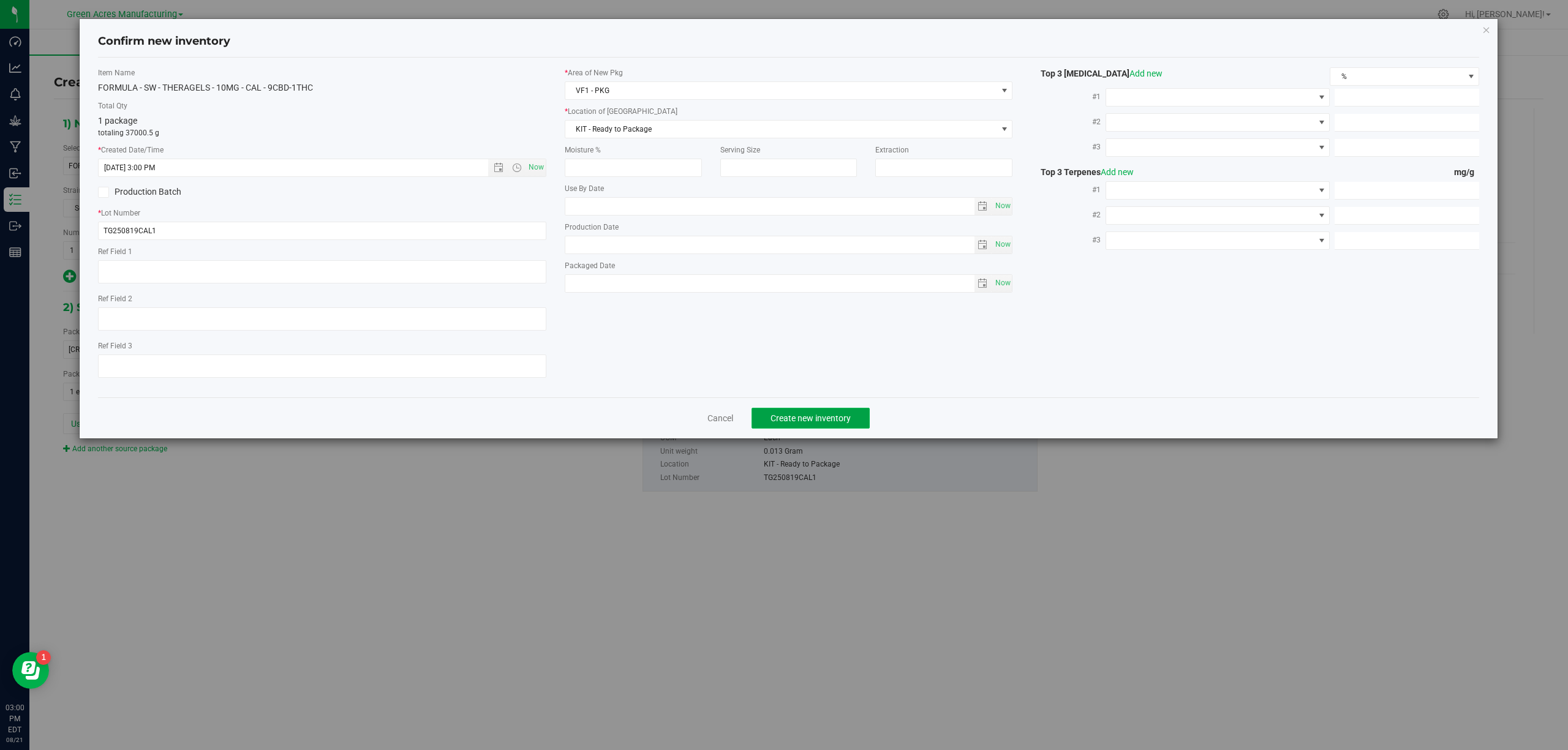
click at [826, 416] on button "Create new inventory" at bounding box center [810, 418] width 118 height 21
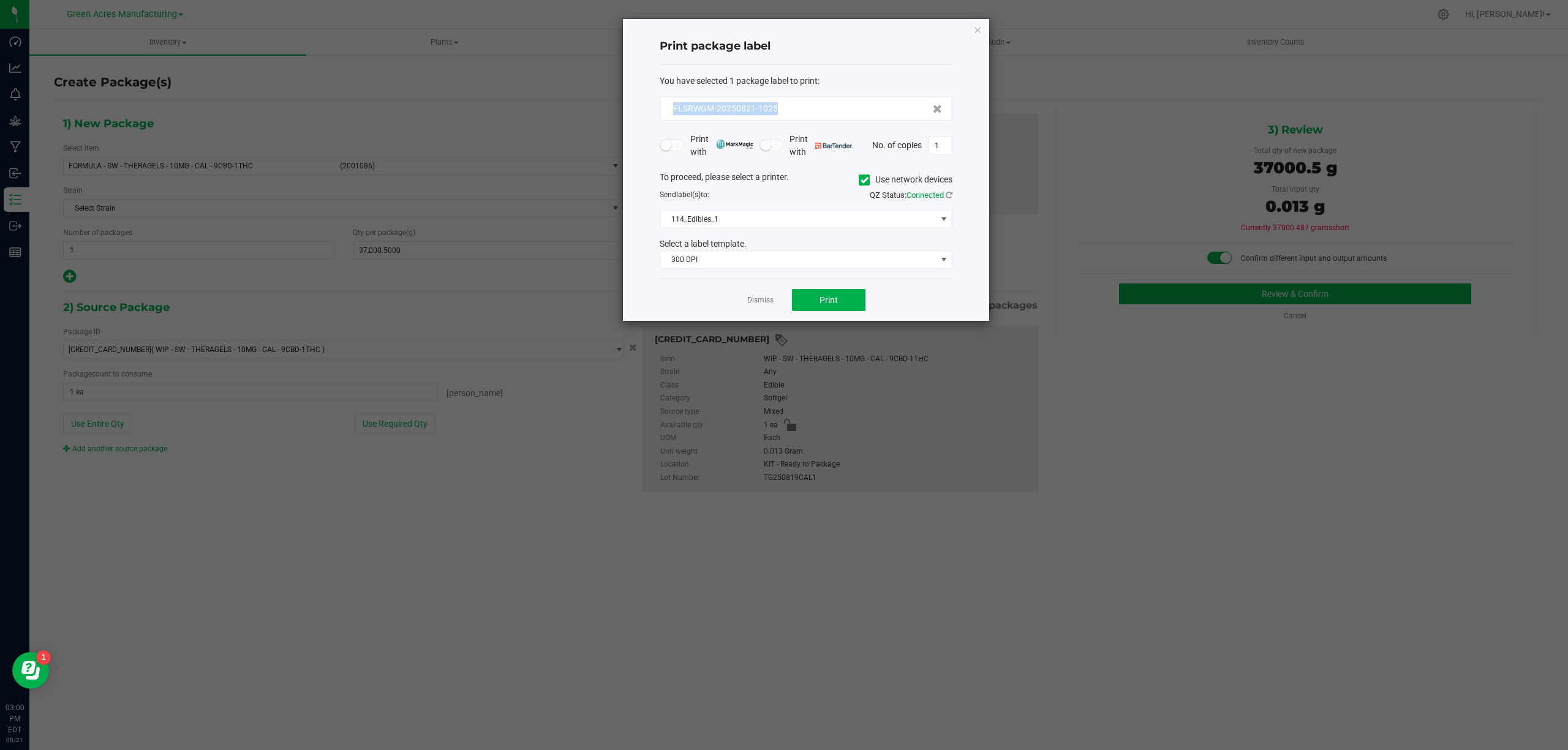
drag, startPoint x: 765, startPoint y: 104, endPoint x: 658, endPoint y: 108, distance: 107.1
click at [658, 108] on div "Print package label You have selected 1 package label to print : FLSRWGM-202508…" at bounding box center [806, 170] width 366 height 302
copy span "FLSRWGM-20250821-1025"
click at [766, 302] on link "Dismiss" at bounding box center [760, 303] width 26 height 10
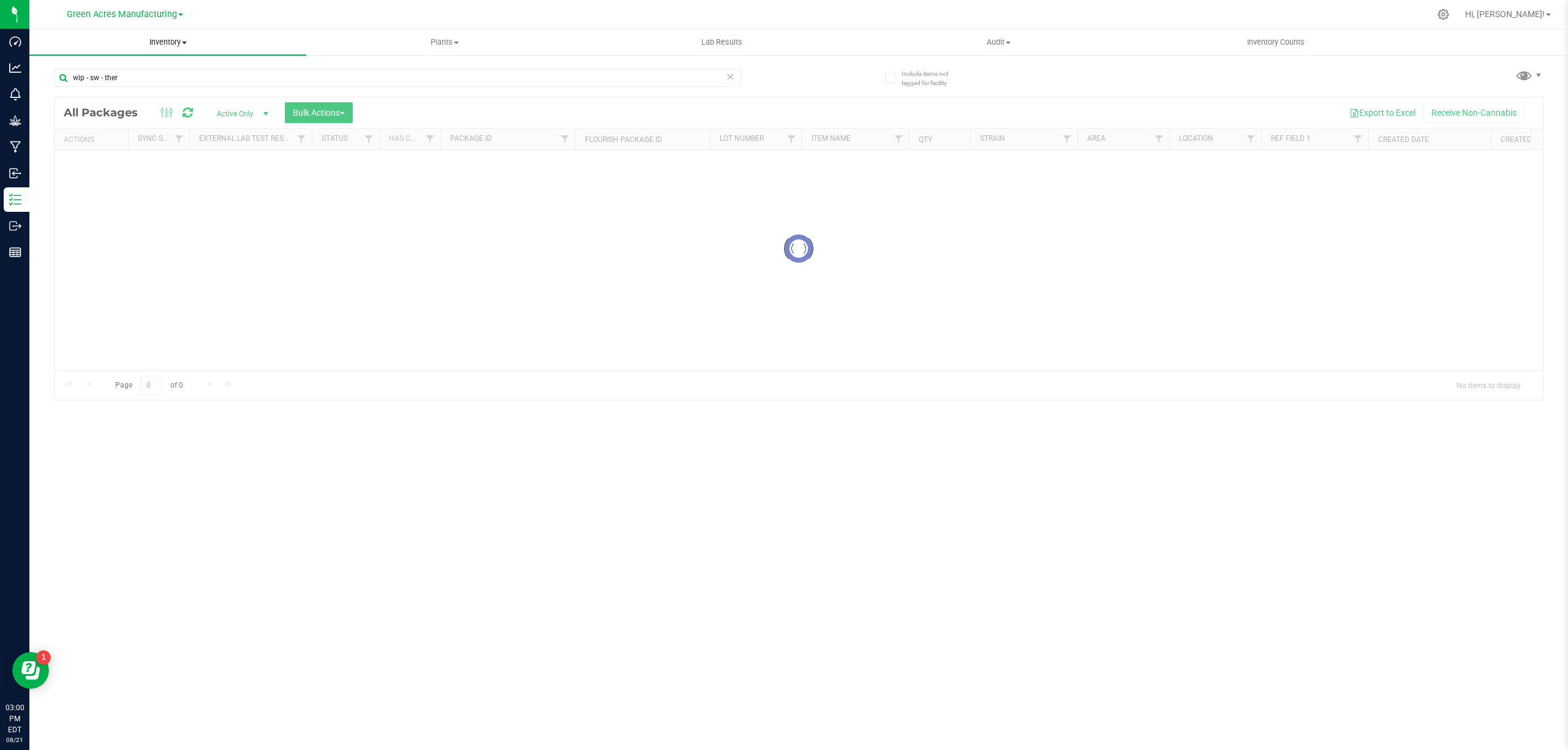
click at [162, 45] on span "Inventory" at bounding box center [168, 42] width 277 height 11
click at [104, 145] on span "From bill of materials" at bounding box center [85, 147] width 111 height 10
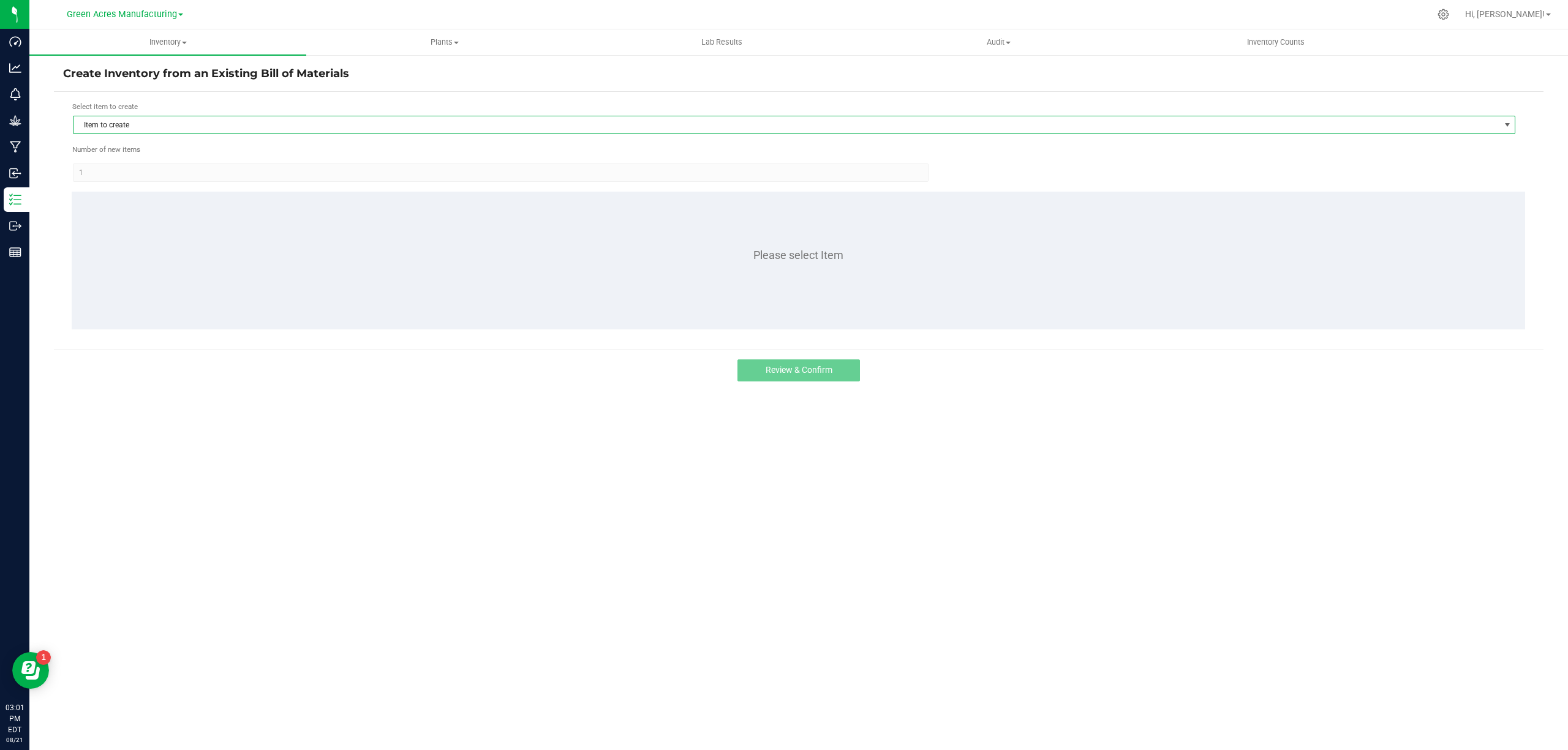
click at [240, 117] on span "Item to create" at bounding box center [786, 124] width 1426 height 17
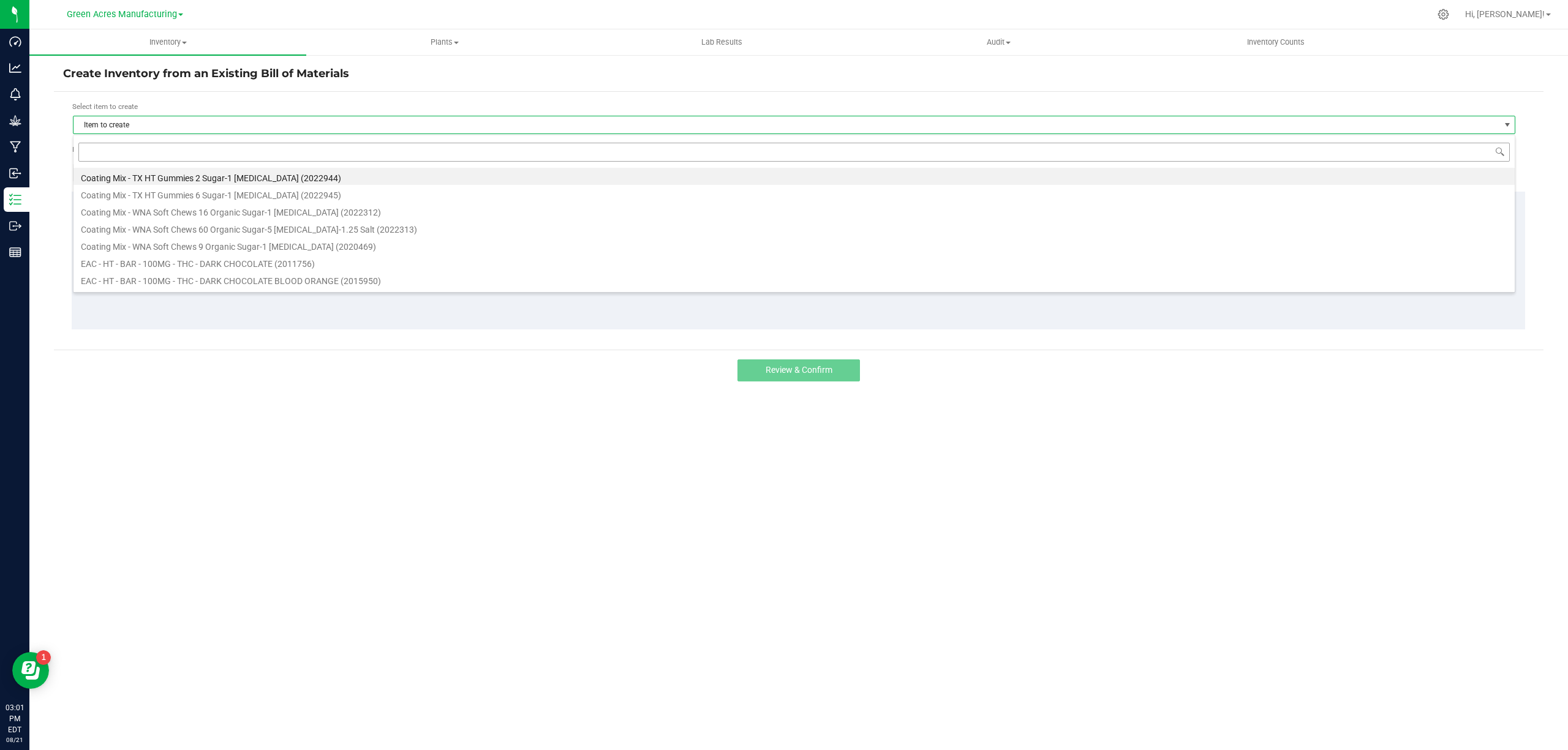
scroll to position [18, 1443]
click at [208, 148] on input at bounding box center [794, 152] width 1431 height 19
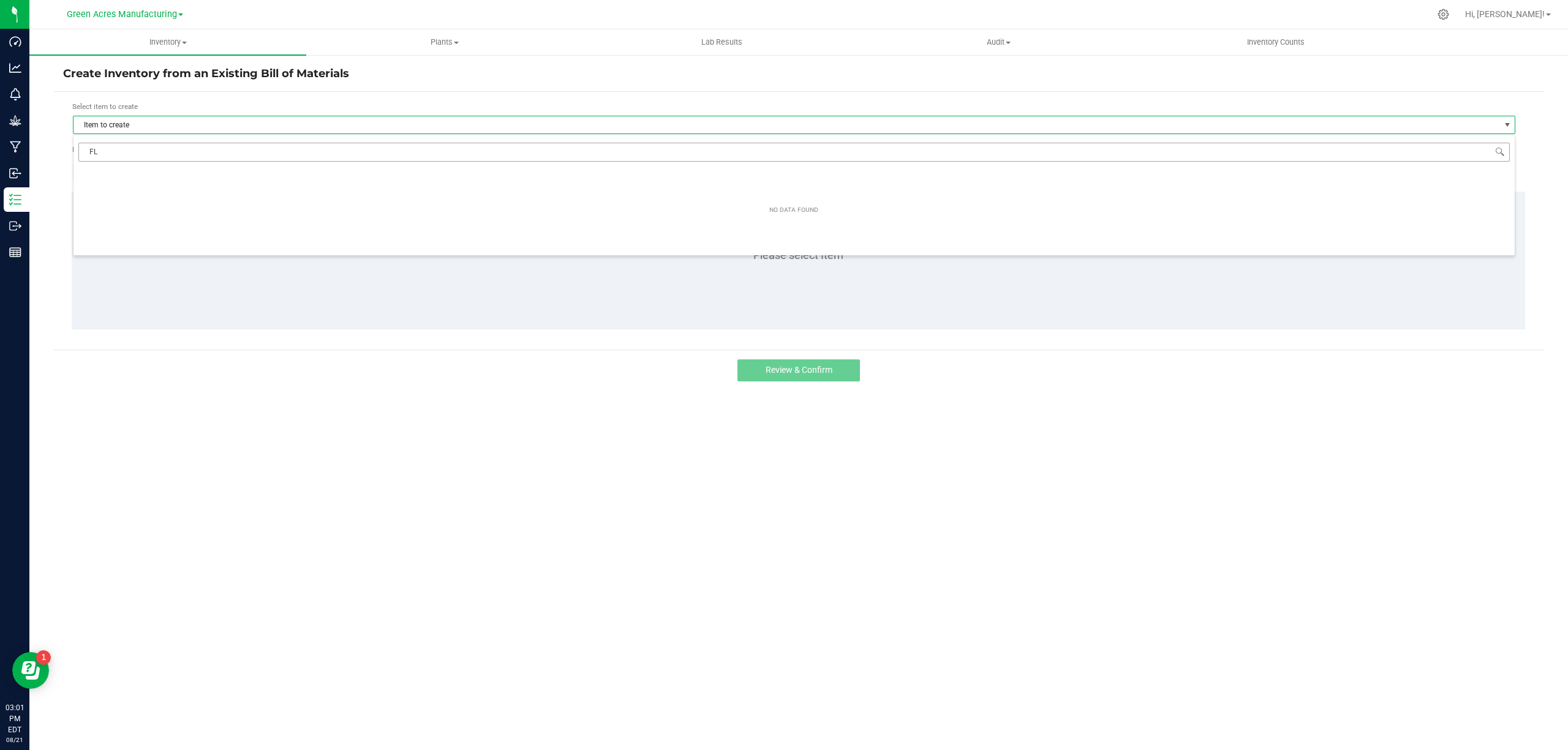
type input "F"
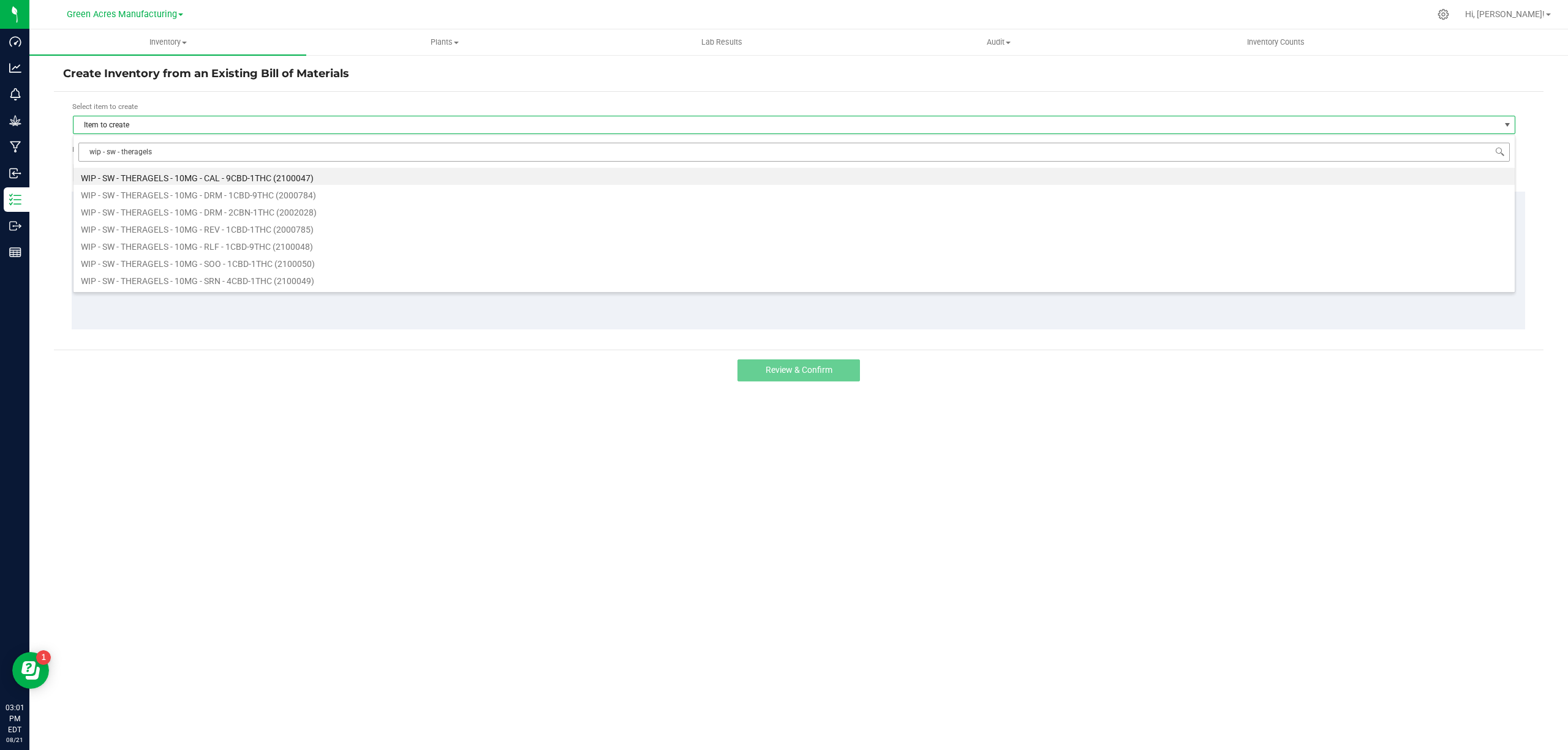
type input "wip - sw - theragels -"
click at [182, 175] on li "WIP - SW - THERAGELS - 10MG - CAL - 9CBD-1THC (2100047)" at bounding box center [794, 176] width 1441 height 17
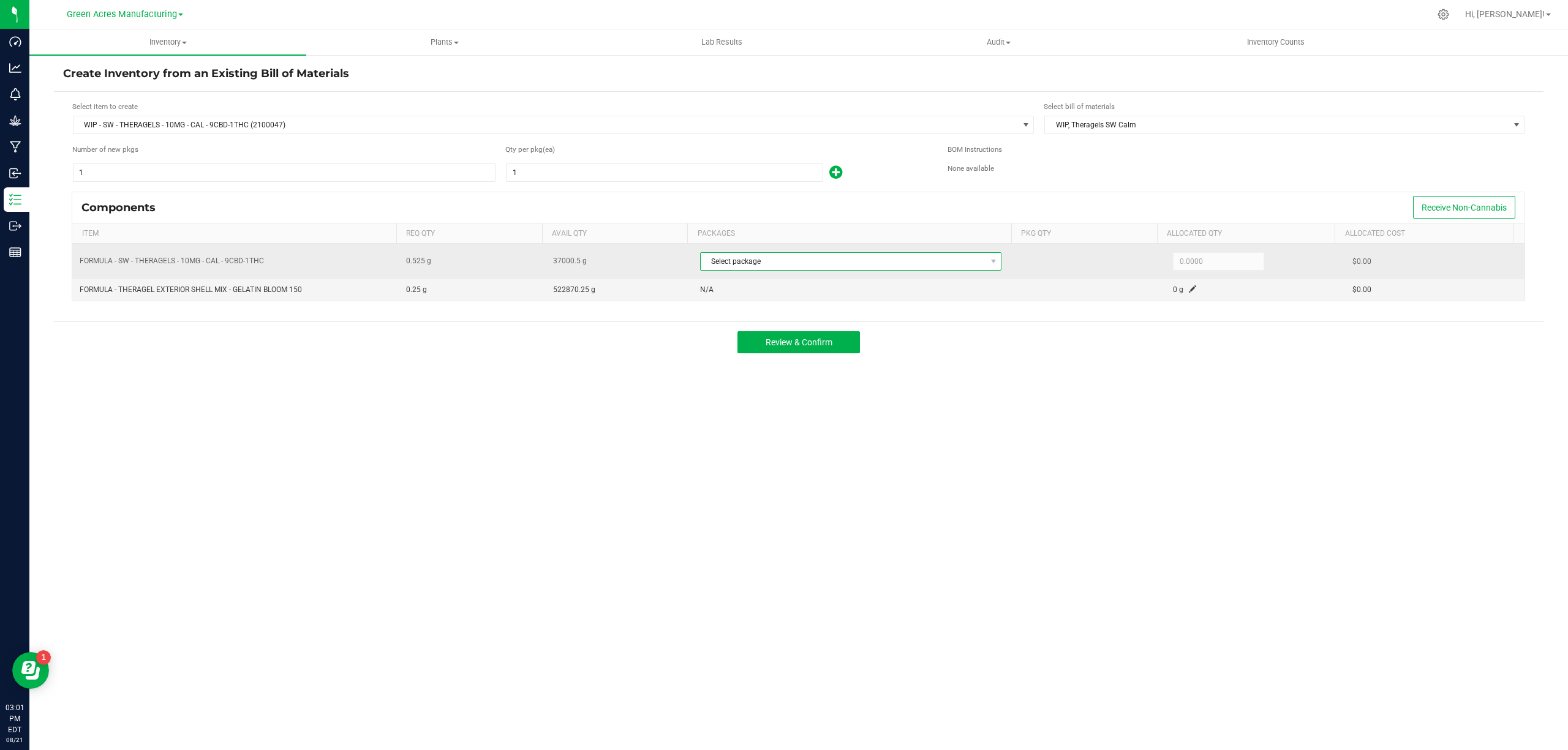
click at [794, 264] on span "Select package" at bounding box center [843, 261] width 285 height 17
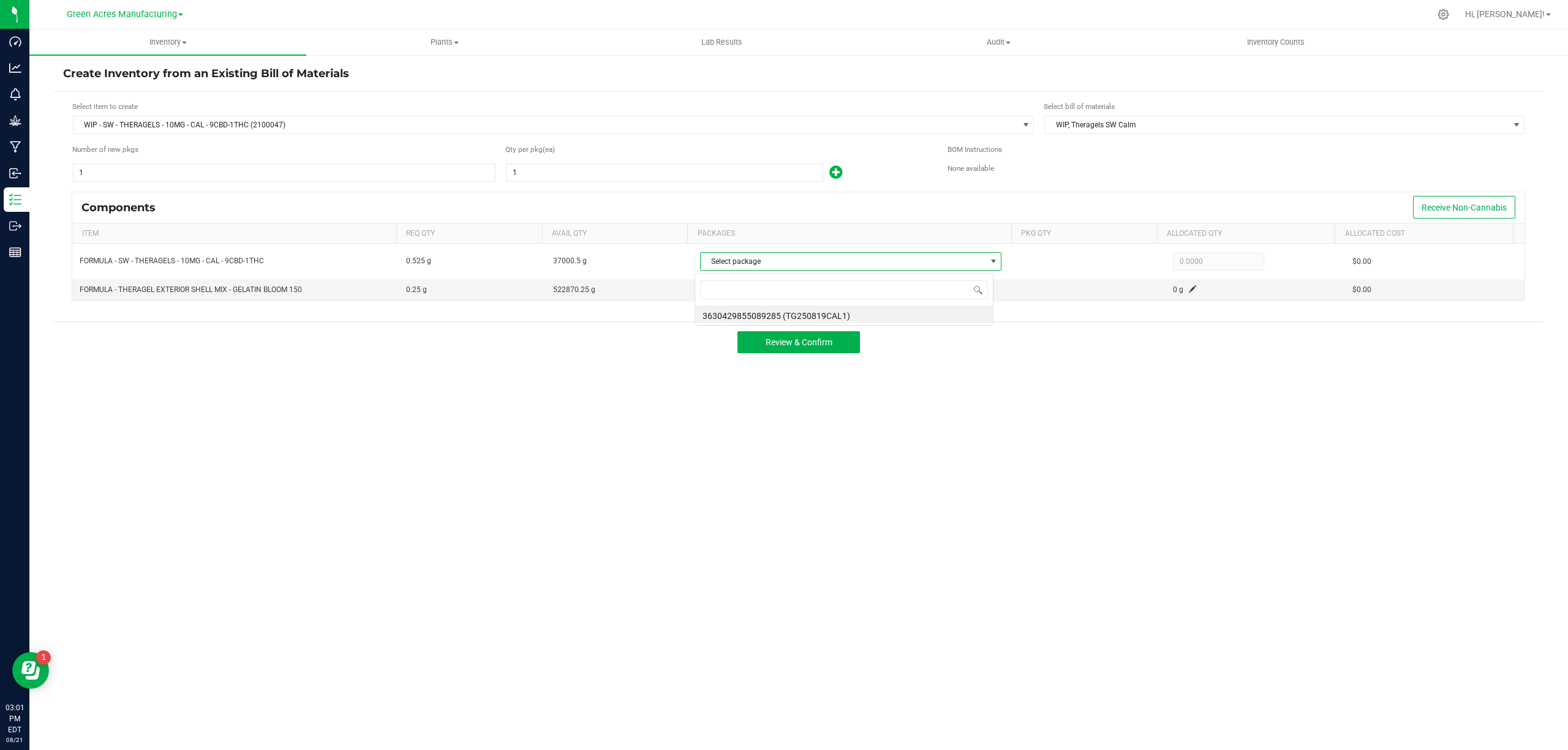
scroll to position [18, 299]
click at [787, 312] on li "3630429855089285 (TG250819CAL1)" at bounding box center [844, 314] width 298 height 17
type input "37,000.5000"
click at [664, 174] on input "1" at bounding box center [664, 172] width 316 height 17
type input "68,781"
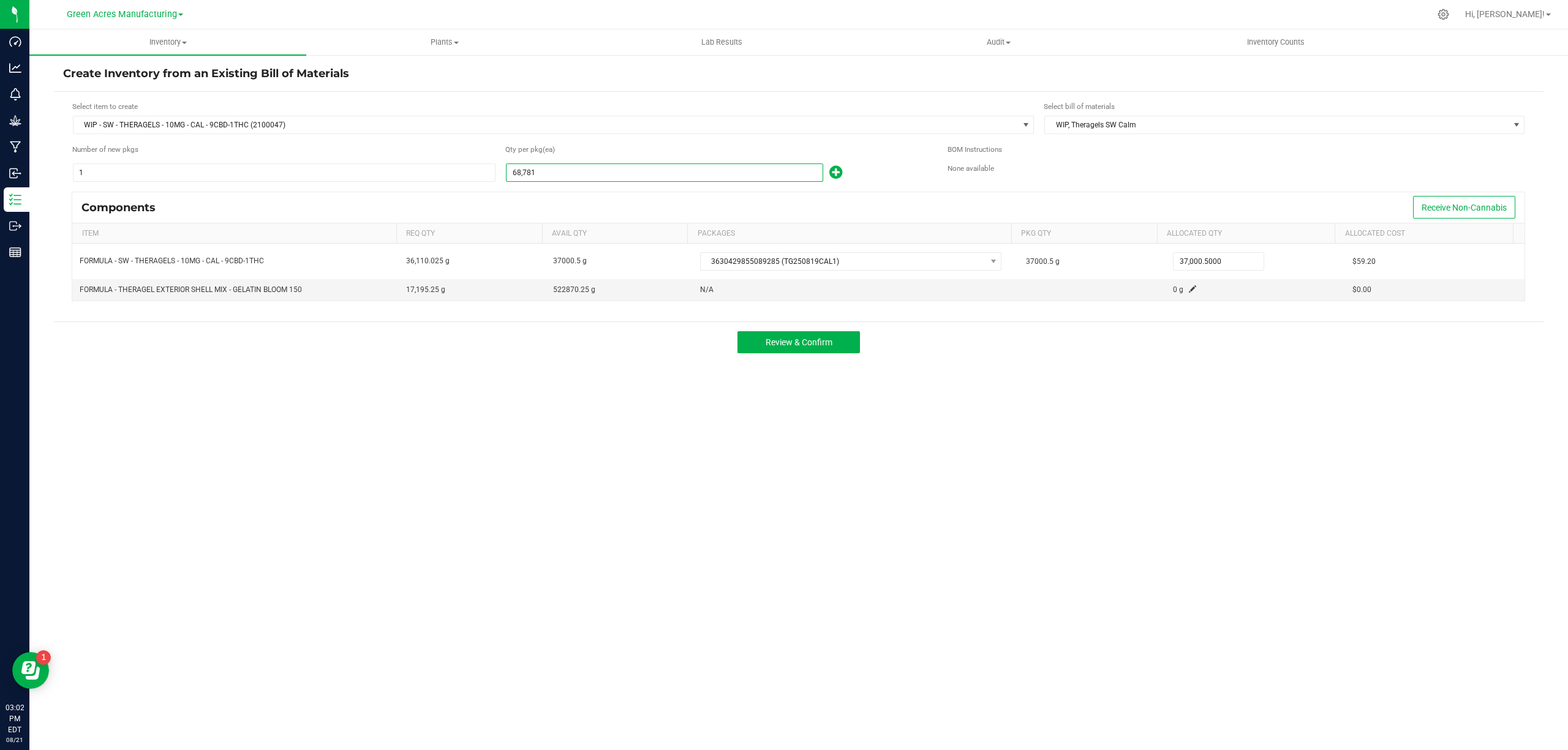
click at [1170, 401] on div "Create Inventory from an Existing Bill of Materials Select item to create WIP -…" at bounding box center [799, 245] width 1490 height 358
click at [1189, 291] on span at bounding box center [1192, 288] width 7 height 7
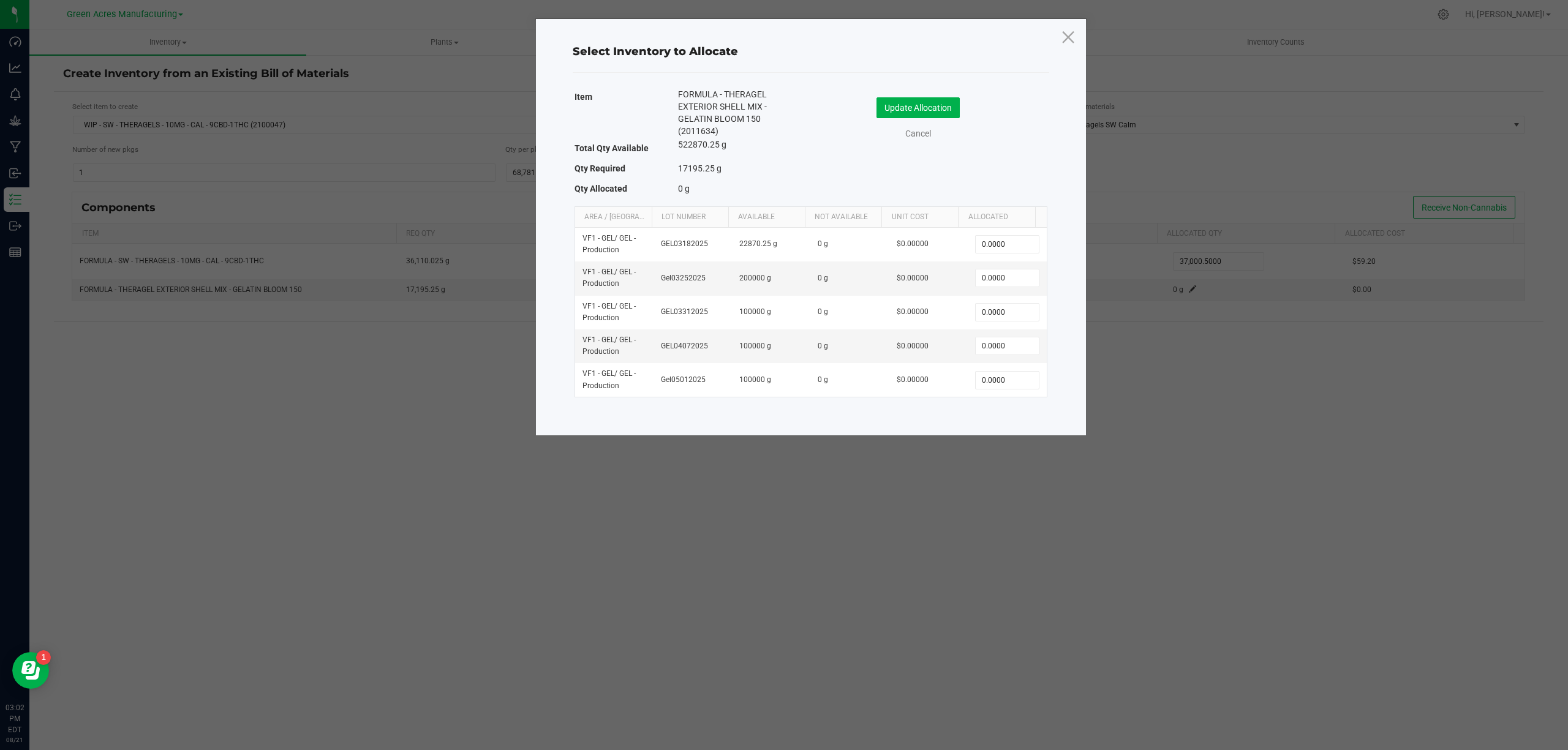
drag, startPoint x: 1061, startPoint y: 38, endPoint x: 1055, endPoint y: 46, distance: 10.0
click at [1063, 38] on icon at bounding box center [1067, 37] width 17 height 30
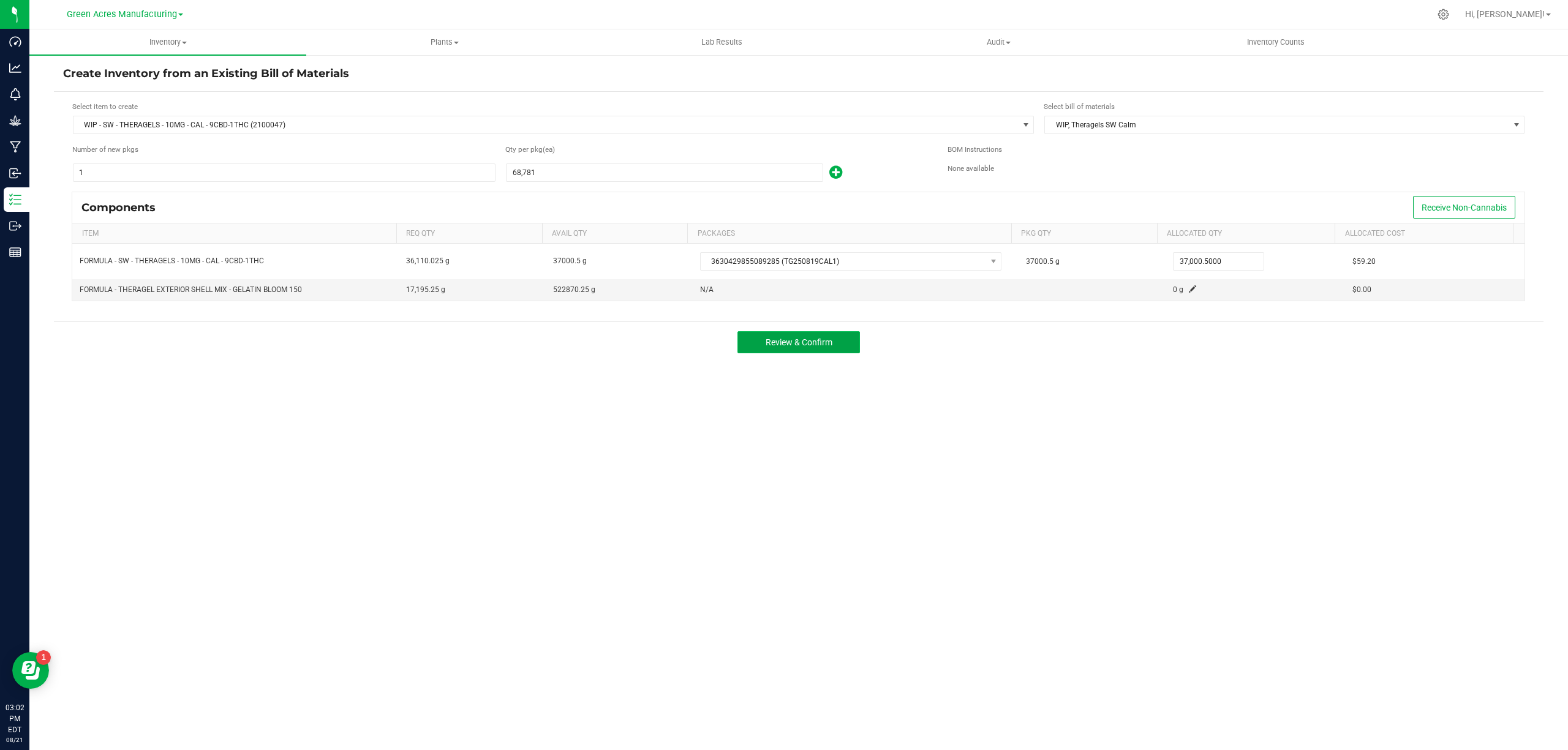
click at [792, 343] on span "Review & Confirm" at bounding box center [799, 342] width 67 height 10
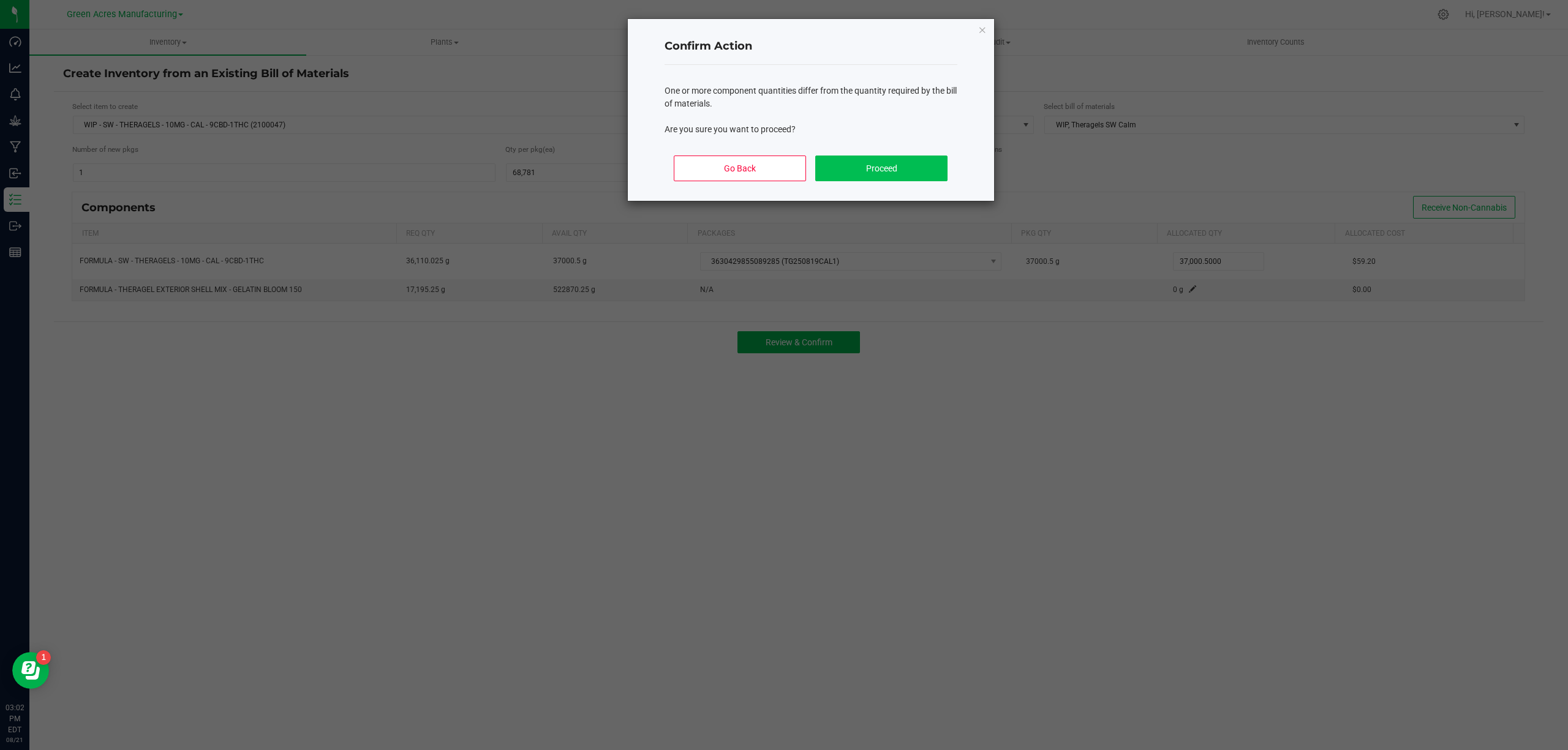
drag, startPoint x: 883, startPoint y: 152, endPoint x: 881, endPoint y: 158, distance: 6.3
click at [882, 154] on div "Go Back Proceed" at bounding box center [810, 173] width 293 height 55
click at [881, 167] on button "Proceed" at bounding box center [881, 168] width 132 height 26
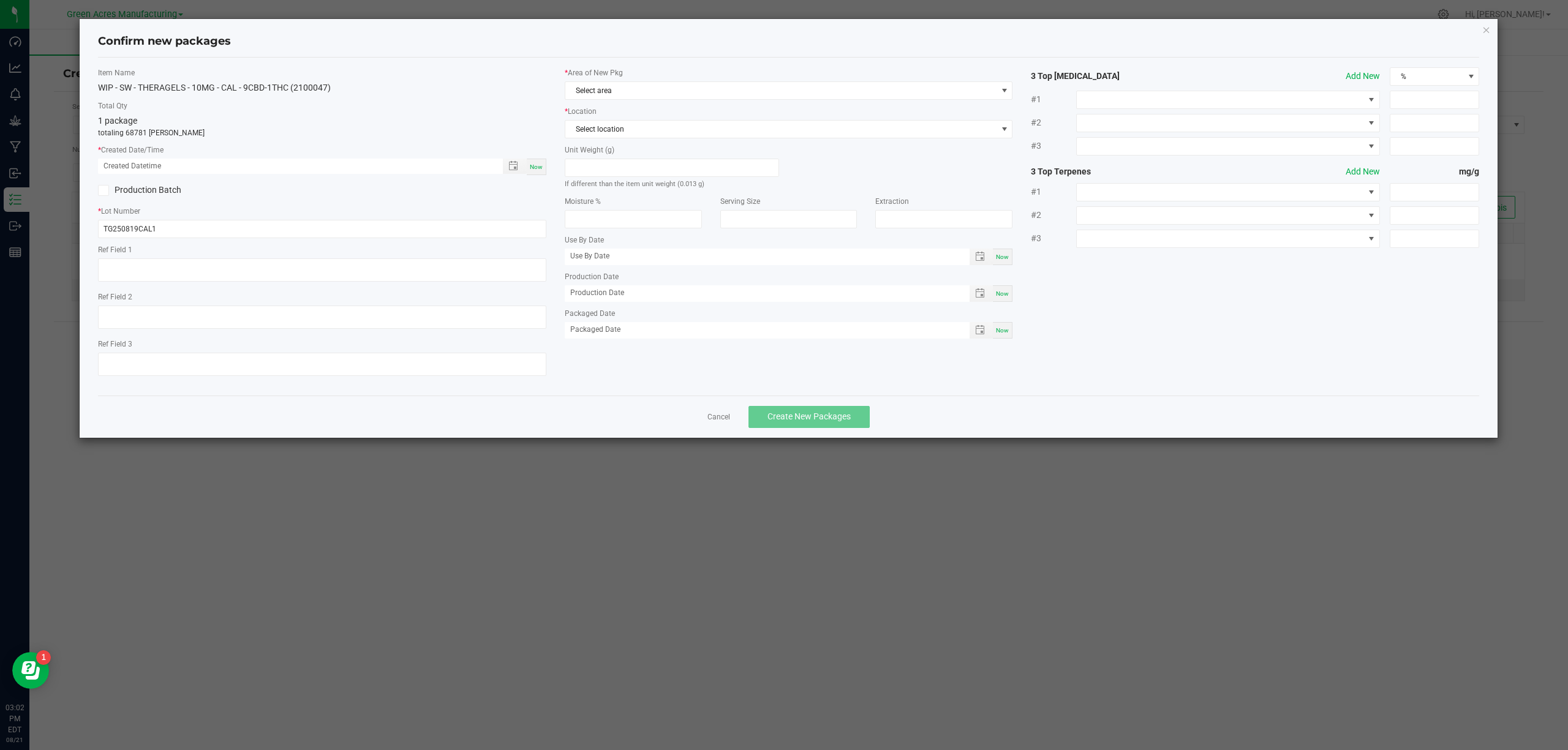
click at [528, 165] on div "Now" at bounding box center [537, 167] width 20 height 17
type input "[DATE] 03:02 PM"
click at [661, 96] on span "Select area" at bounding box center [781, 90] width 432 height 17
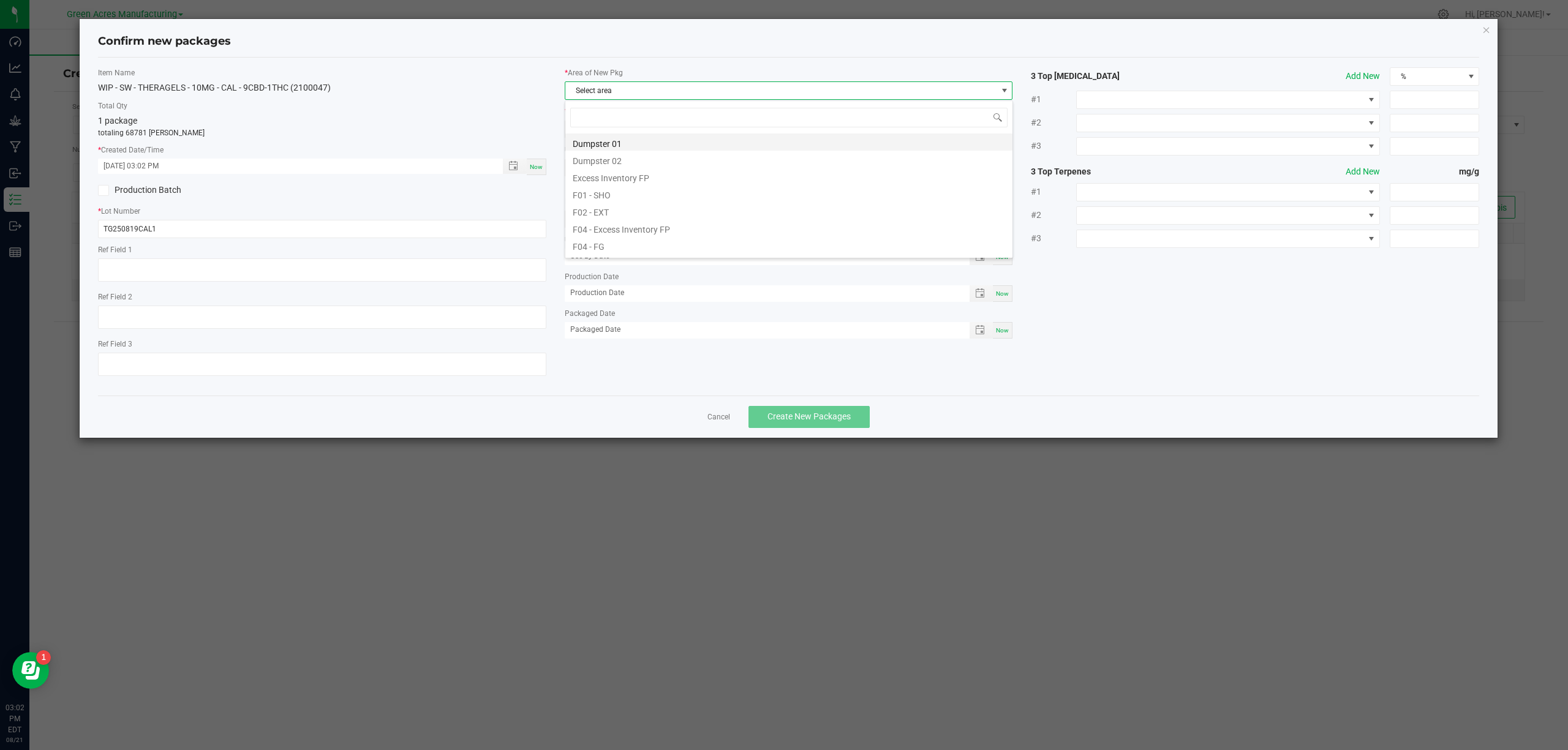
scroll to position [18, 447]
type input "vf1"
click at [621, 211] on li "VF1 - PKG" at bounding box center [789, 210] width 447 height 17
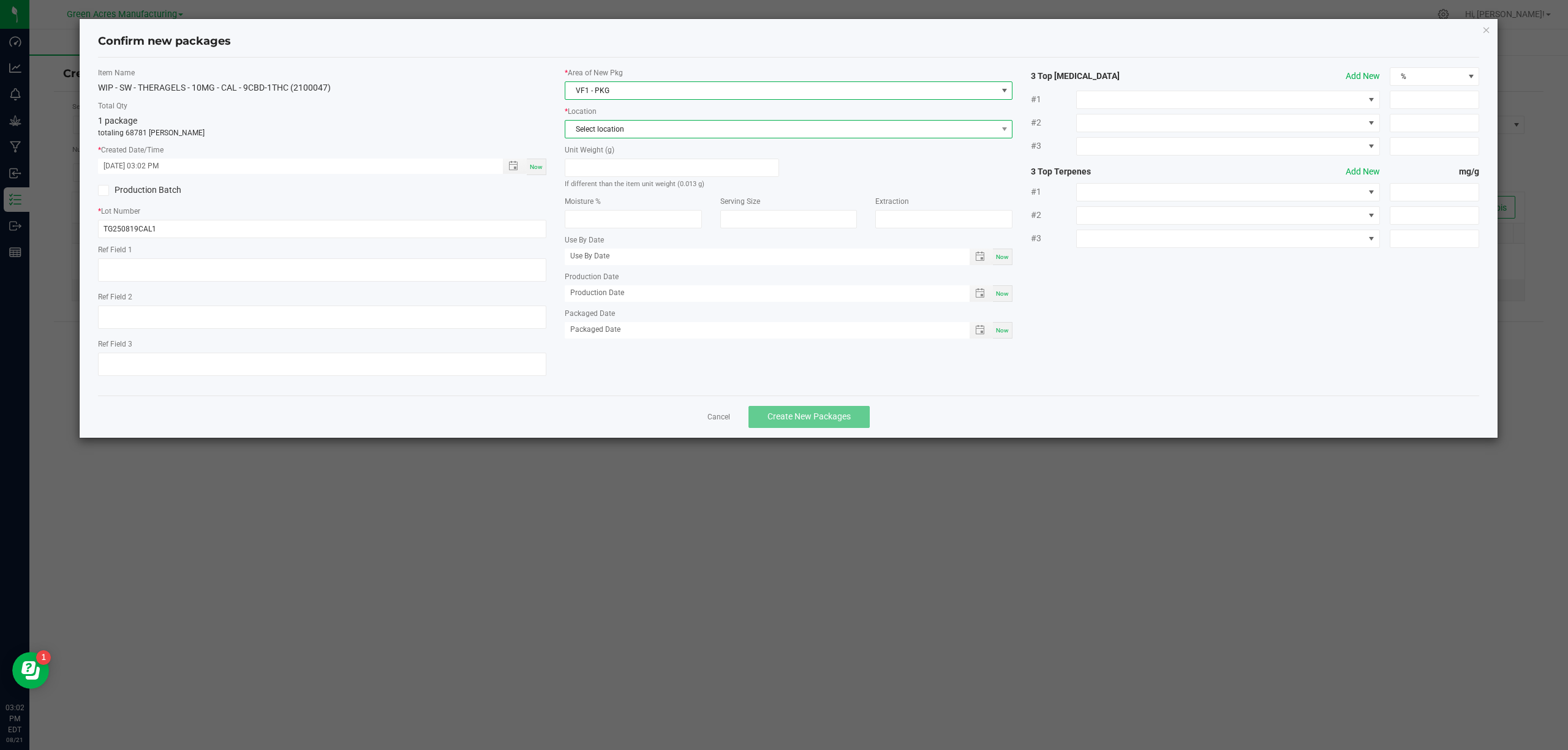
click at [636, 128] on span "Select location" at bounding box center [781, 128] width 432 height 17
drag, startPoint x: 622, startPoint y: 186, endPoint x: 620, endPoint y: 177, distance: 9.2
click at [621, 185] on li "KIT - Ready to Package" at bounding box center [789, 180] width 447 height 17
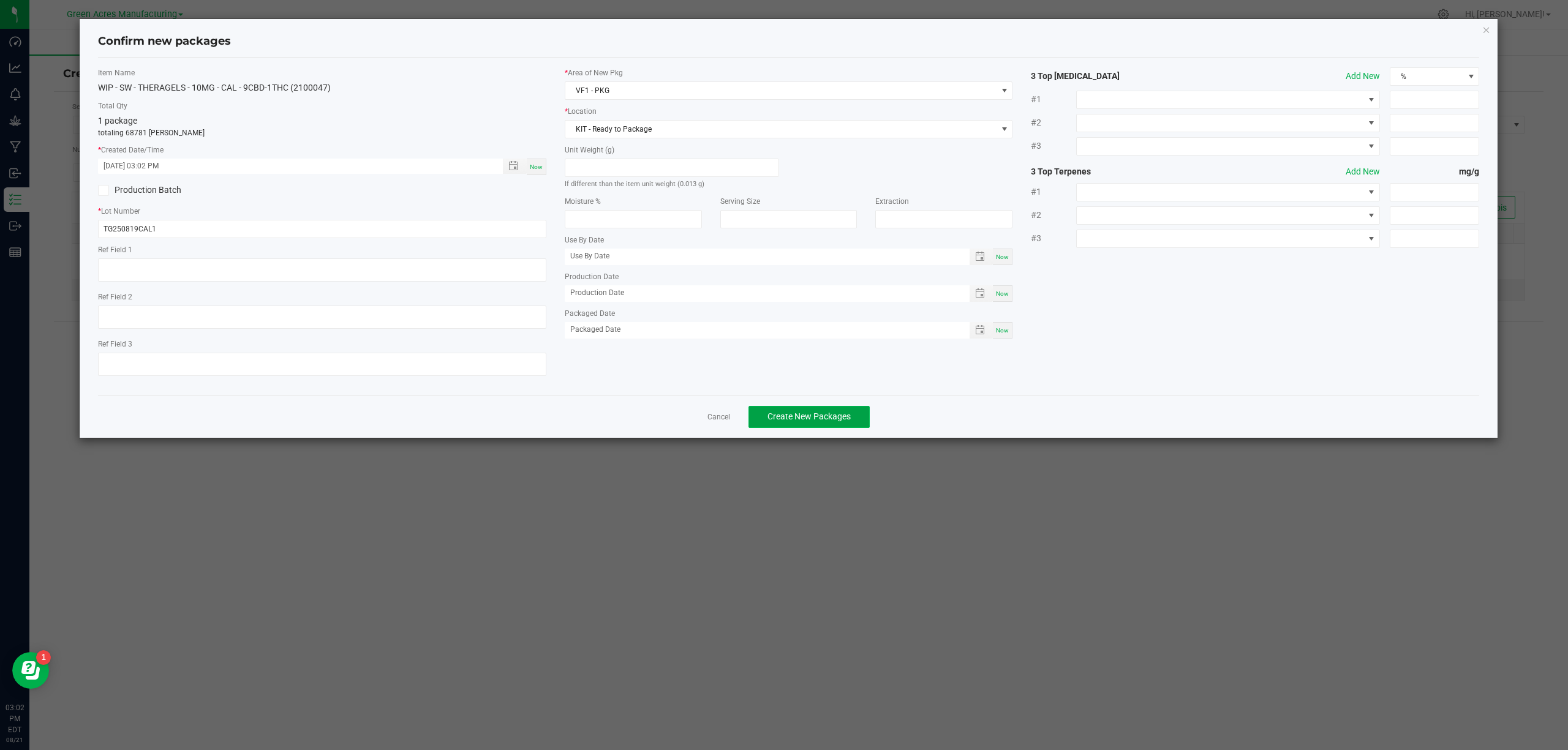
click at [830, 415] on button "Create New Packages" at bounding box center [809, 417] width 121 height 22
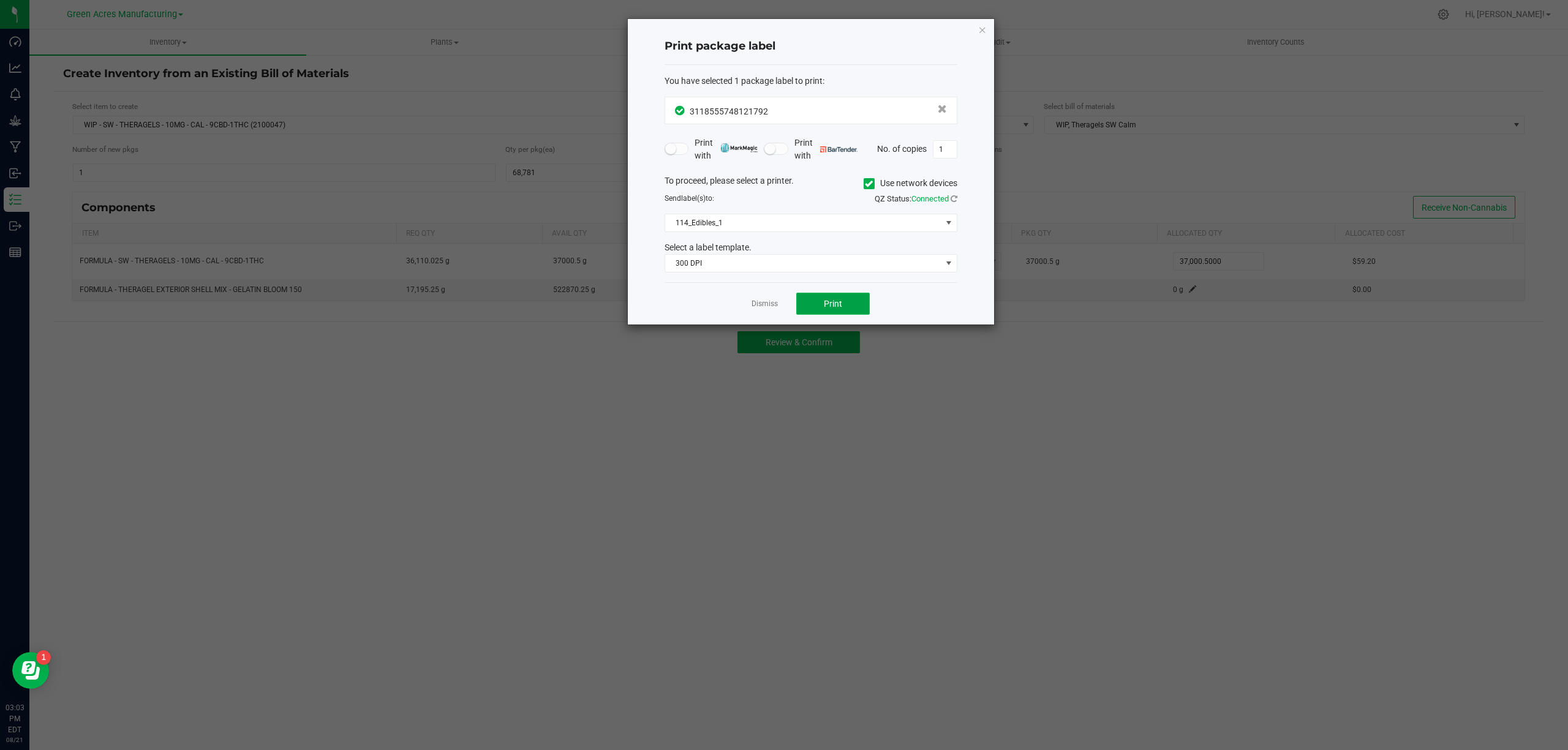
click at [827, 302] on span "Print" at bounding box center [833, 303] width 18 height 10
click at [837, 290] on div "Dismiss Print" at bounding box center [810, 303] width 293 height 42
click at [837, 303] on span "Print" at bounding box center [833, 303] width 18 height 10
click at [838, 303] on span "Print" at bounding box center [833, 303] width 18 height 10
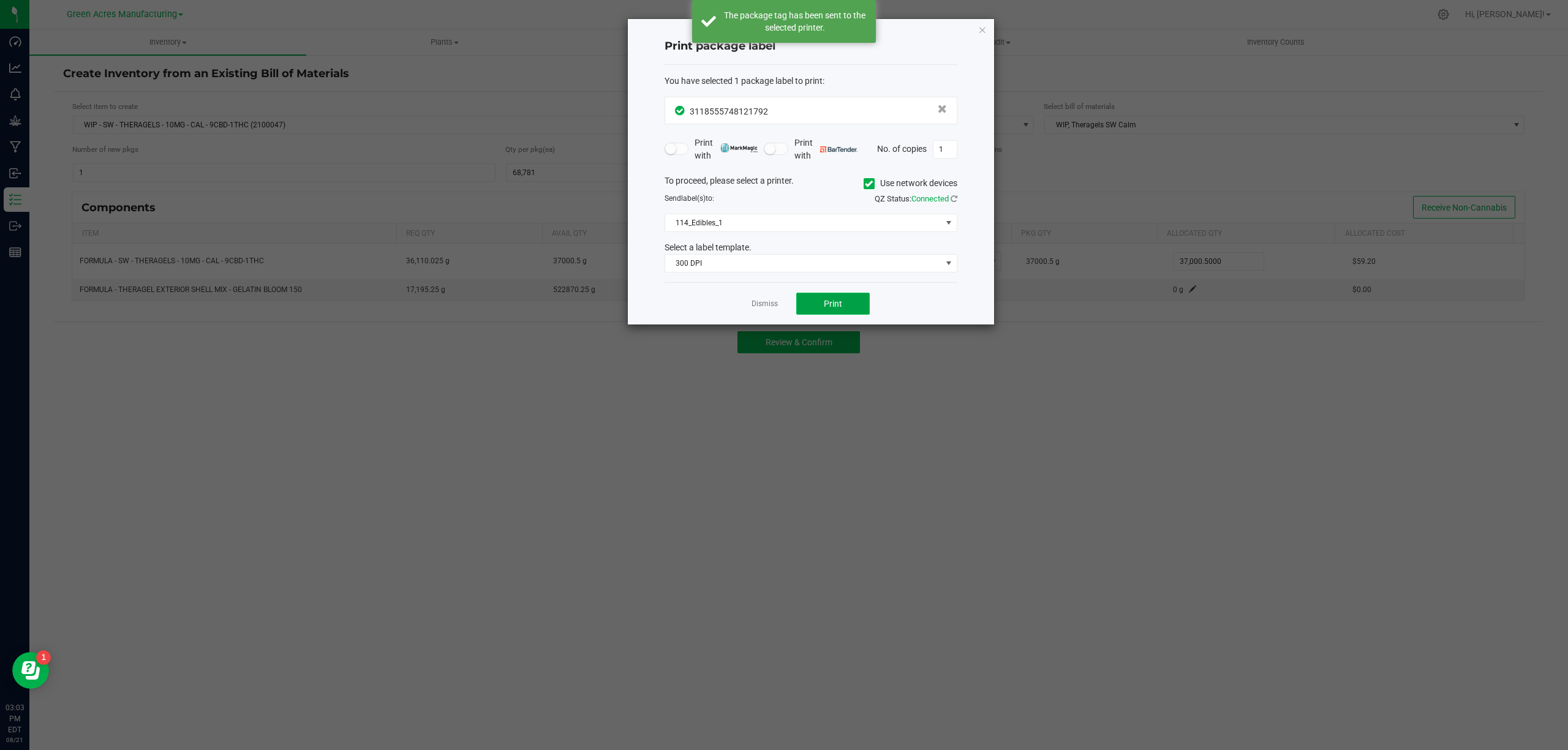
click at [838, 303] on span "Print" at bounding box center [833, 303] width 18 height 10
click at [762, 306] on link "Dismiss" at bounding box center [764, 303] width 26 height 10
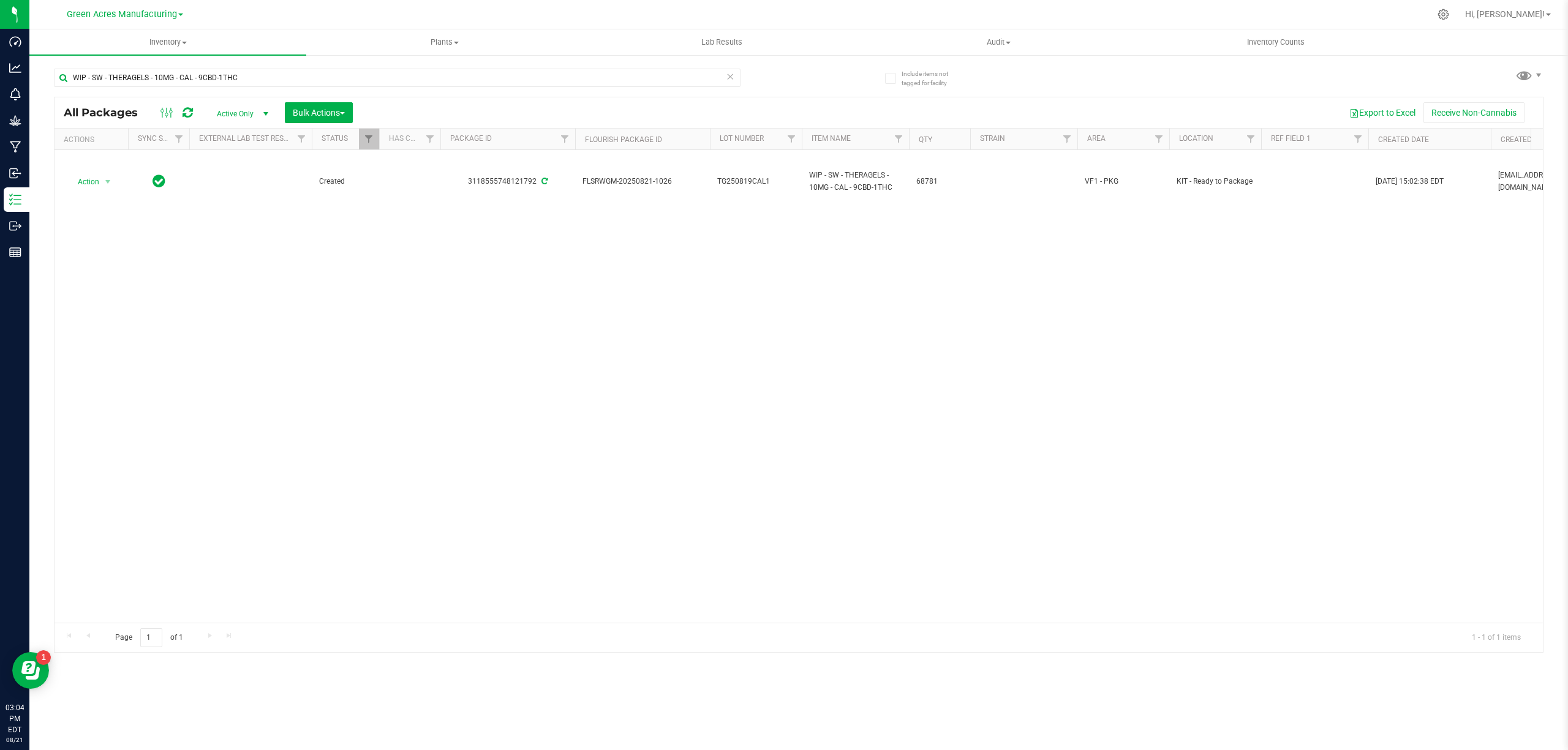
drag, startPoint x: 184, startPoint y: 328, endPoint x: 192, endPoint y: 330, distance: 8.2
click at [190, 330] on div "Action Action Adjust qty Create package Edit attributes Global inventory Locate…" at bounding box center [798, 386] width 1488 height 472
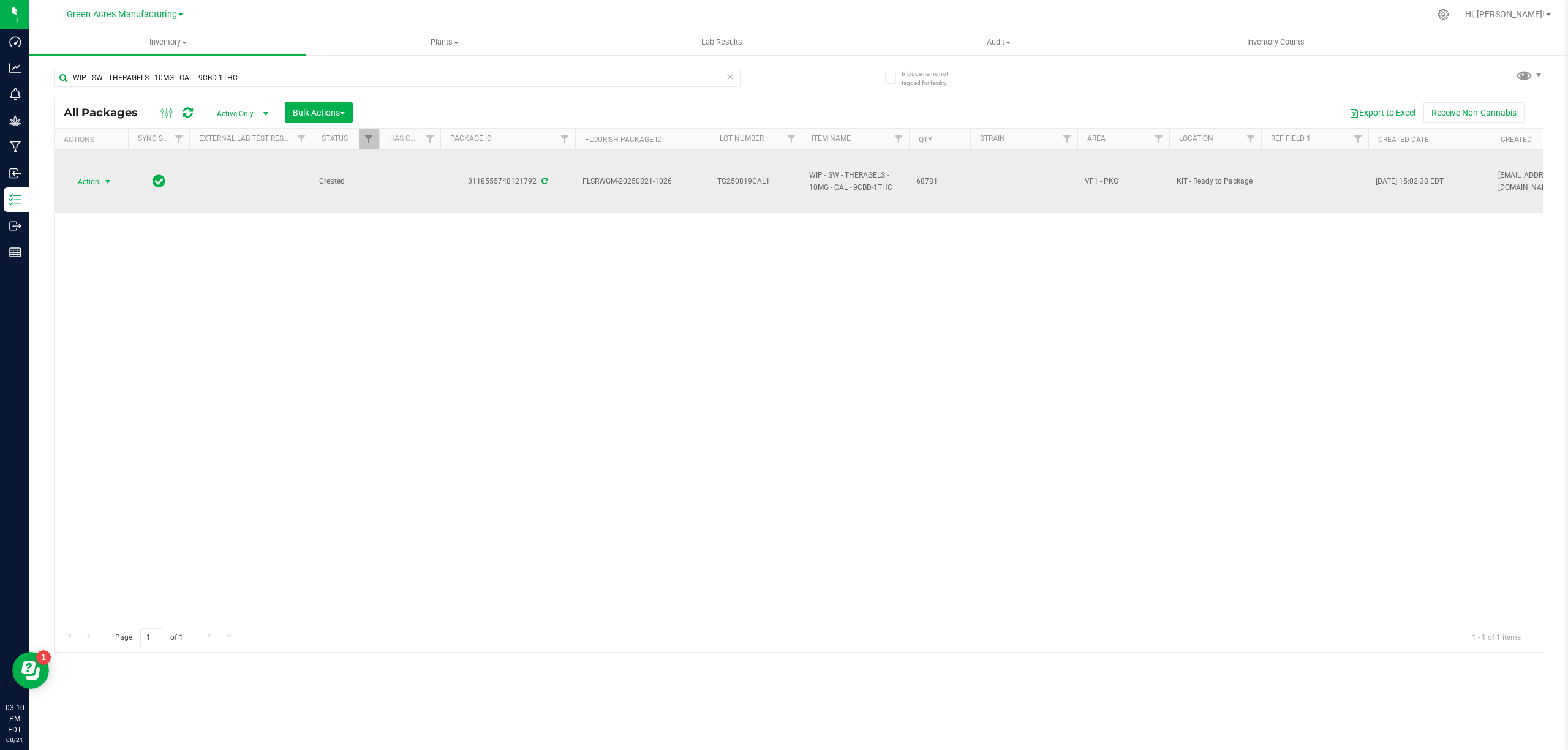
click at [92, 188] on span "Action" at bounding box center [83, 181] width 33 height 17
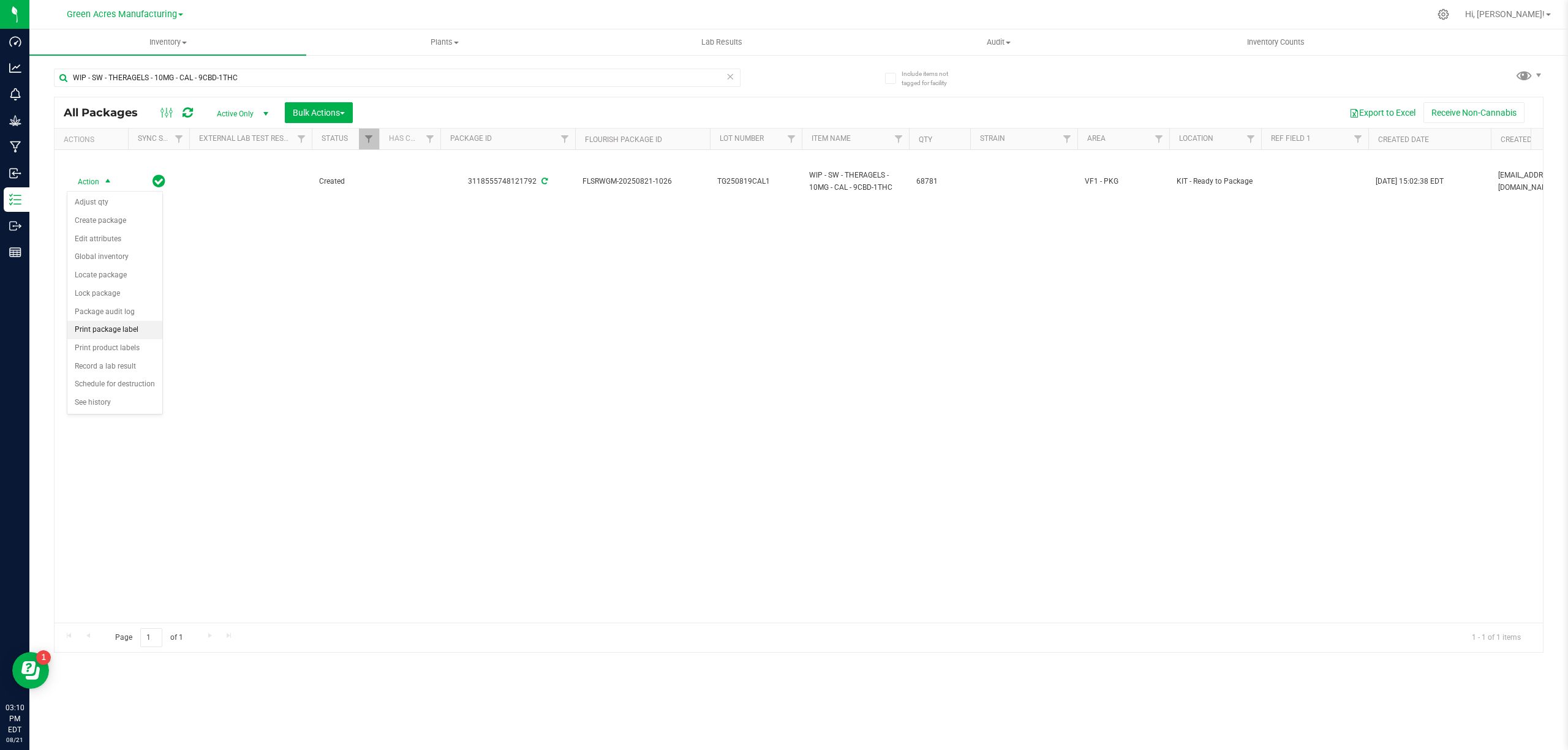
click at [92, 334] on li "Print package label" at bounding box center [114, 330] width 95 height 18
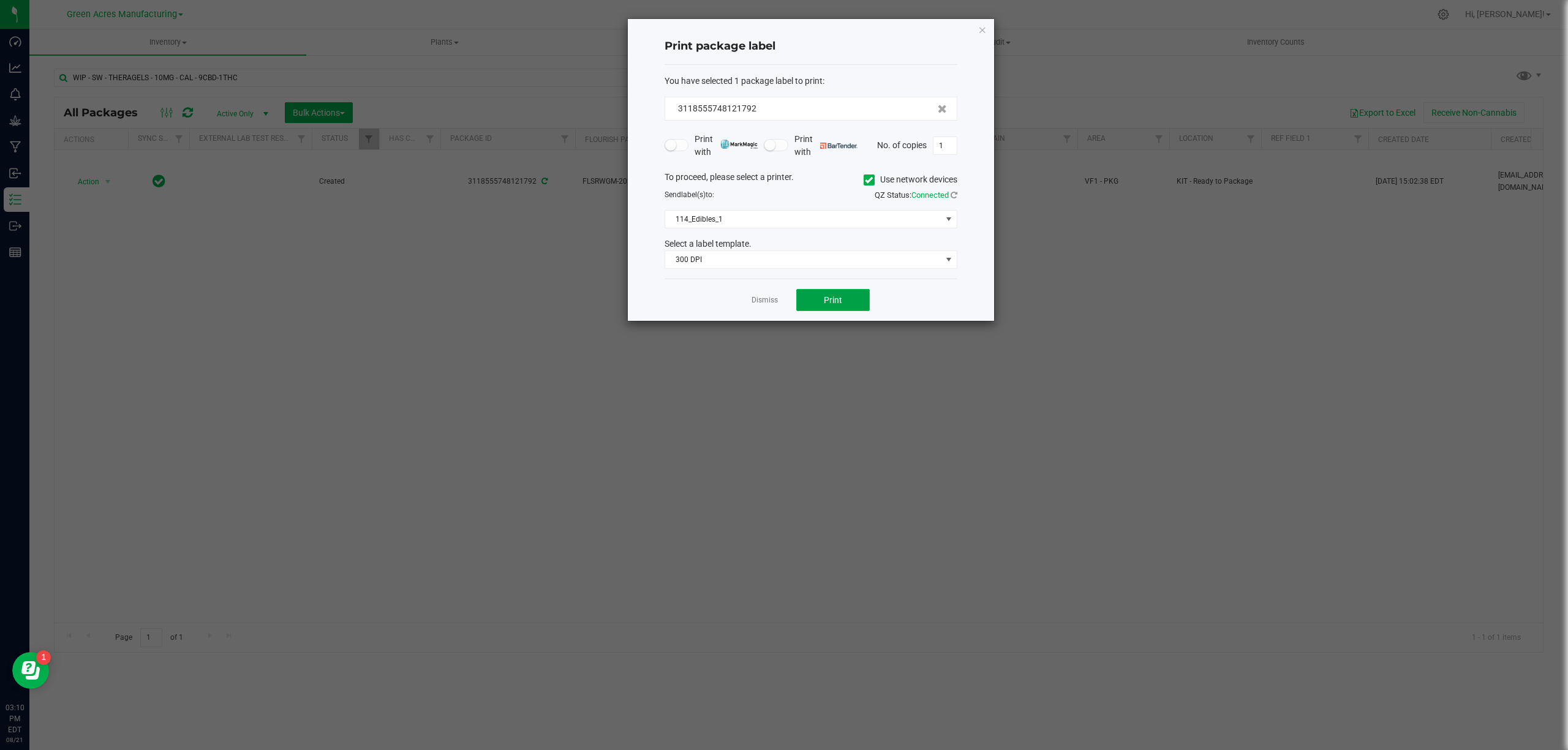
click at [836, 303] on span "Print" at bounding box center [833, 300] width 18 height 10
click at [980, 27] on icon "button" at bounding box center [982, 30] width 9 height 14
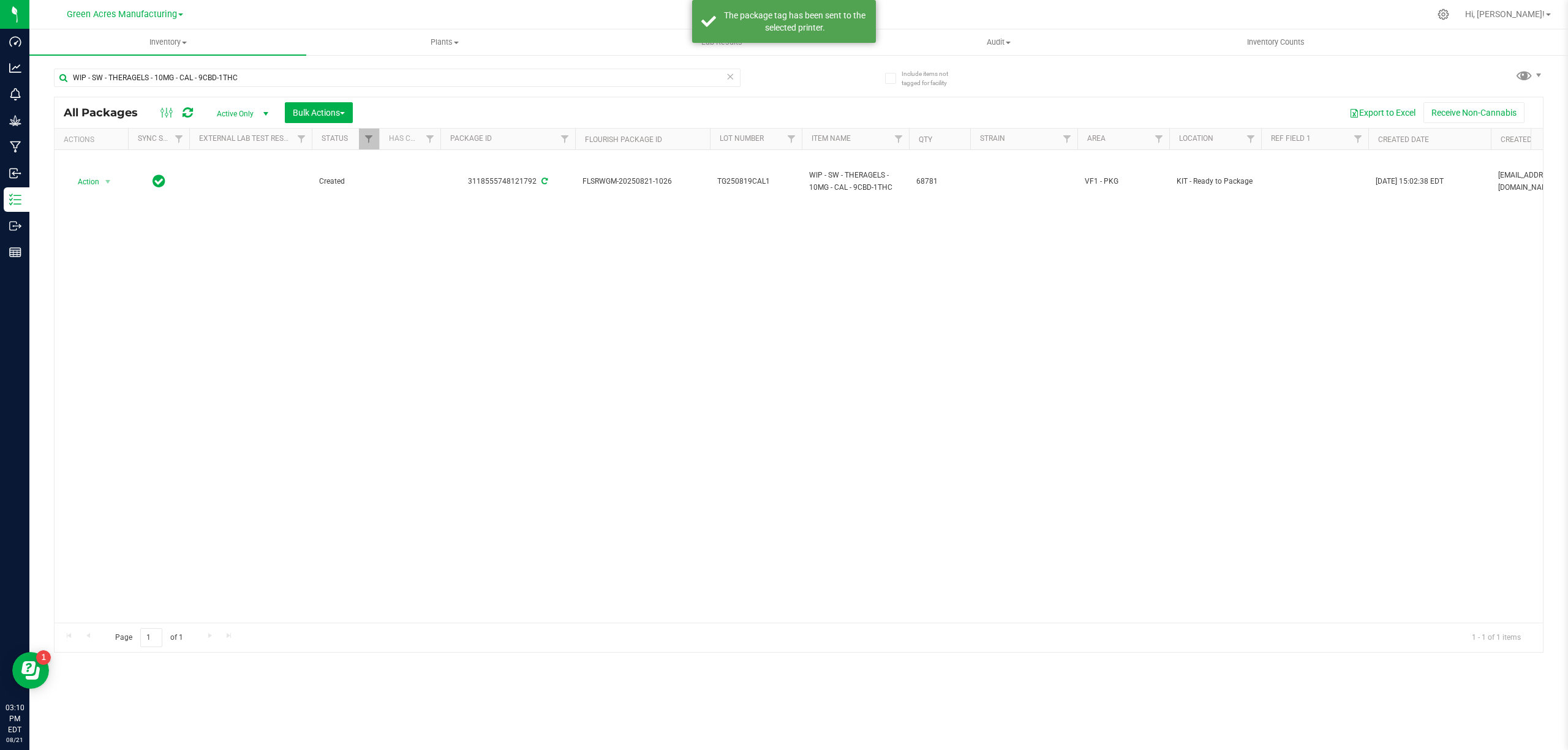
click at [405, 329] on div "Action Action Adjust qty Create package Edit attributes Global inventory Locate…" at bounding box center [798, 386] width 1488 height 472
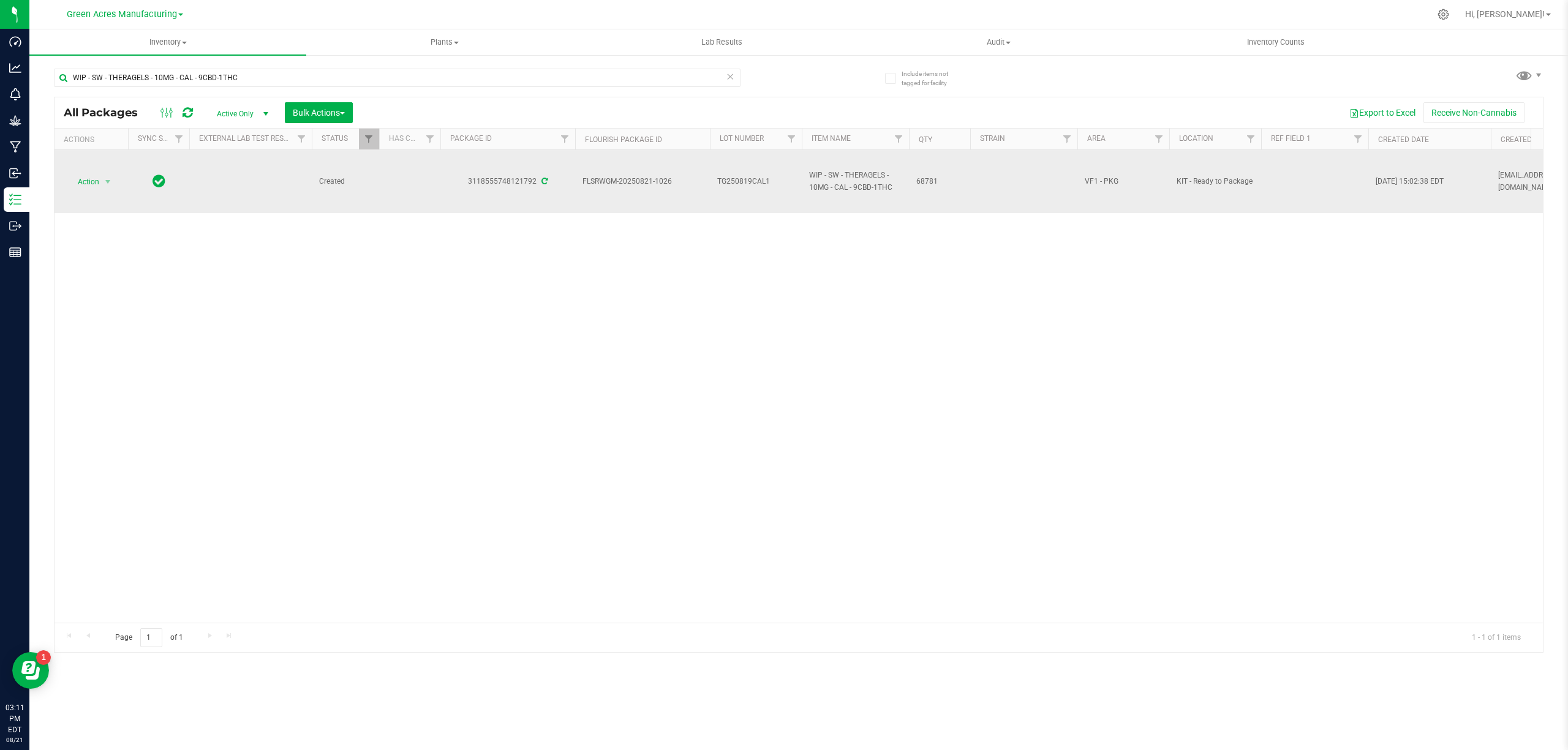
click at [830, 184] on span "WIP - SW - THERAGELS - 10MG - CAL - 9CBD-1THC" at bounding box center [855, 180] width 93 height 23
copy tr "WIP - SW - THERAGELS - 10MG - CAL - 9CBD-1THC"
click at [738, 180] on span "TG250819CAL1" at bounding box center [755, 181] width 77 height 12
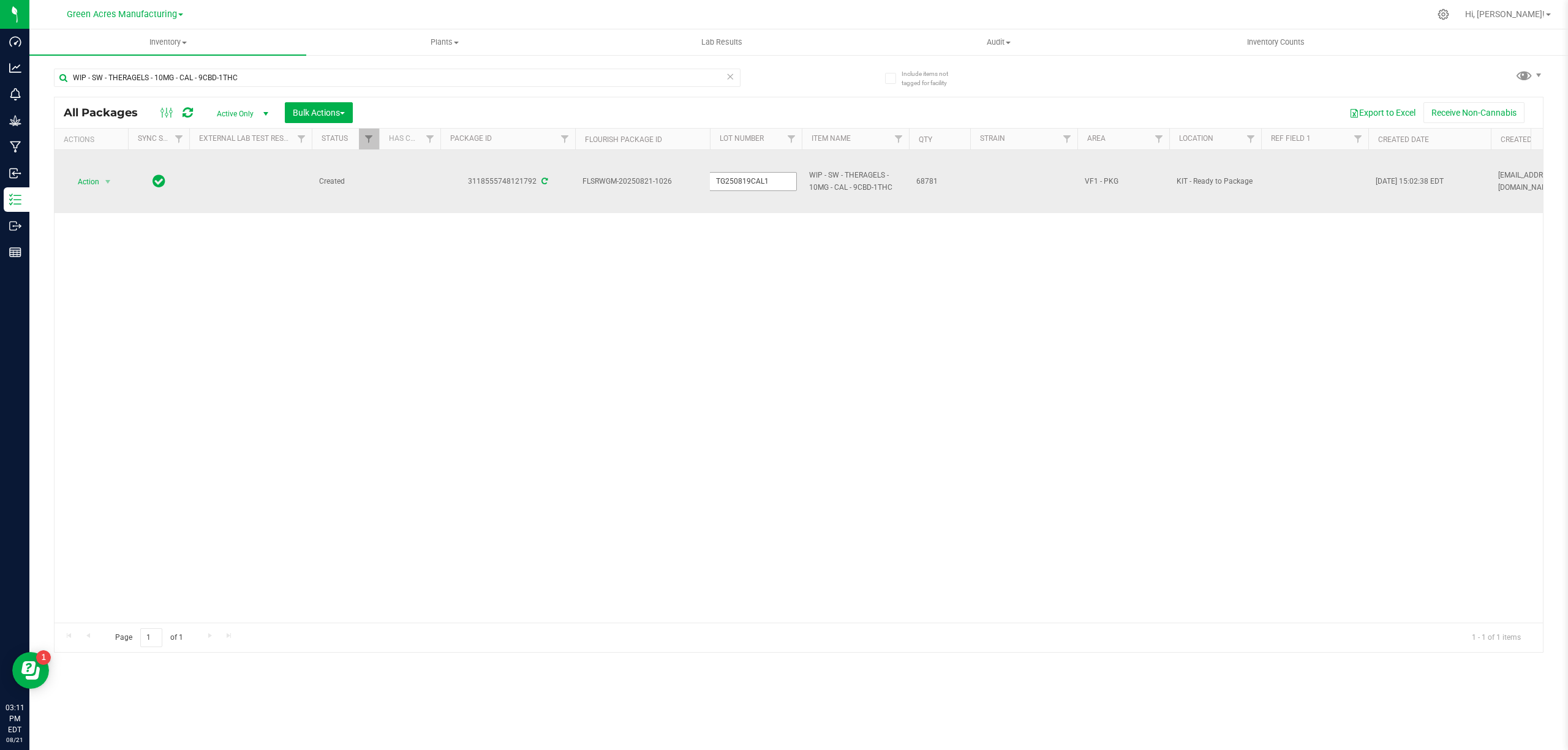
click at [738, 180] on input "TG250819CAL1" at bounding box center [753, 182] width 88 height 19
click at [623, 175] on td "FLSRWGM-20250821-1026" at bounding box center [642, 181] width 135 height 63
click at [624, 175] on td "FLSRWGM-20250821-1026" at bounding box center [642, 181] width 135 height 63
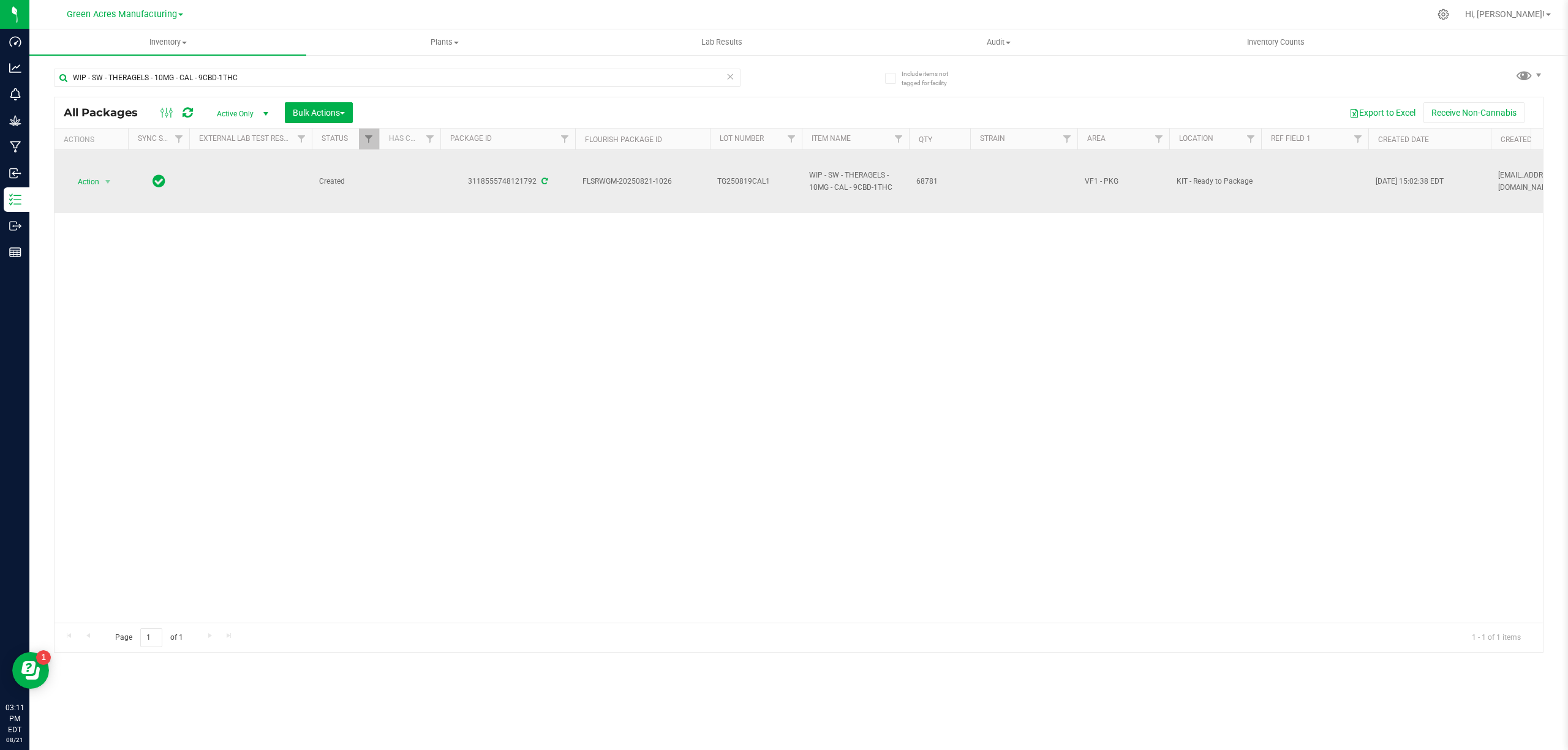
click at [501, 185] on div "3118555748121792" at bounding box center [507, 181] width 138 height 12
click at [502, 185] on div "3118555748121792" at bounding box center [507, 181] width 138 height 12
click at [503, 185] on div "3118555748121792" at bounding box center [507, 181] width 138 height 12
copy div "3118555748121792"
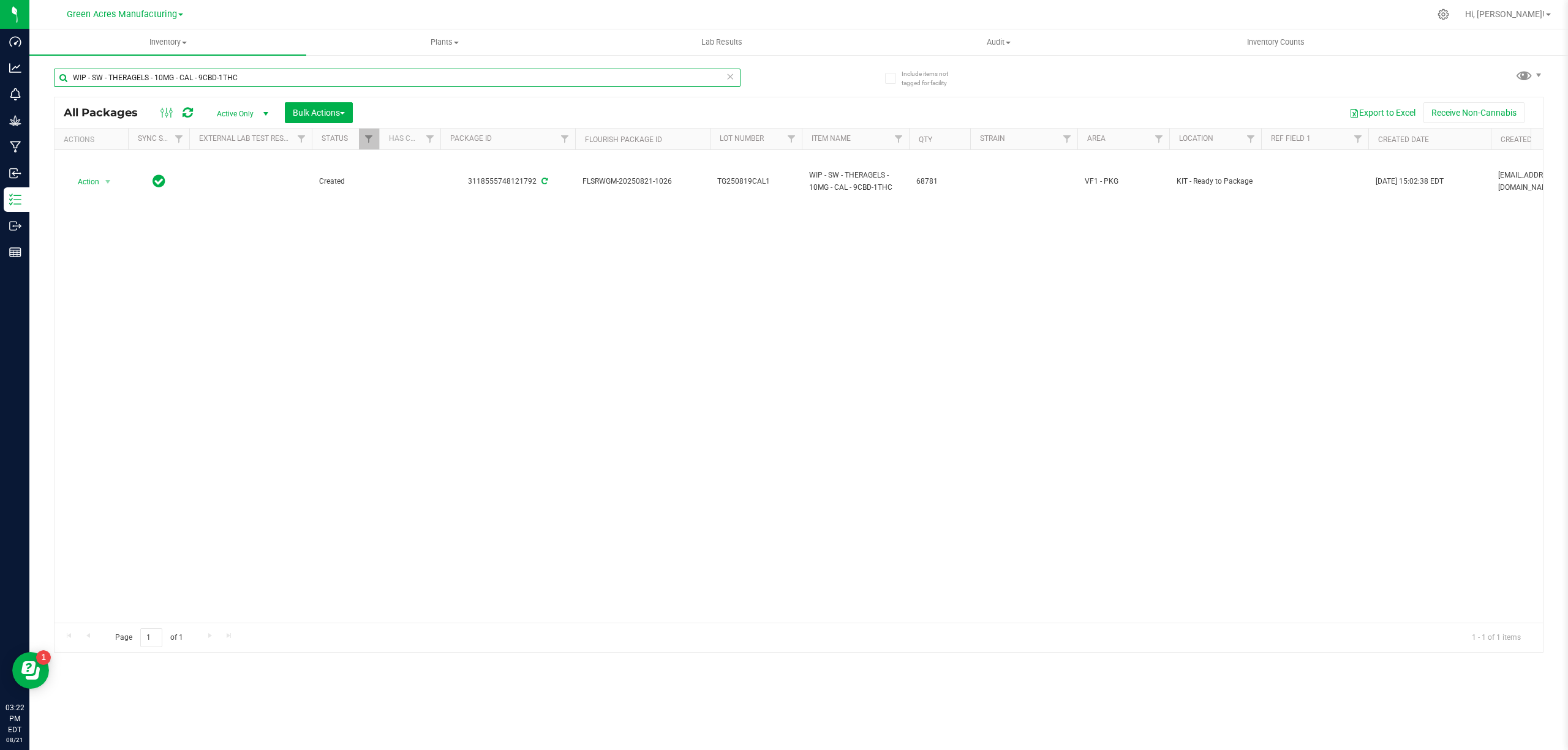
drag, startPoint x: 272, startPoint y: 76, endPoint x: 189, endPoint y: 75, distance: 83.0
click at [189, 75] on input "WIP - SW - THERAGELS - 10MG - CAL - 9CBD-1THC" at bounding box center [398, 77] width 687 height 18
drag, startPoint x: 101, startPoint y: 75, endPoint x: 85, endPoint y: 75, distance: 16.0
click at [158, 77] on input "- THERAGELS - 10MG -" at bounding box center [398, 77] width 687 height 18
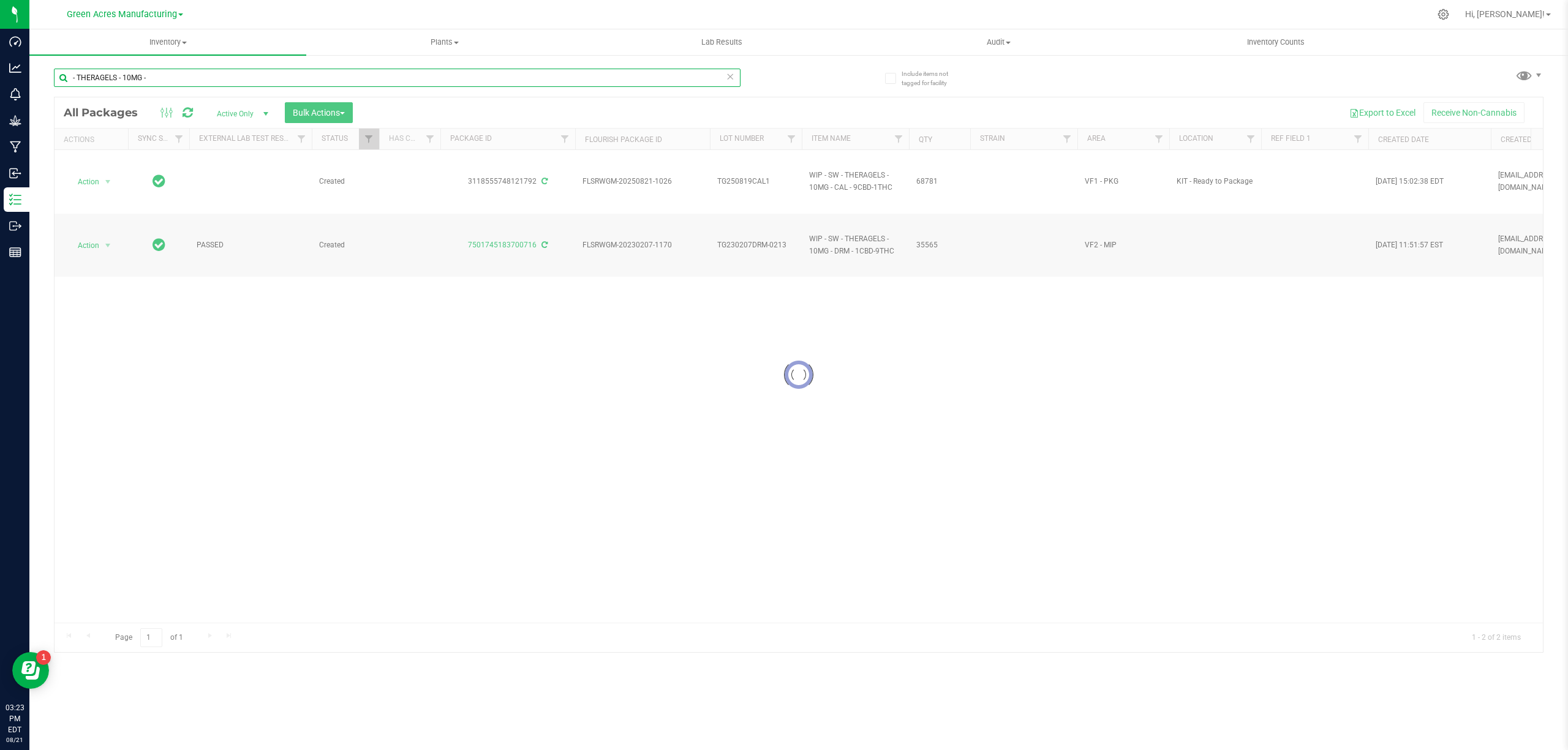
drag, startPoint x: 163, startPoint y: 78, endPoint x: 128, endPoint y: 78, distance: 35.0
click at [128, 78] on input "- THERAGELS - 10MG -" at bounding box center [398, 77] width 687 height 18
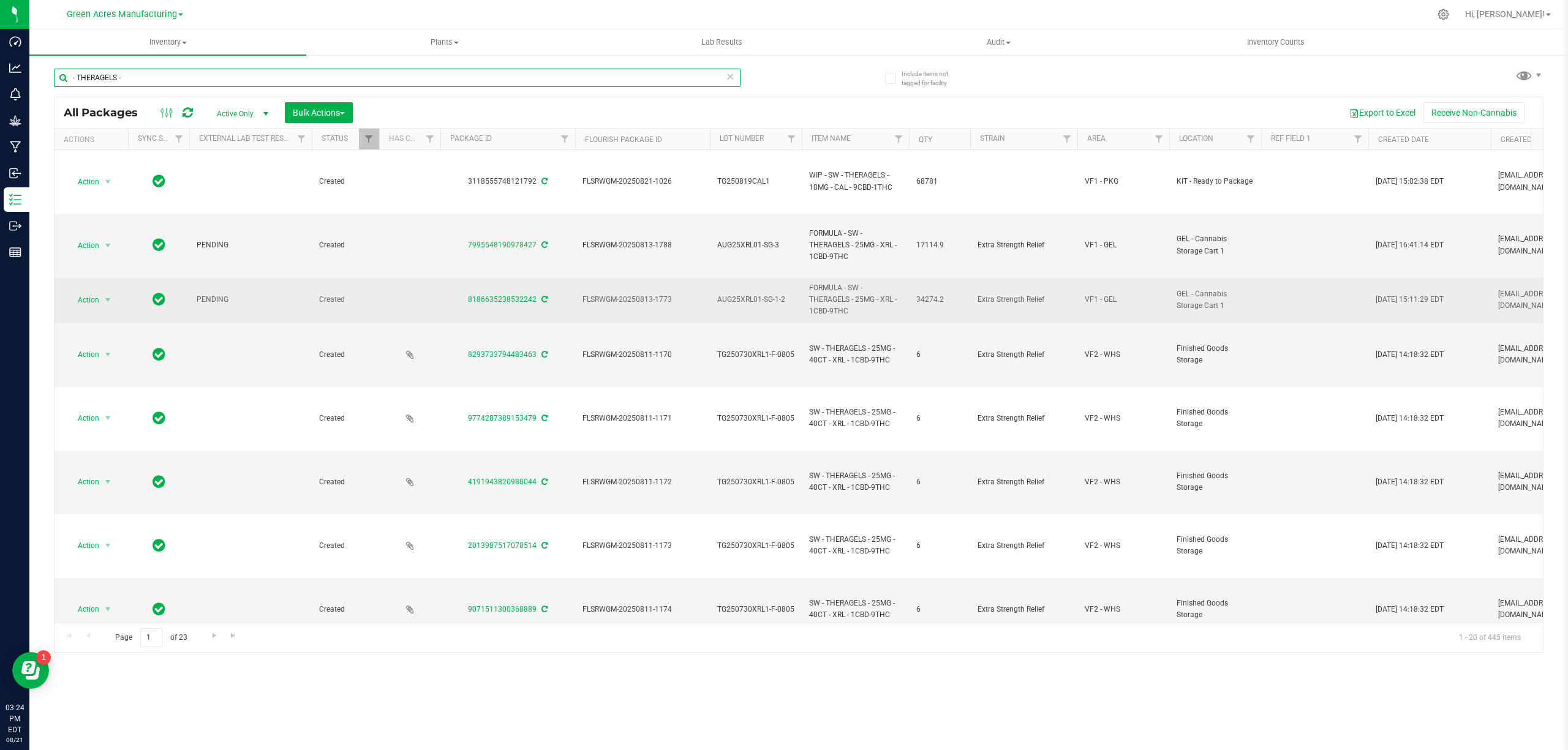
type input "- THERAGELS -"
click at [764, 304] on span "AUG25XRL01-SG-1-2" at bounding box center [755, 299] width 77 height 12
click at [764, 304] on input "AUG25XRL01-SG-1-2" at bounding box center [753, 300] width 88 height 19
click at [750, 241] on span "AUG25XRL01-SG-3" at bounding box center [755, 245] width 77 height 12
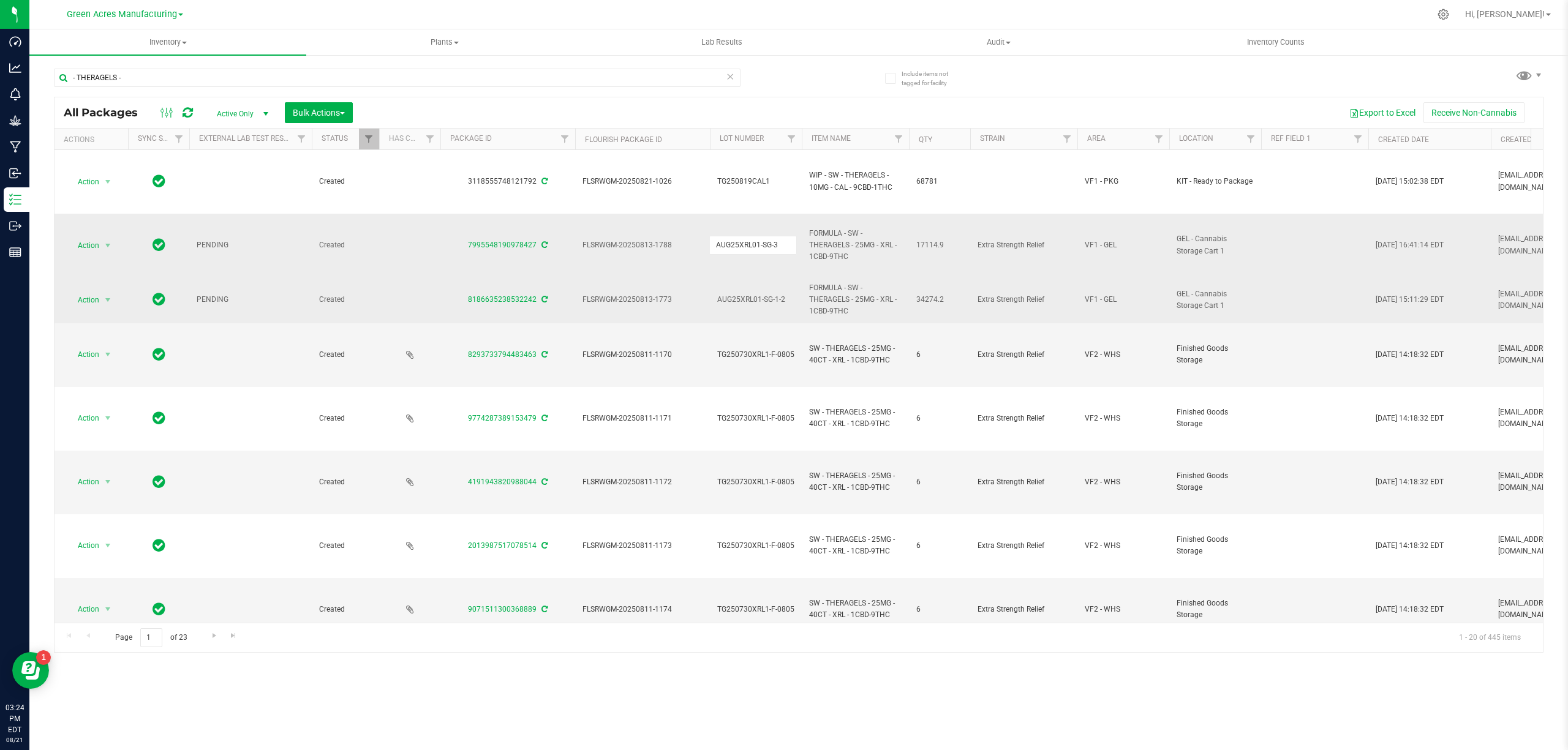
click at [750, 241] on input "AUG25XRL01-SG-3" at bounding box center [753, 245] width 88 height 19
click at [929, 246] on span "17114.9" at bounding box center [940, 245] width 46 height 12
click at [940, 299] on span "34274.2" at bounding box center [940, 299] width 46 height 12
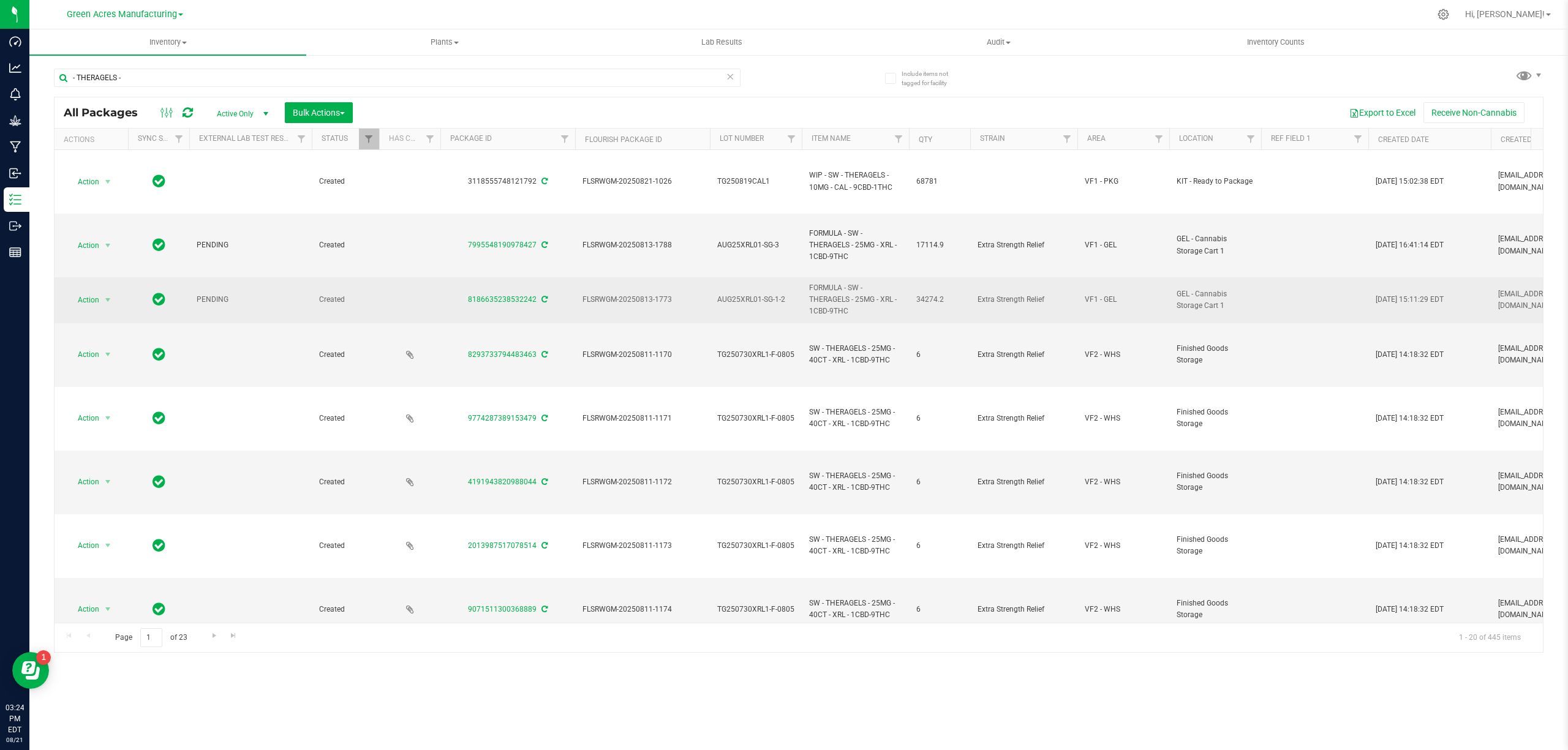
click at [940, 299] on span "34274.2" at bounding box center [940, 299] width 46 height 12
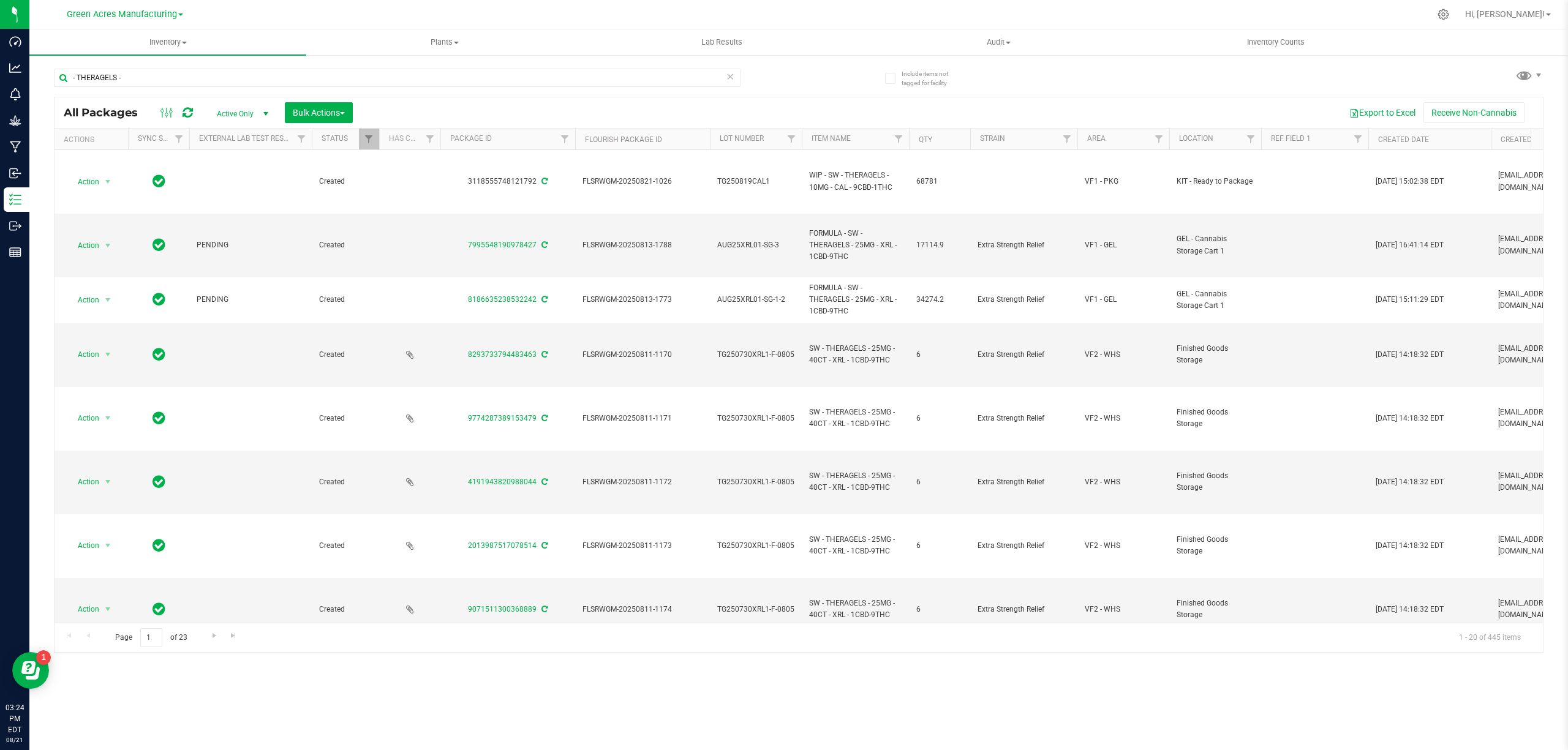
click at [764, 243] on span "AUG25XRL01-SG-3" at bounding box center [755, 245] width 77 height 12
click at [764, 243] on input "AUG25XRL01-SG-3" at bounding box center [753, 245] width 88 height 19
click at [616, 245] on span "FLSRWGM-20250813-1788" at bounding box center [642, 245] width 120 height 12
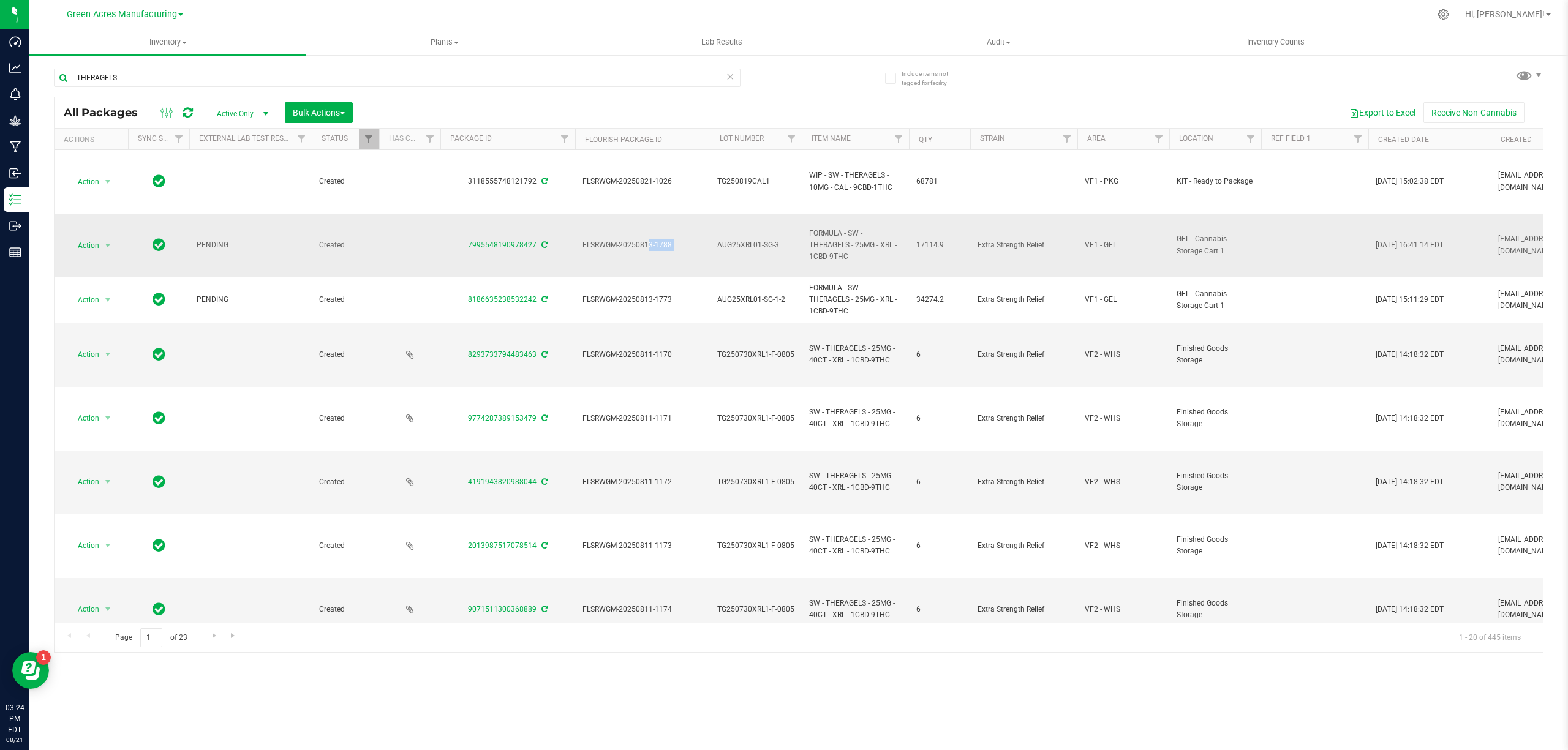
copy tr "FLSRWGM-20250813-1788"
drag, startPoint x: 647, startPoint y: 252, endPoint x: 679, endPoint y: 243, distance: 33.2
click at [647, 252] on td "FLSRWGM-20250813-1788" at bounding box center [642, 246] width 135 height 64
click at [679, 243] on span "FLSRWGM-20250813-1788" at bounding box center [642, 245] width 120 height 12
drag, startPoint x: 679, startPoint y: 243, endPoint x: 456, endPoint y: 246, distance: 223.0
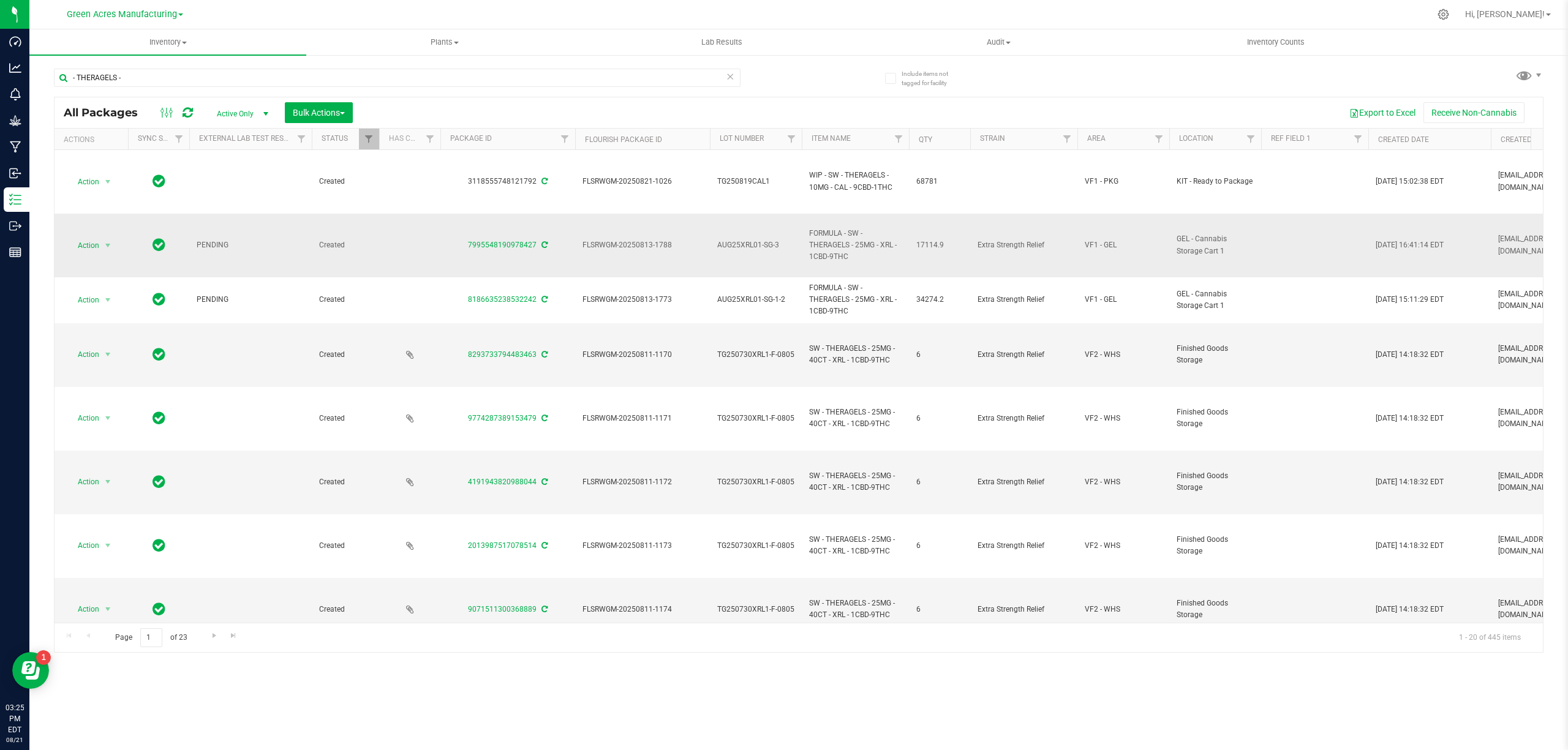
click at [456, 246] on tr "Action Action Adjust qty Create package Edit attributes Global inventory Locate…" at bounding box center [1479, 246] width 2851 height 64
copy tr "7995548190978427 FLSRWGM-20250813-1788"
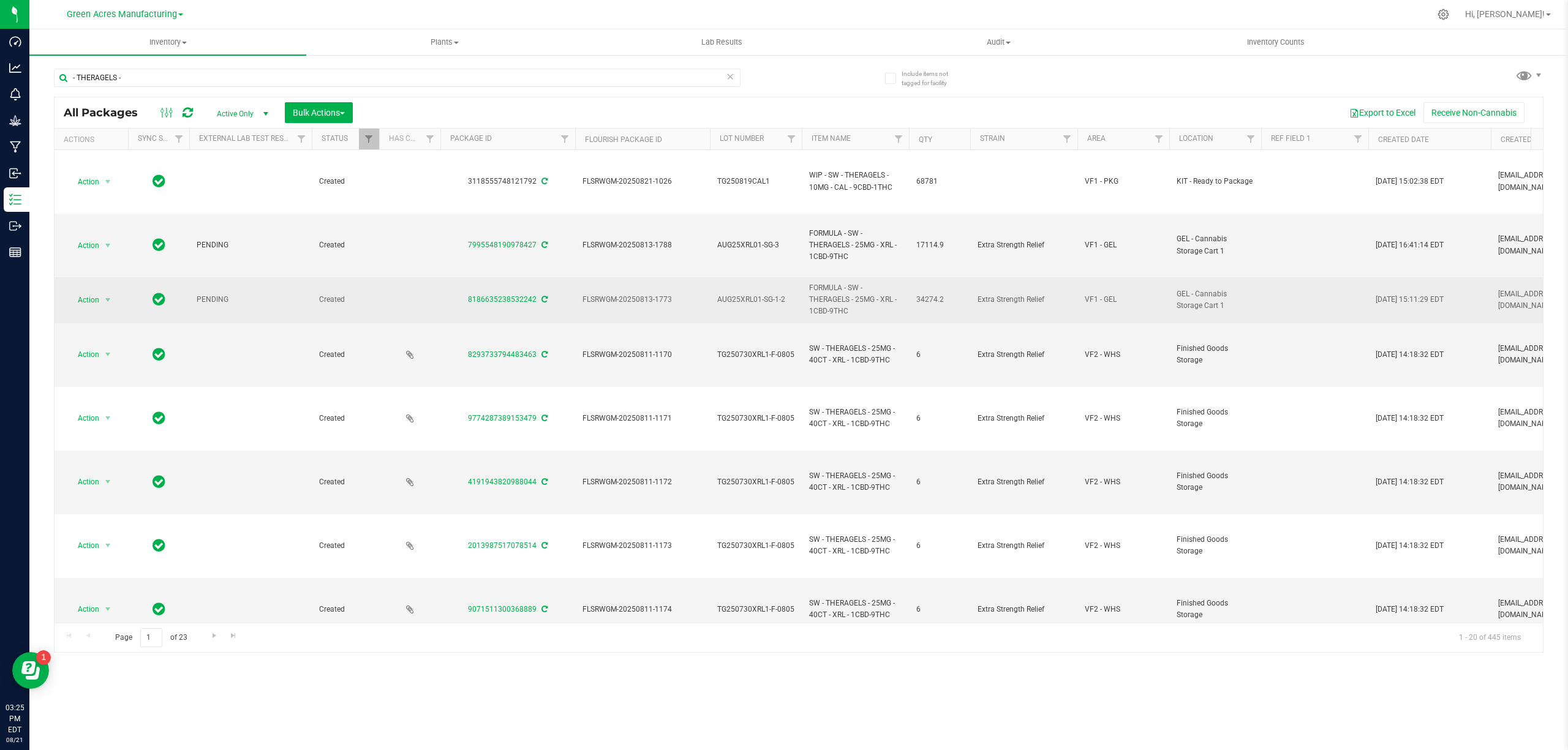
click at [648, 302] on span "FLSRWGM-20250813-1773" at bounding box center [642, 299] width 120 height 12
copy tr "FLSRWGM-20250813-1773"
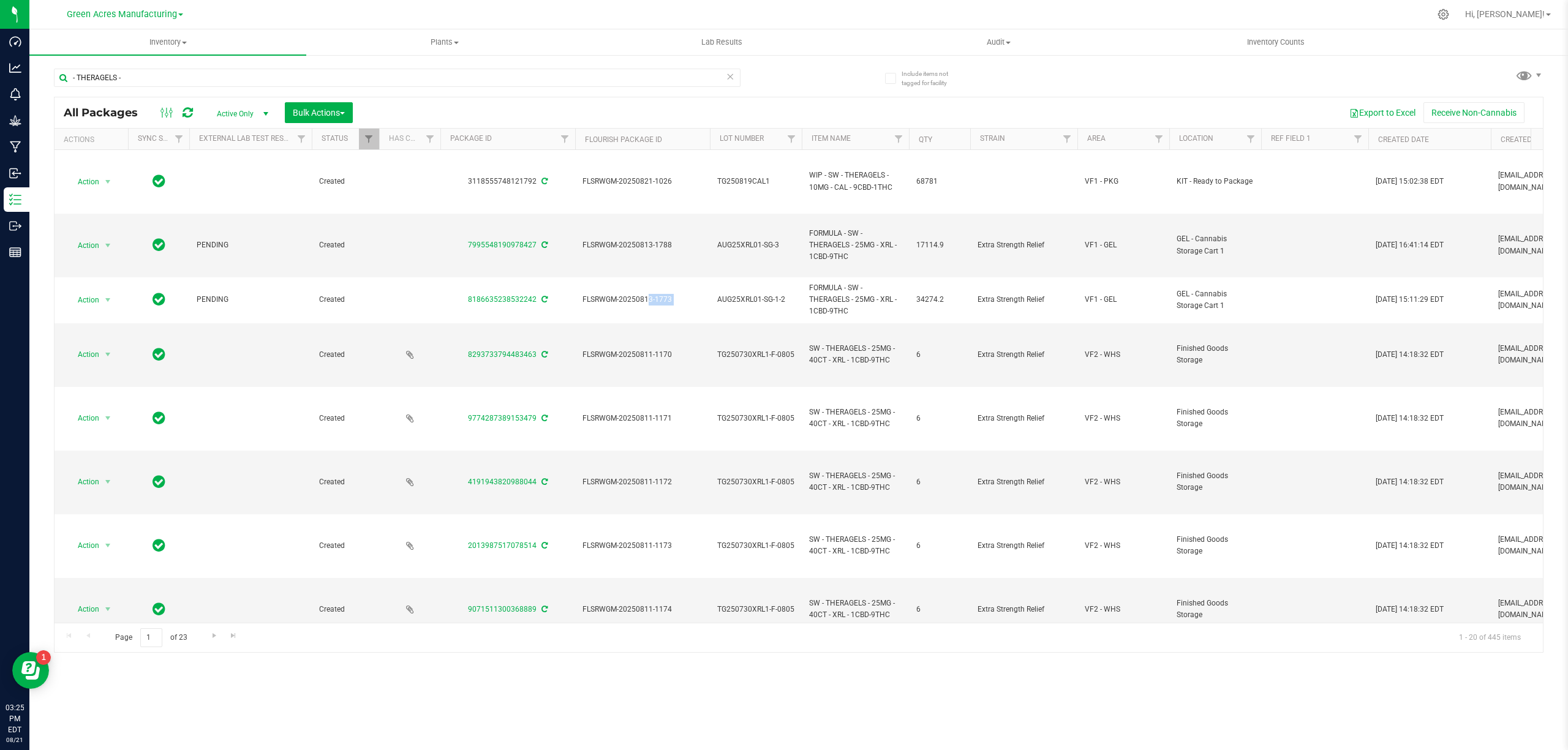
click at [762, 311] on td "AUG25XRL01-SG-1-2" at bounding box center [755, 300] width 92 height 46
click at [758, 298] on input "AUG25XRL01-SG-1-2" at bounding box center [753, 300] width 88 height 19
click at [836, 368] on td "SW - THERAGELS - 25MG - 40CT - XRL - 1CBD-9THC" at bounding box center [855, 355] width 107 height 64
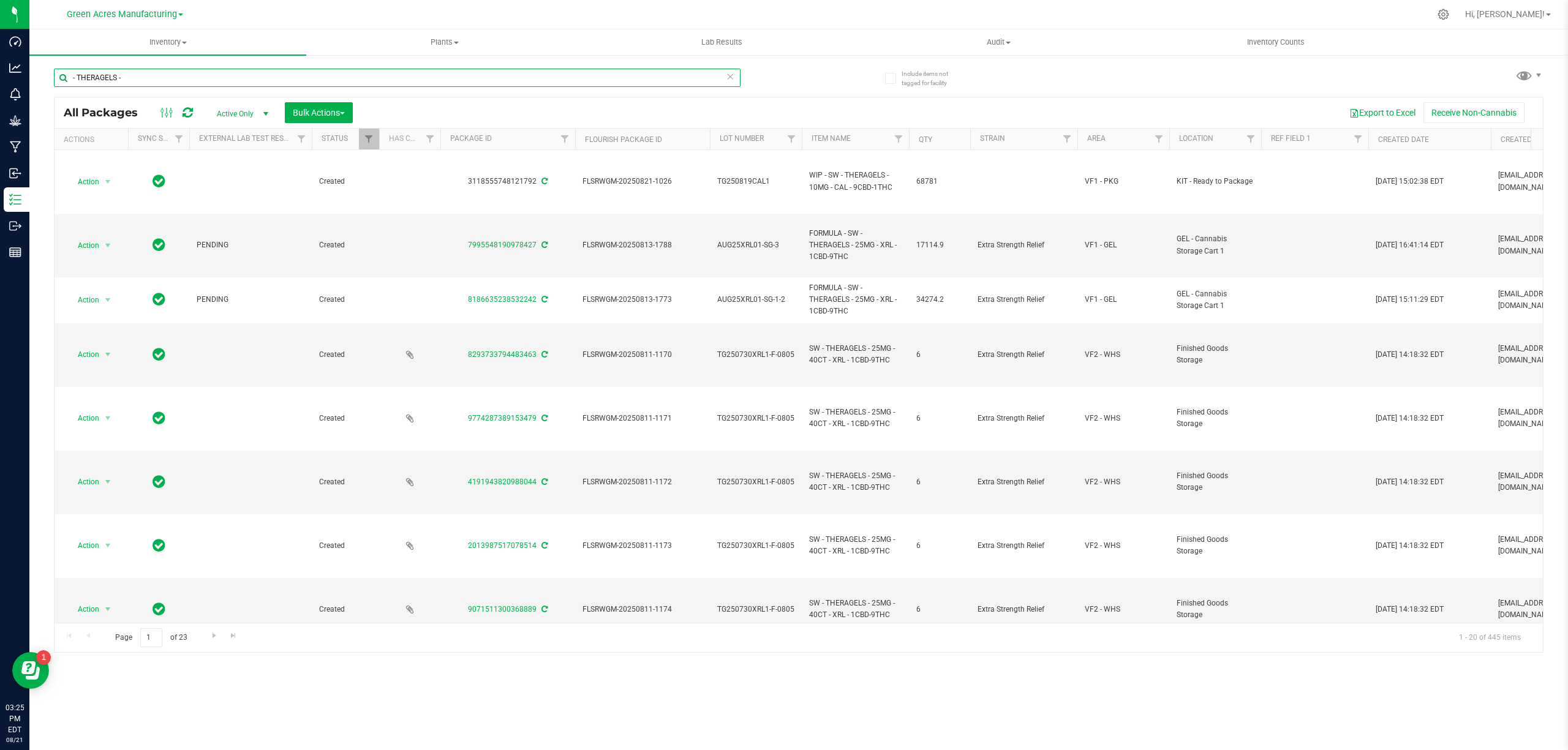
click at [267, 69] on input "- THERAGELS -" at bounding box center [398, 77] width 687 height 18
click at [267, 72] on input "- THERAGELS -" at bounding box center [398, 77] width 687 height 18
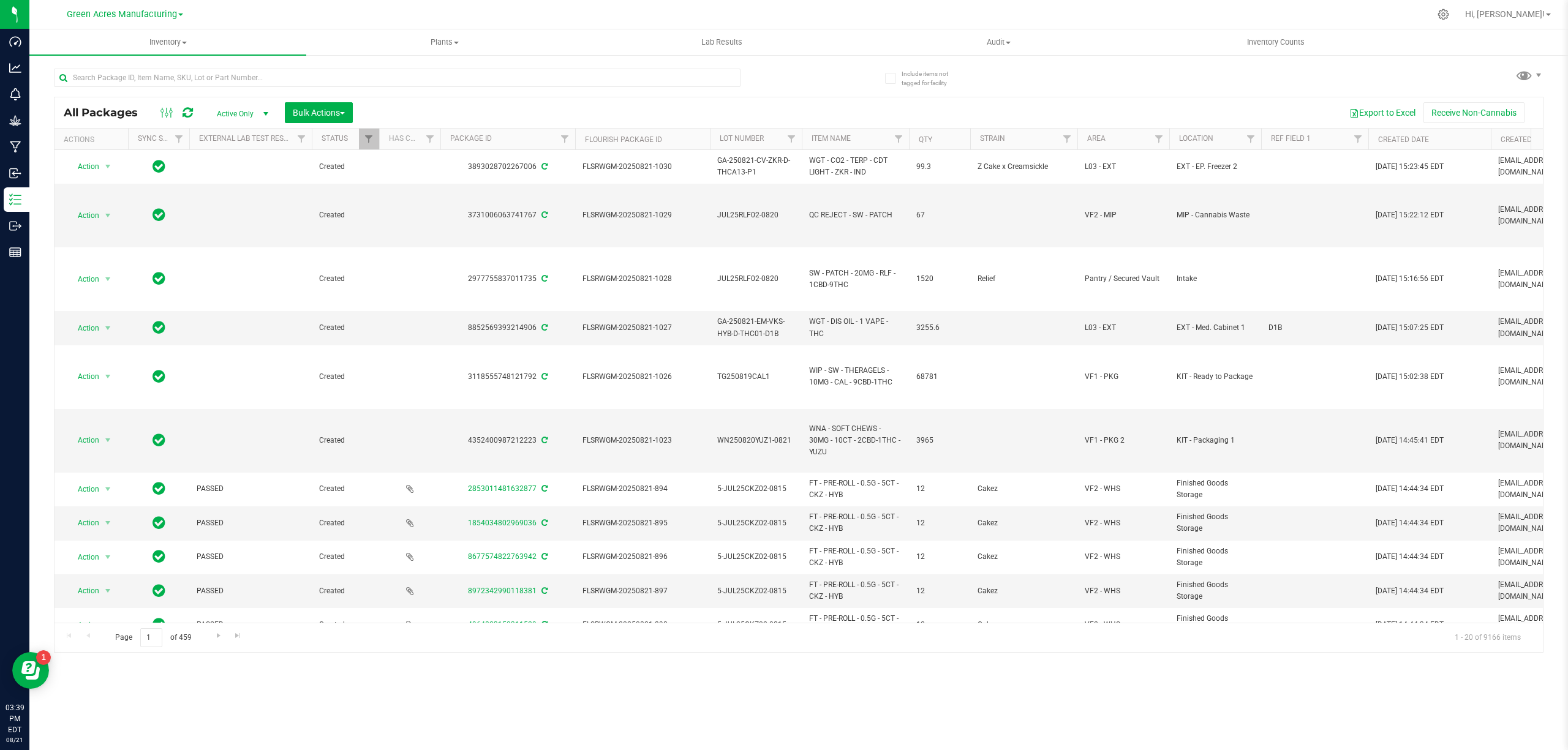
click at [809, 85] on div "All Packages Active Only Active Only Lab Samples Locked All External Internal B…" at bounding box center [799, 354] width 1490 height 595
